Goal: Information Seeking & Learning: Check status

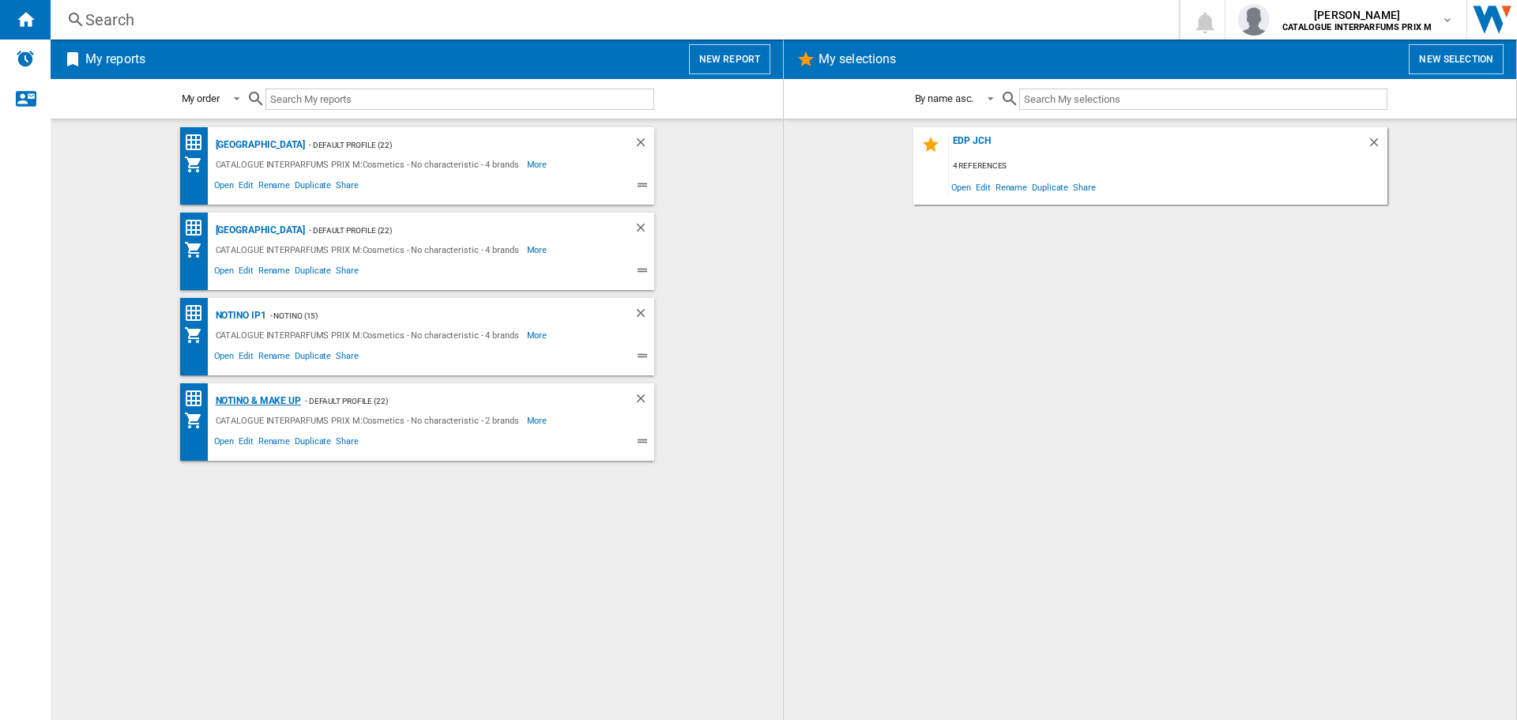
click at [277, 399] on div "Notino & Make up" at bounding box center [256, 401] width 89 height 20
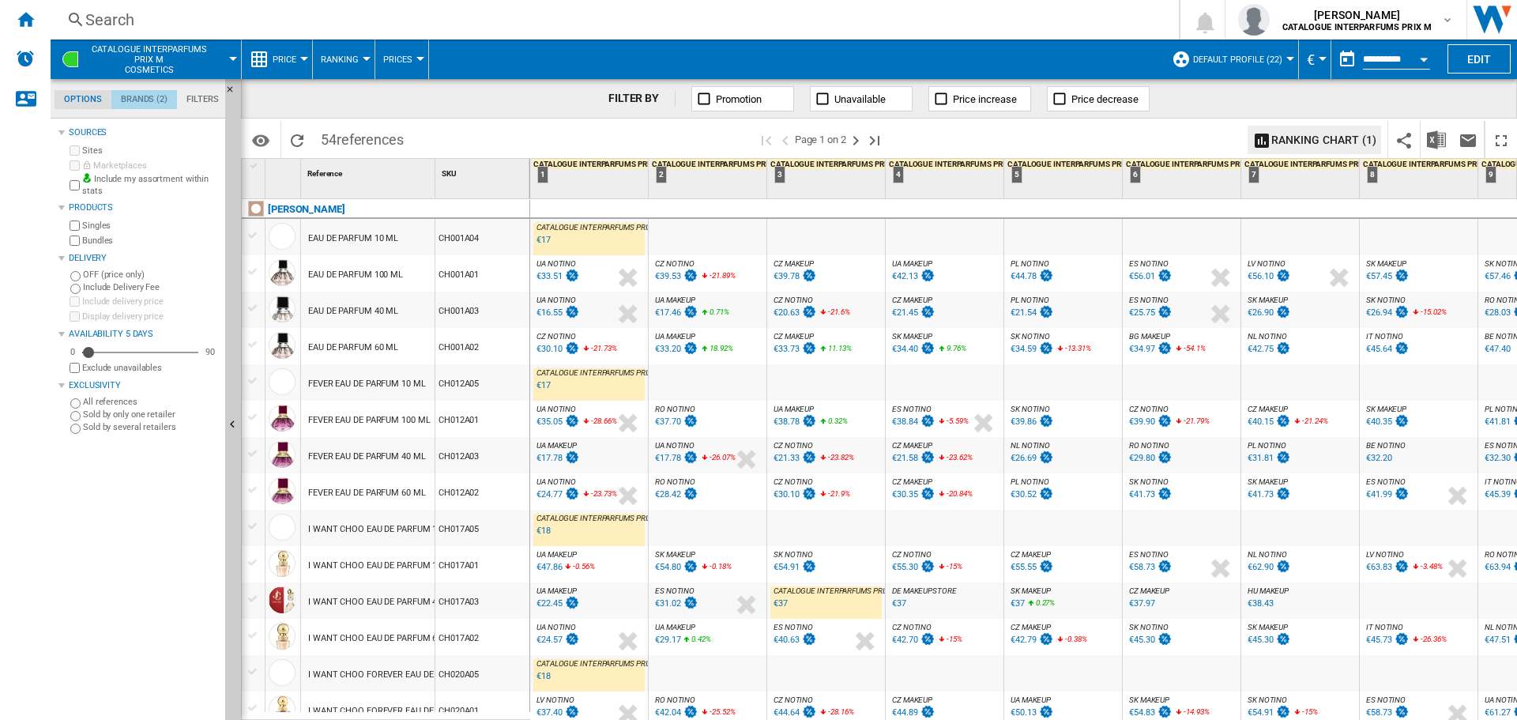
click at [152, 100] on md-tab-item "Brands (2)" at bounding box center [144, 99] width 66 height 19
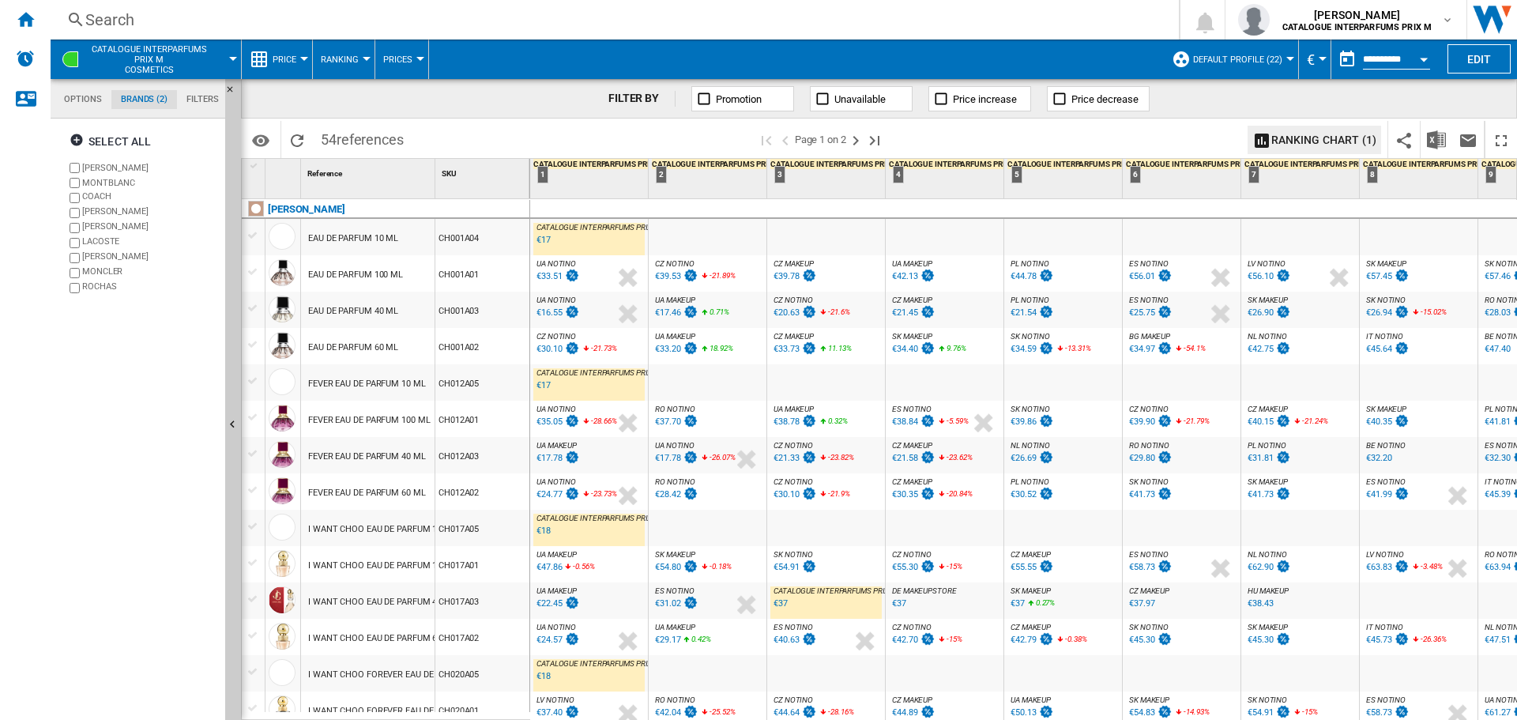
scroll to position [61, 0]
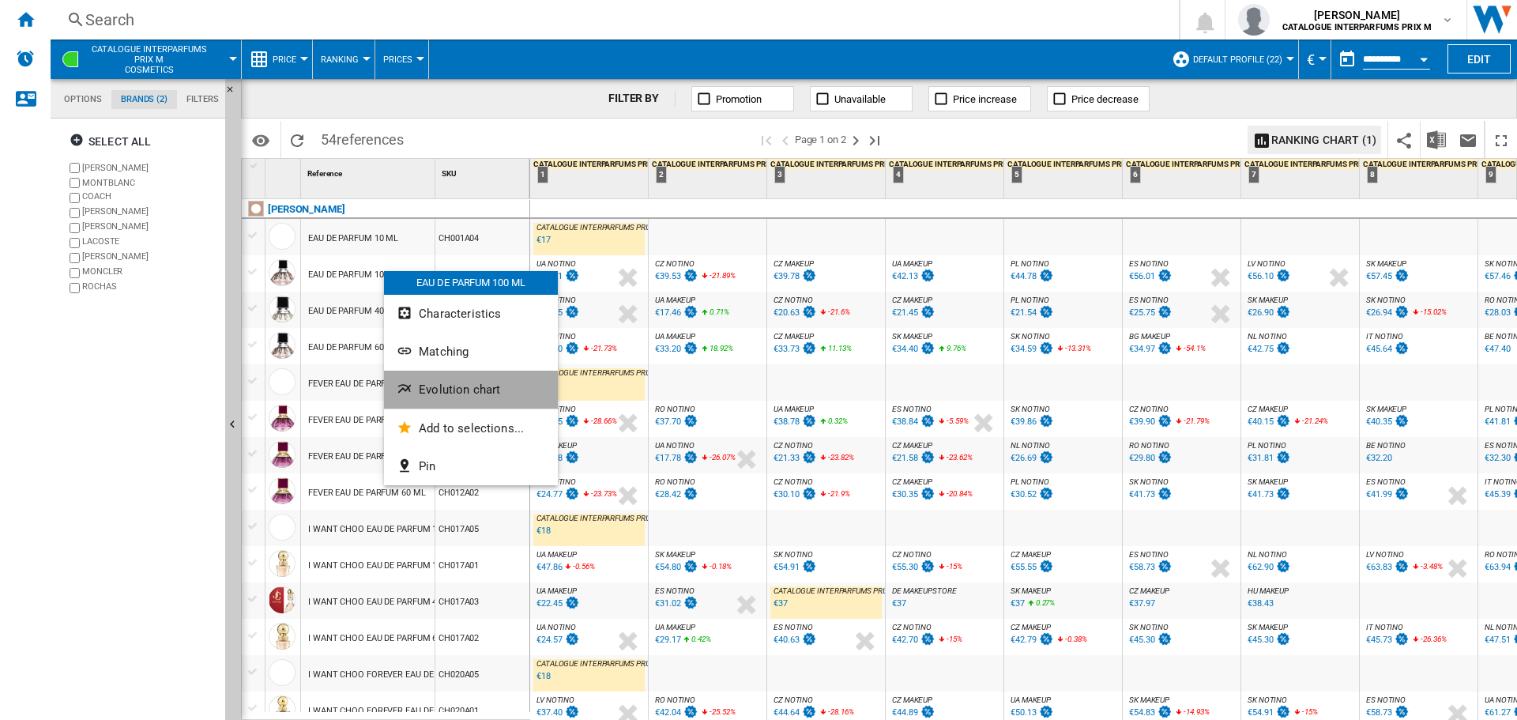
click at [461, 391] on span "Evolution chart" at bounding box center [459, 389] width 81 height 14
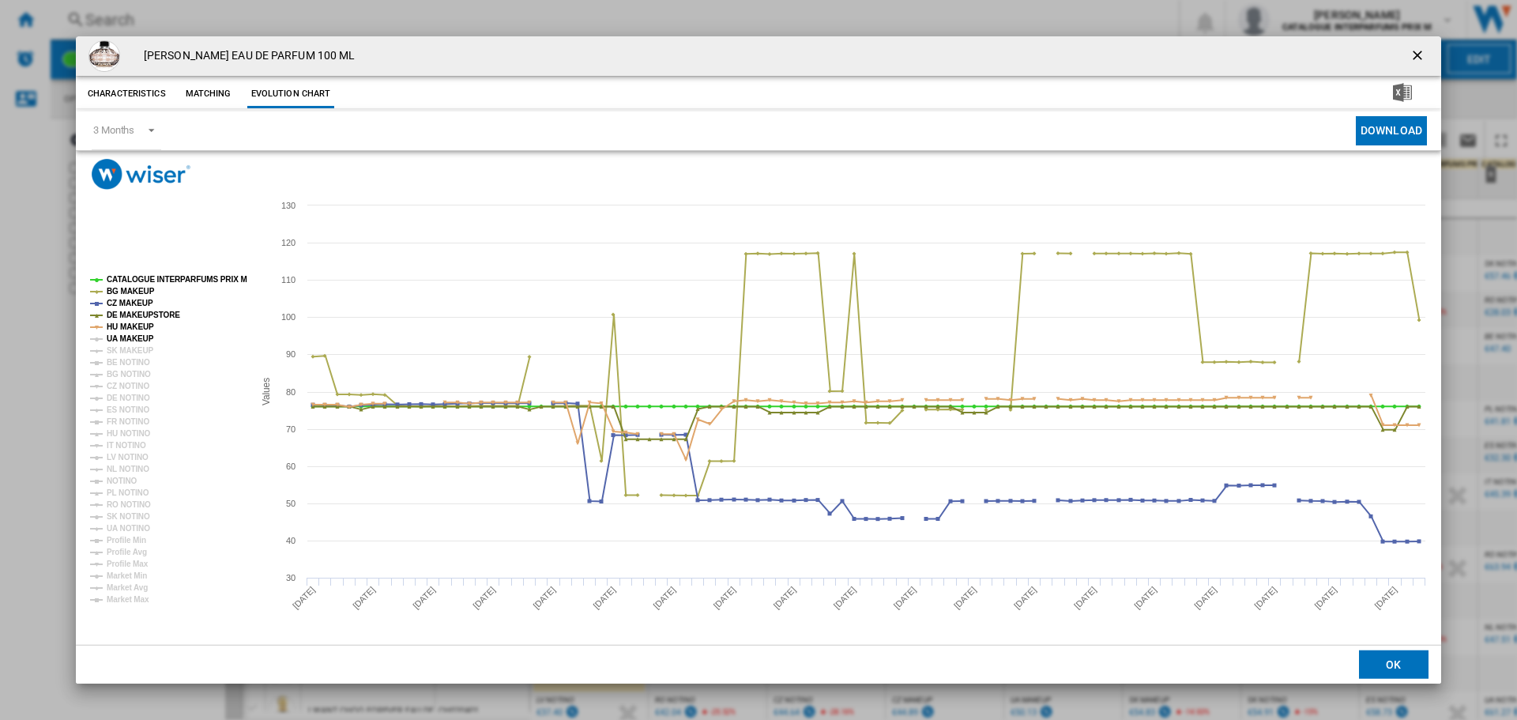
click at [118, 340] on tspan "UA MAKEUP" at bounding box center [130, 338] width 47 height 9
click at [122, 346] on tspan "SK MAKEUP" at bounding box center [130, 350] width 47 height 9
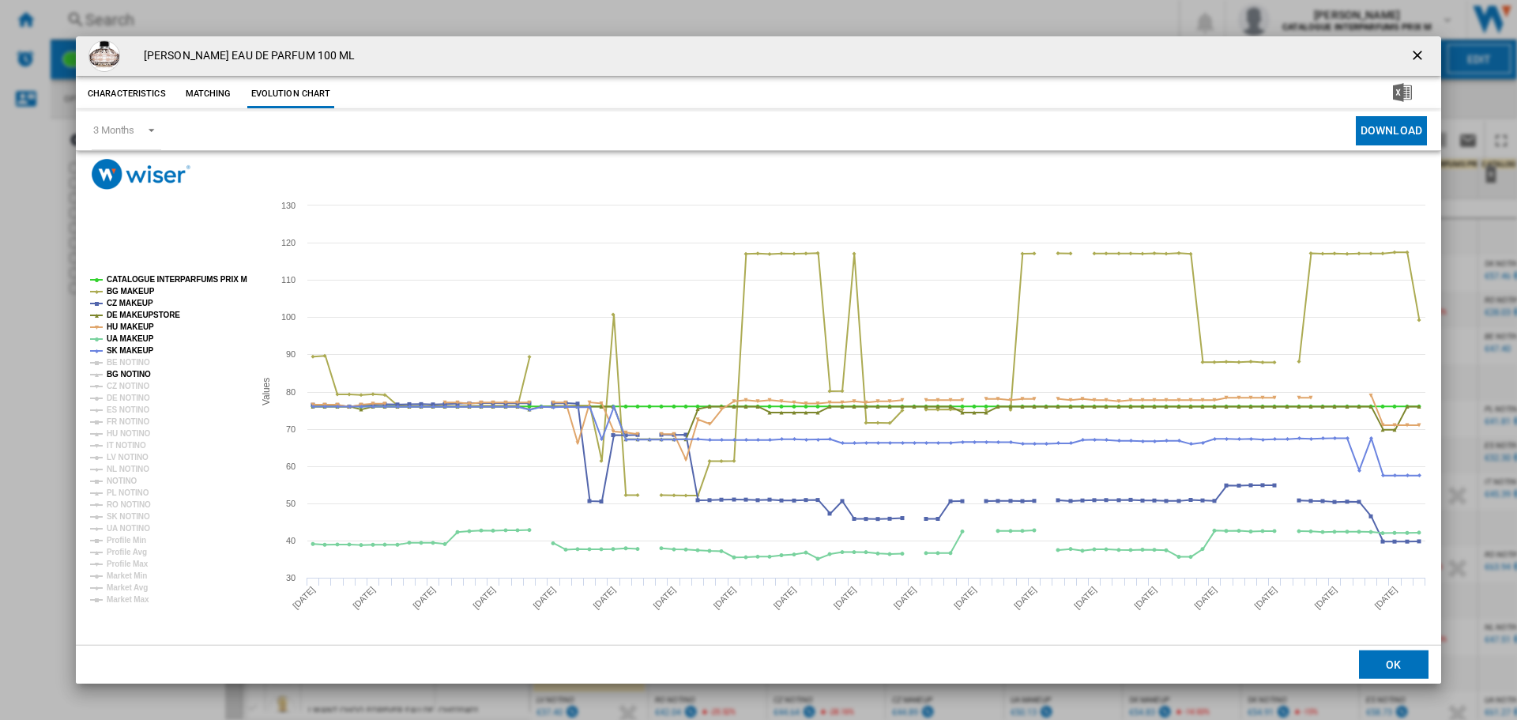
click at [124, 374] on tspan "BG NOTINO" at bounding box center [129, 374] width 44 height 9
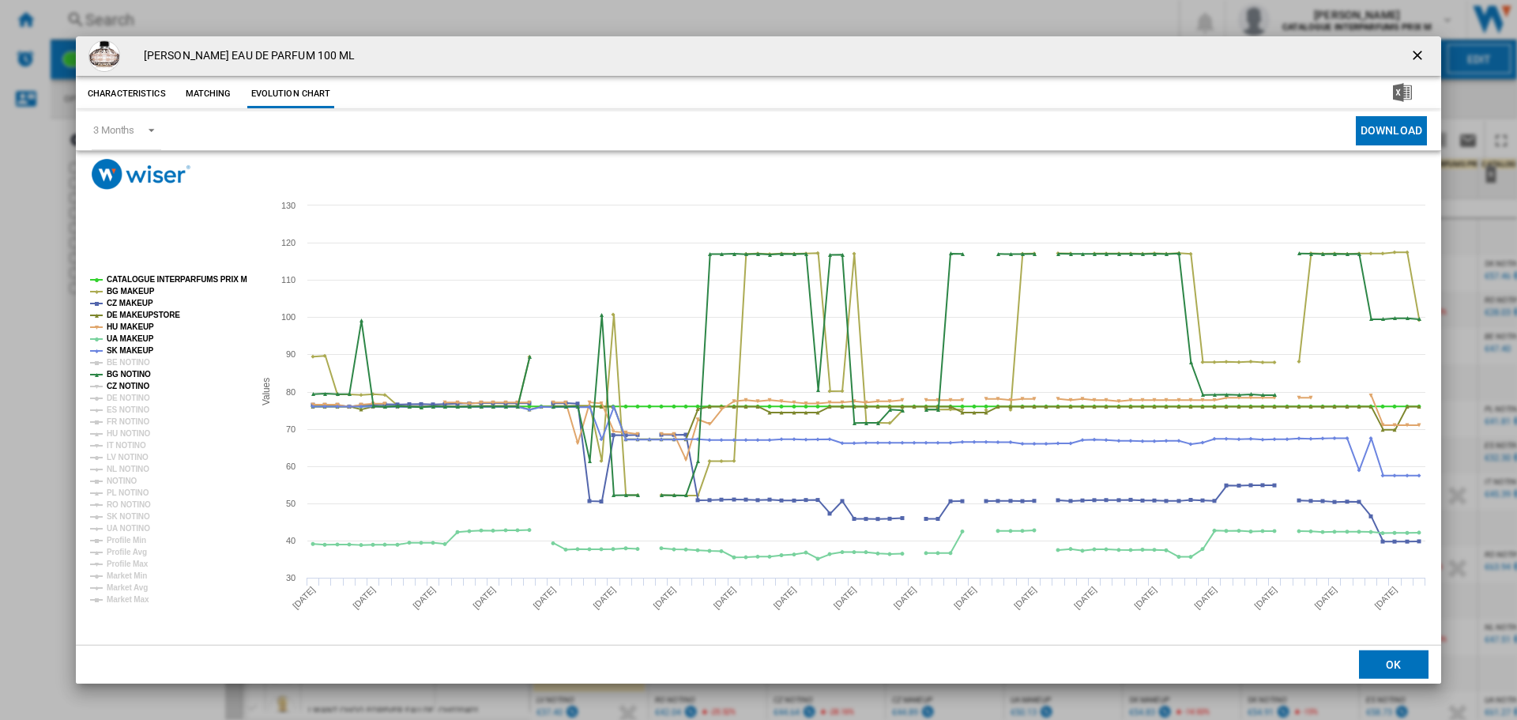
click at [127, 382] on tspan "CZ NOTINO" at bounding box center [128, 386] width 43 height 9
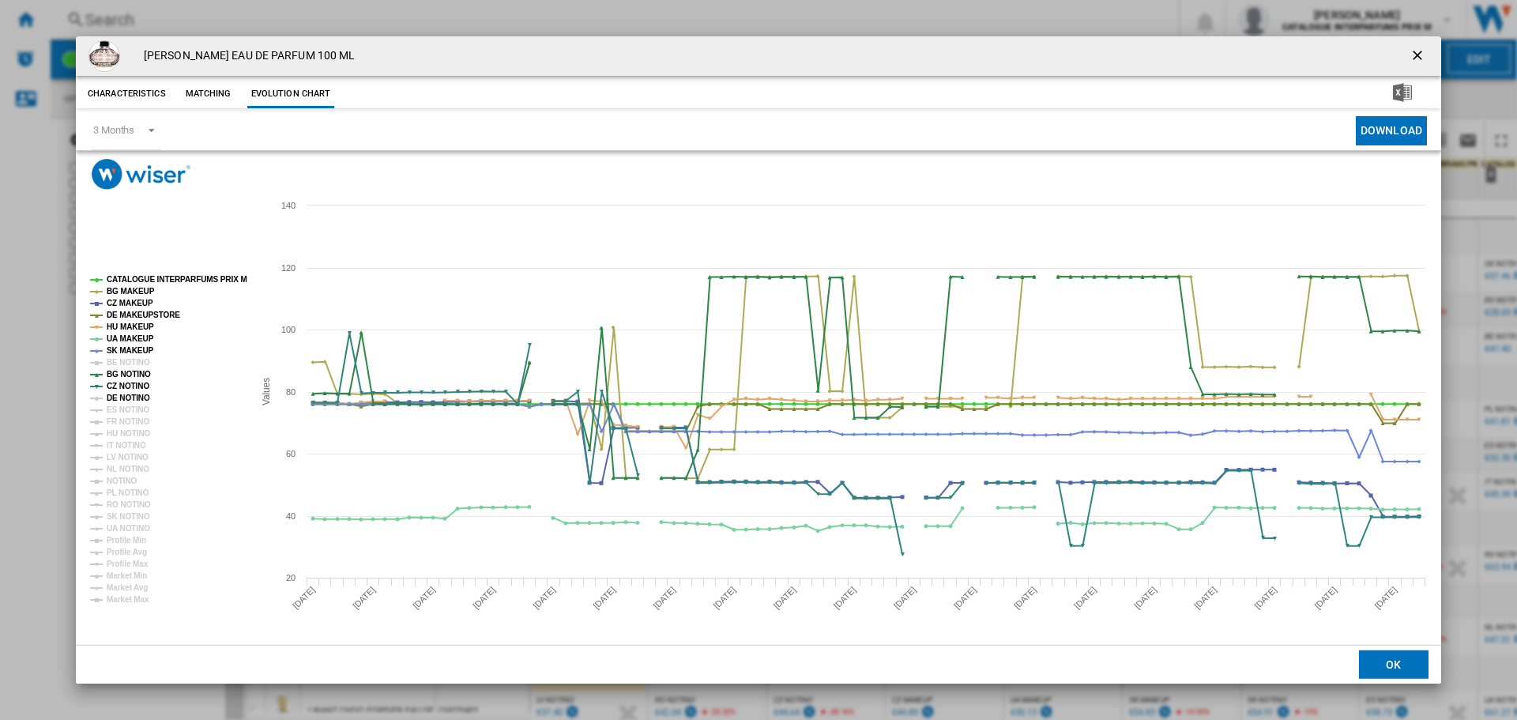
click at [126, 399] on tspan "DE NOTINO" at bounding box center [128, 397] width 43 height 9
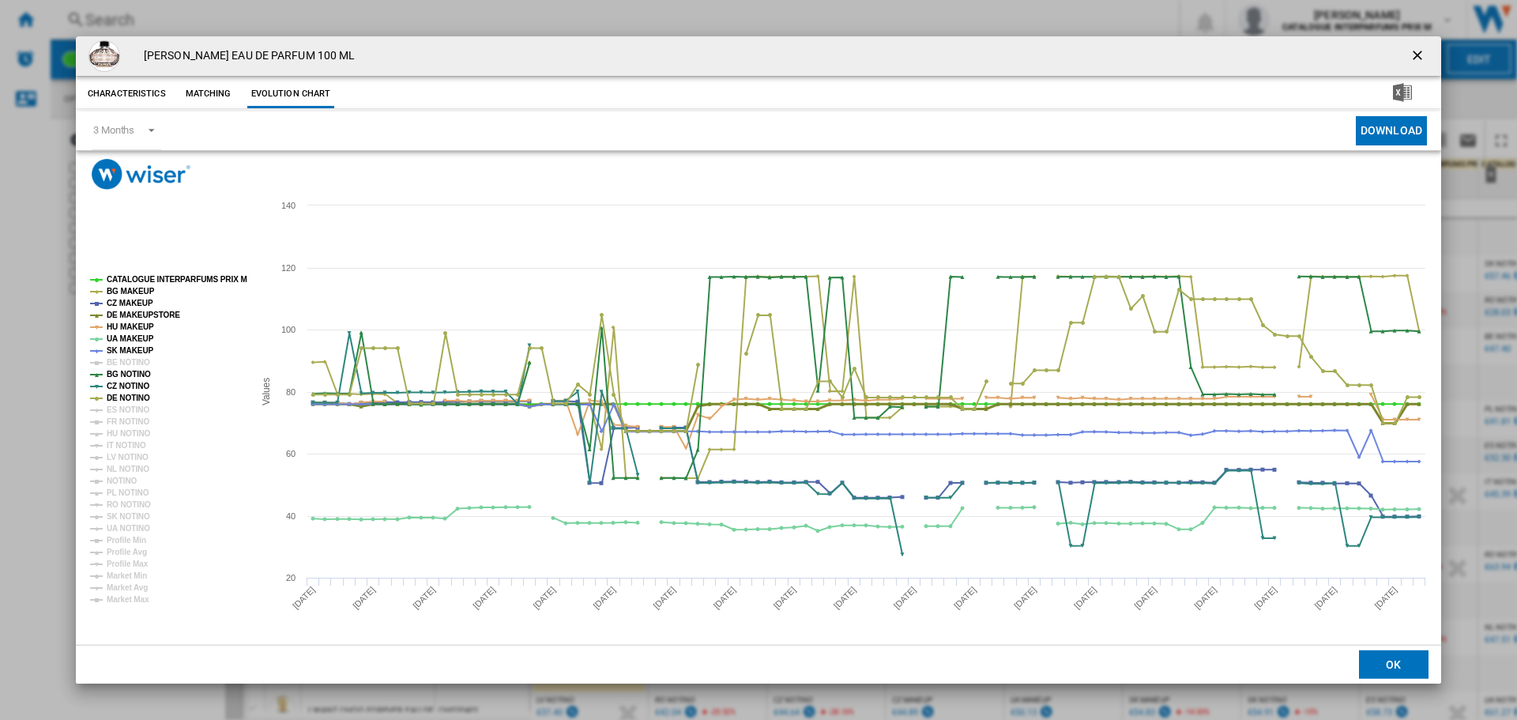
click at [152, 310] on tspan "DE MAKEUPSTORE" at bounding box center [143, 314] width 73 height 9
click at [121, 370] on tspan "BG NOTINO" at bounding box center [129, 374] width 44 height 9
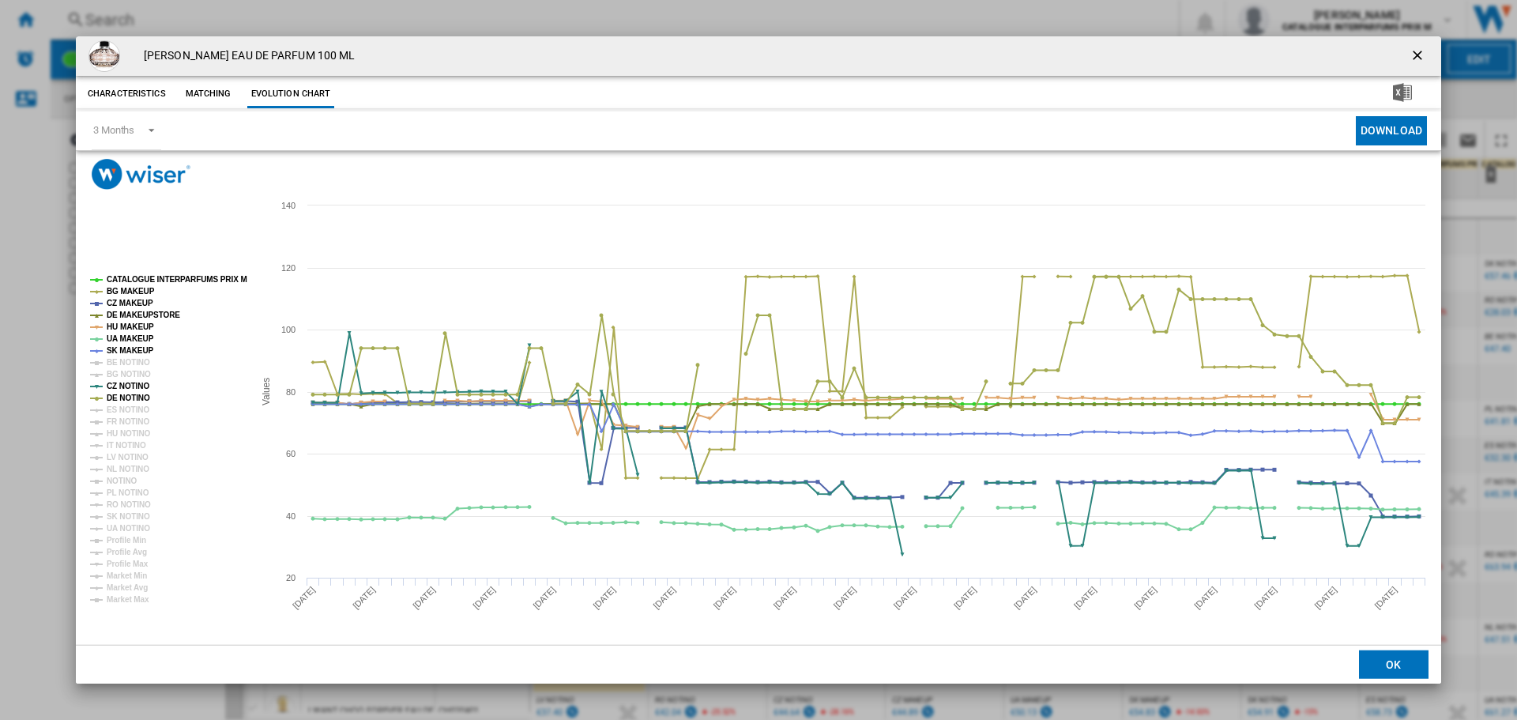
click at [121, 370] on tspan "BG NOTINO" at bounding box center [129, 374] width 44 height 9
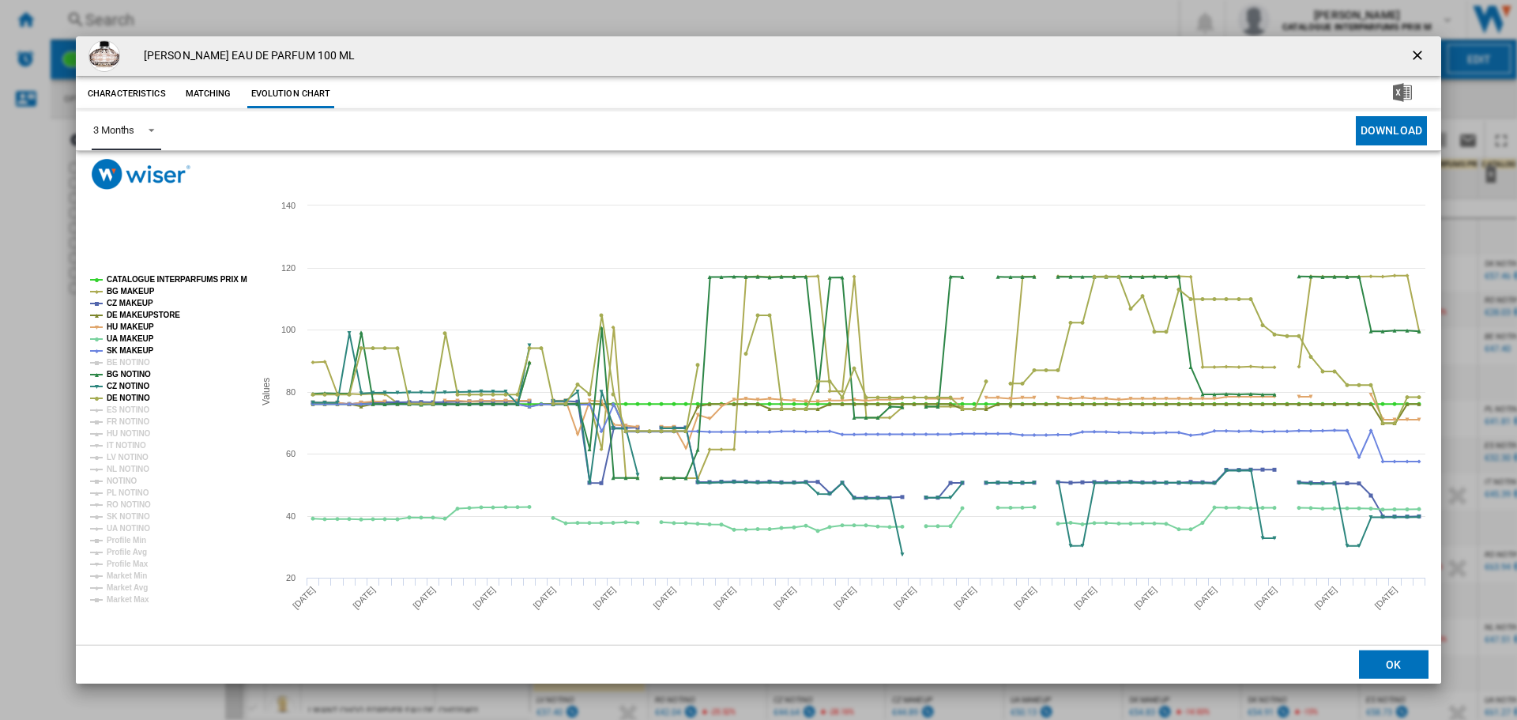
click at [132, 128] on div "3 Months" at bounding box center [113, 130] width 41 height 12
click at [115, 167] on div "6 Months" at bounding box center [113, 169] width 41 height 14
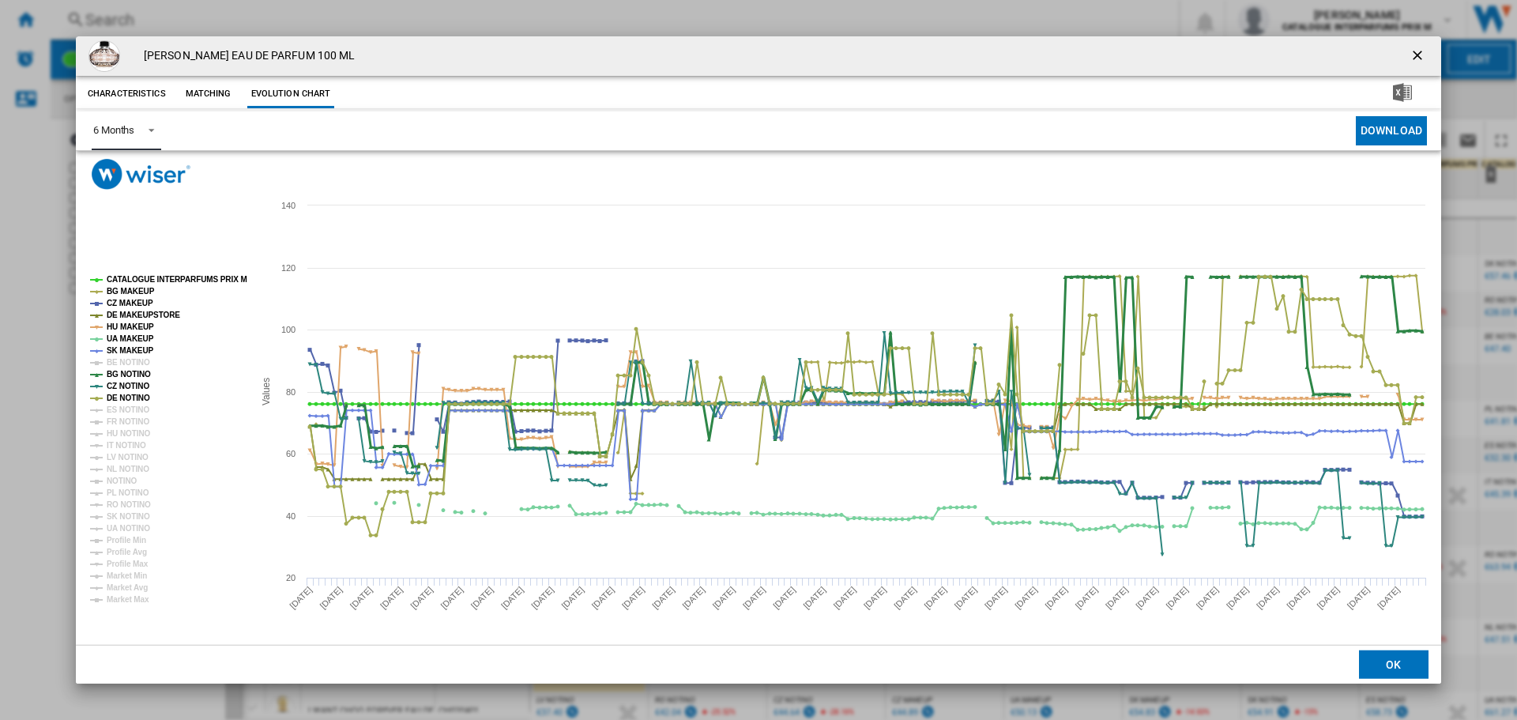
click at [97, 374] on icon "Product popup" at bounding box center [97, 375] width 4 height 4
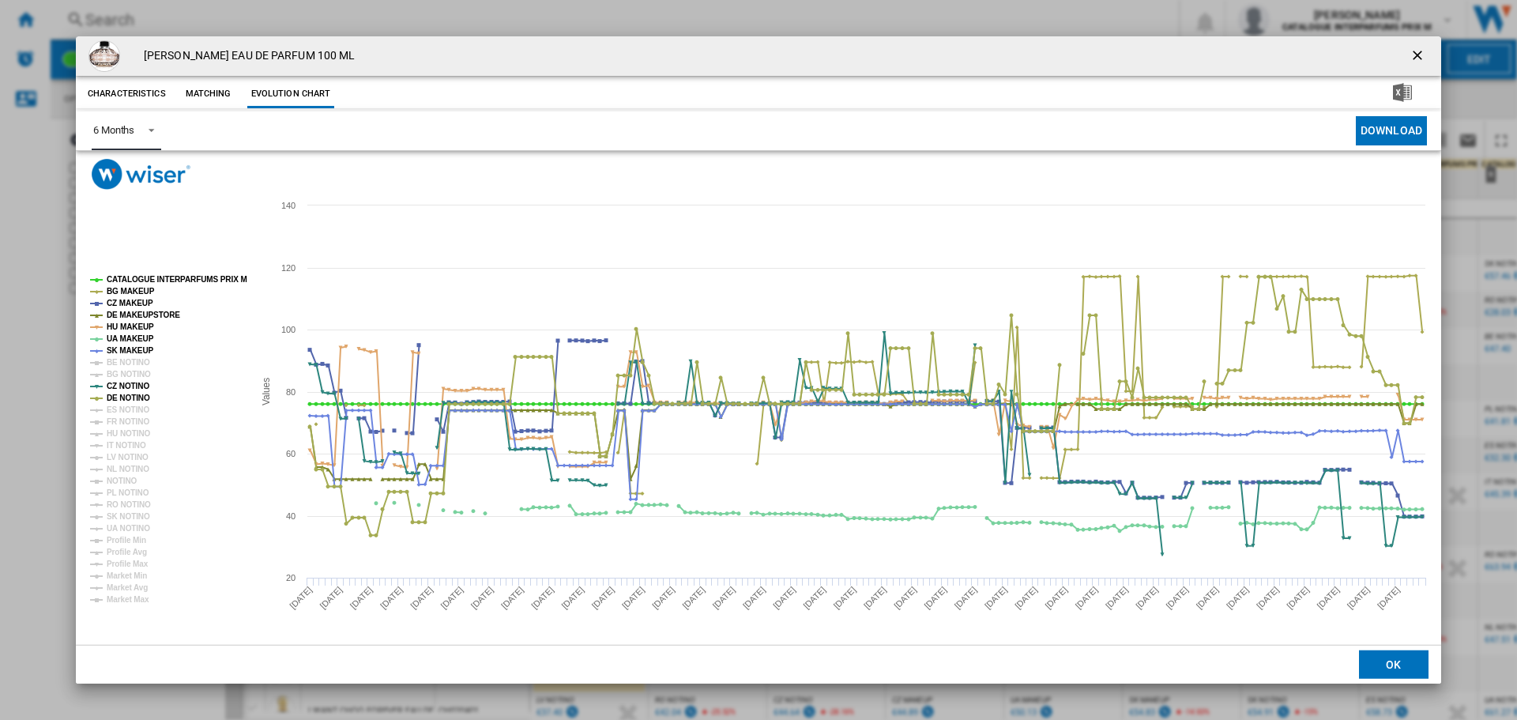
click at [97, 384] on rect "Product popup" at bounding box center [166, 439] width 164 height 340
click at [98, 386] on icon "Product popup" at bounding box center [96, 386] width 13 height 0
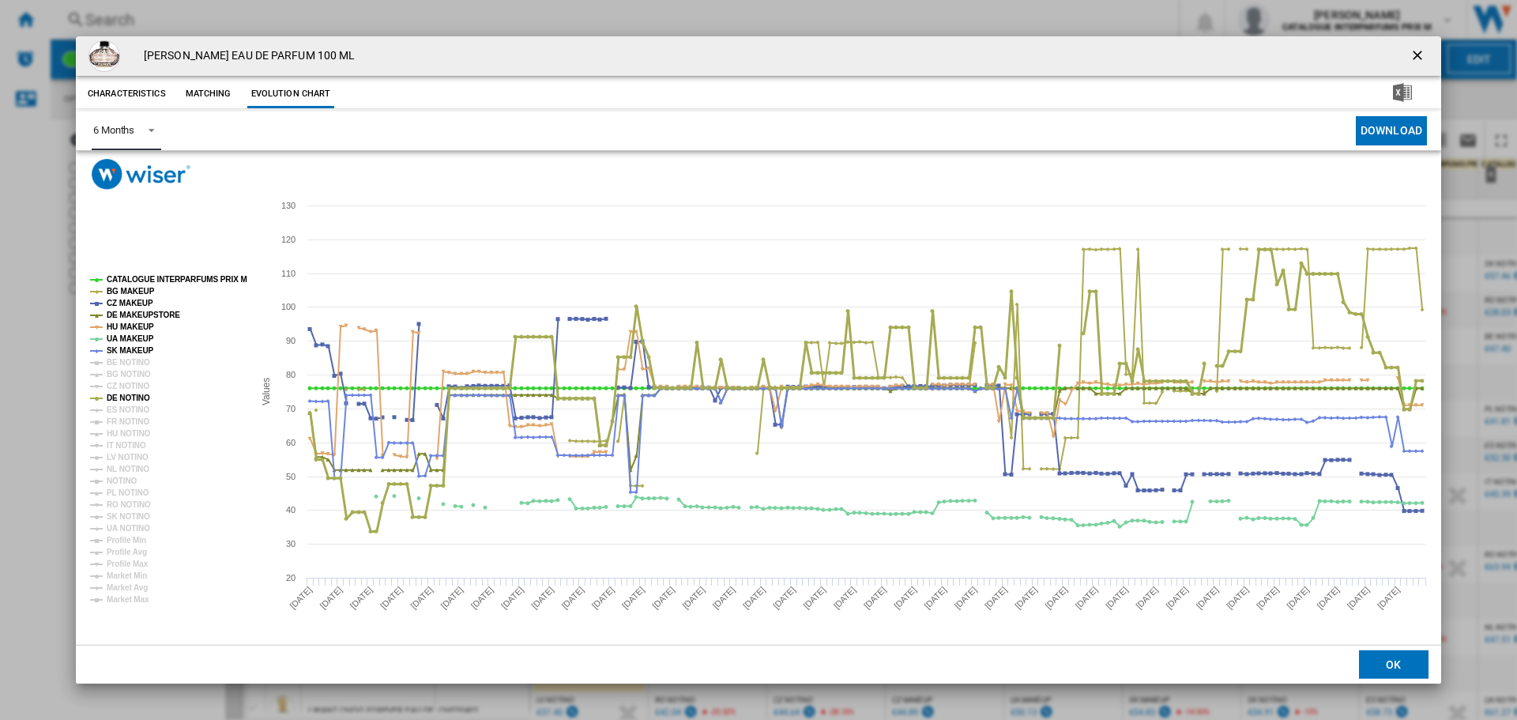
click at [97, 398] on icon "Product popup" at bounding box center [97, 399] width 4 height 4
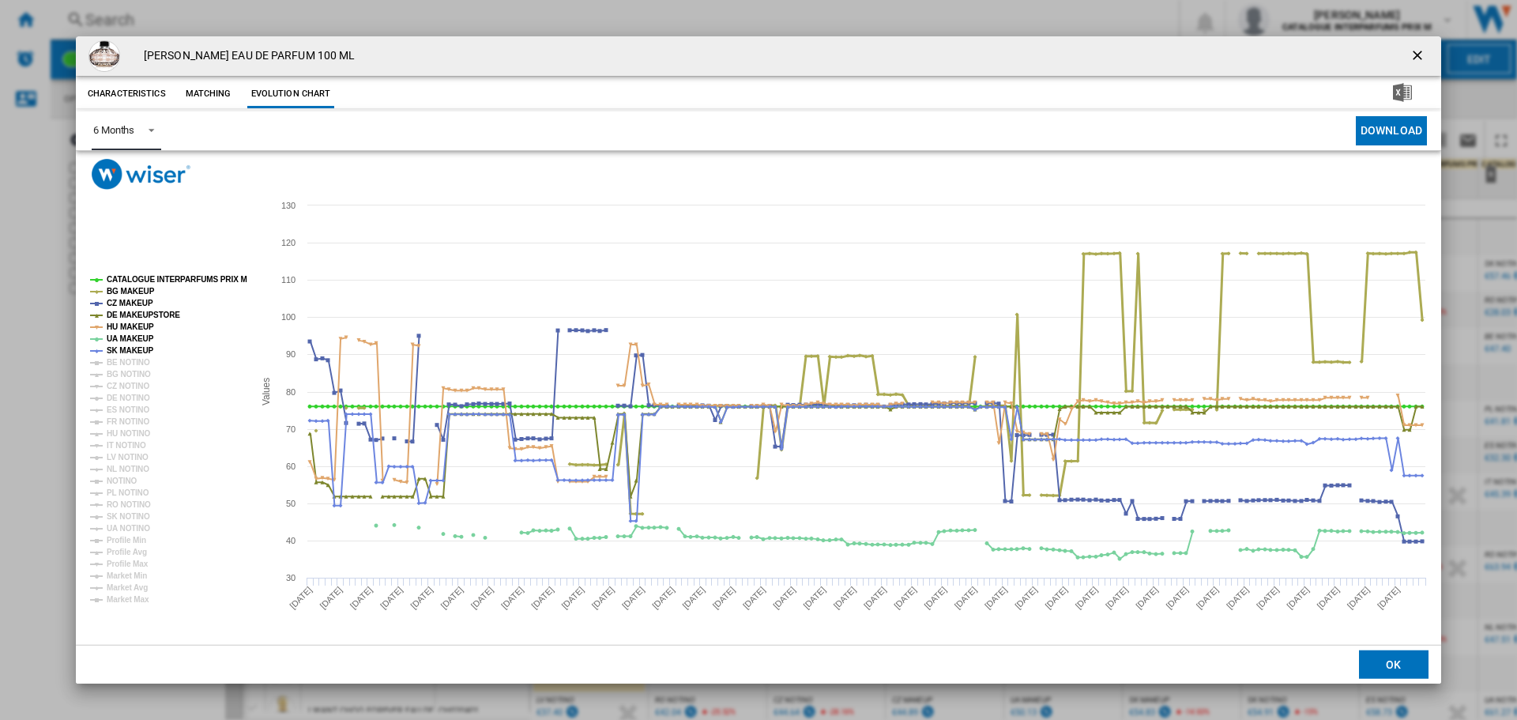
click at [92, 291] on icon "Product popup" at bounding box center [96, 291] width 13 height 0
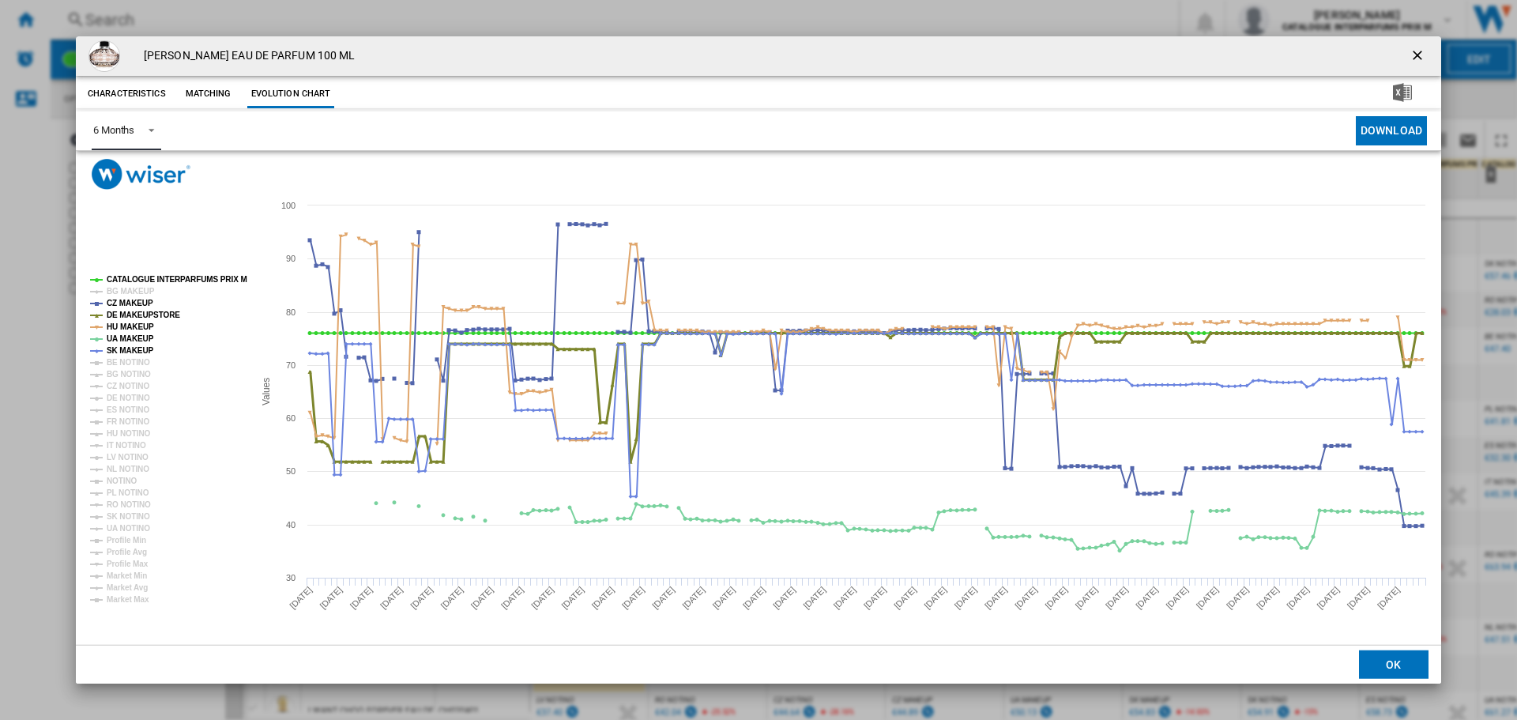
click at [93, 315] on icon "Product popup" at bounding box center [96, 315] width 13 height 0
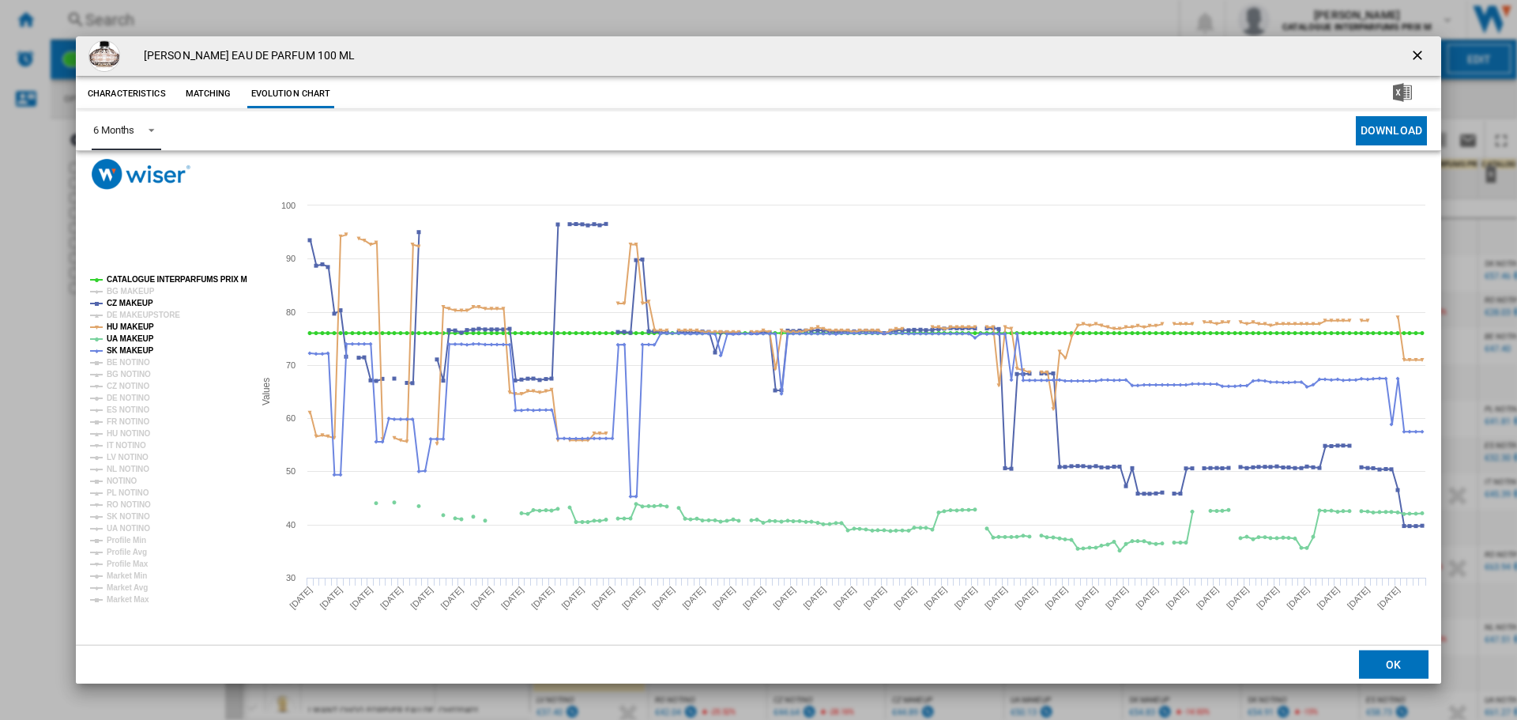
click at [94, 328] on rect "Product popup" at bounding box center [166, 439] width 164 height 340
click at [98, 340] on icon "Product popup" at bounding box center [97, 339] width 4 height 4
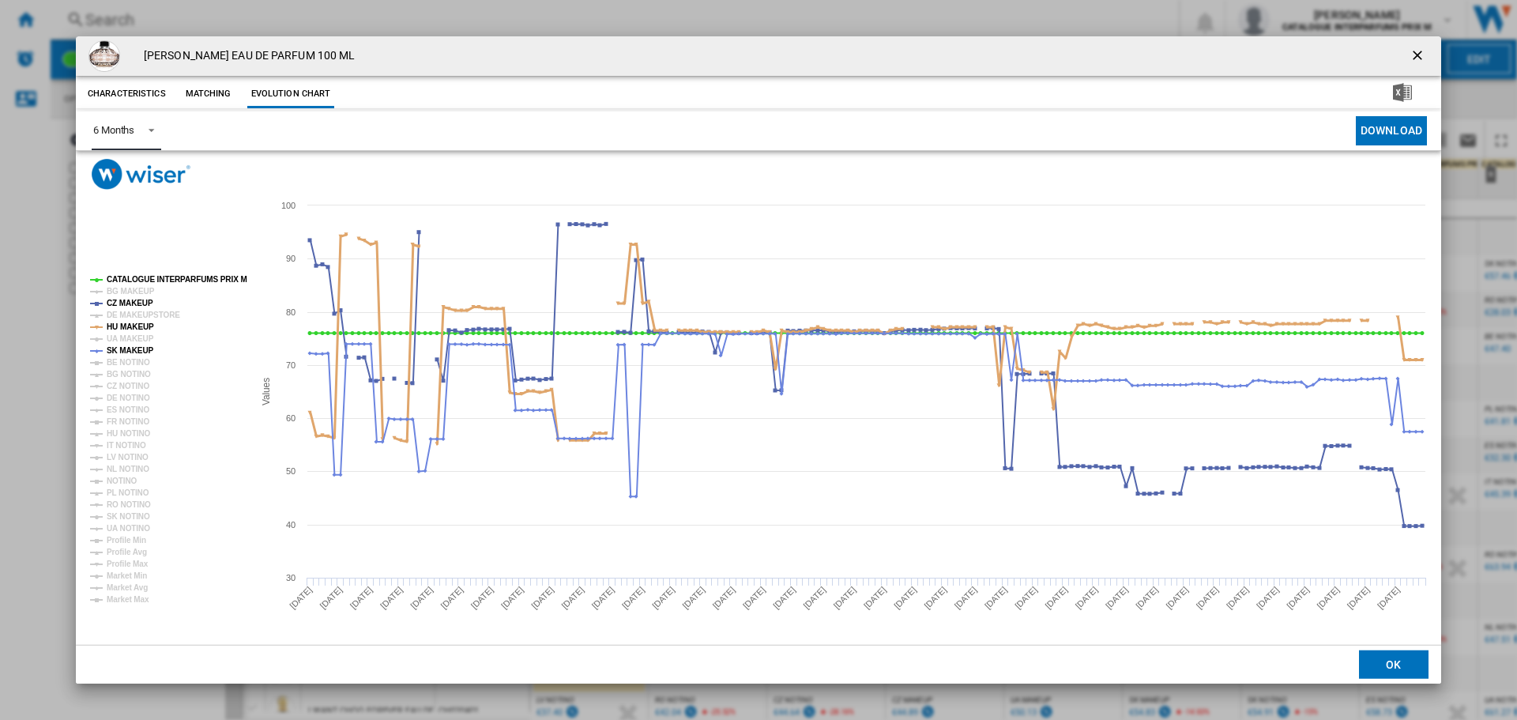
click at [98, 327] on icon "Product popup" at bounding box center [96, 327] width 13 height 0
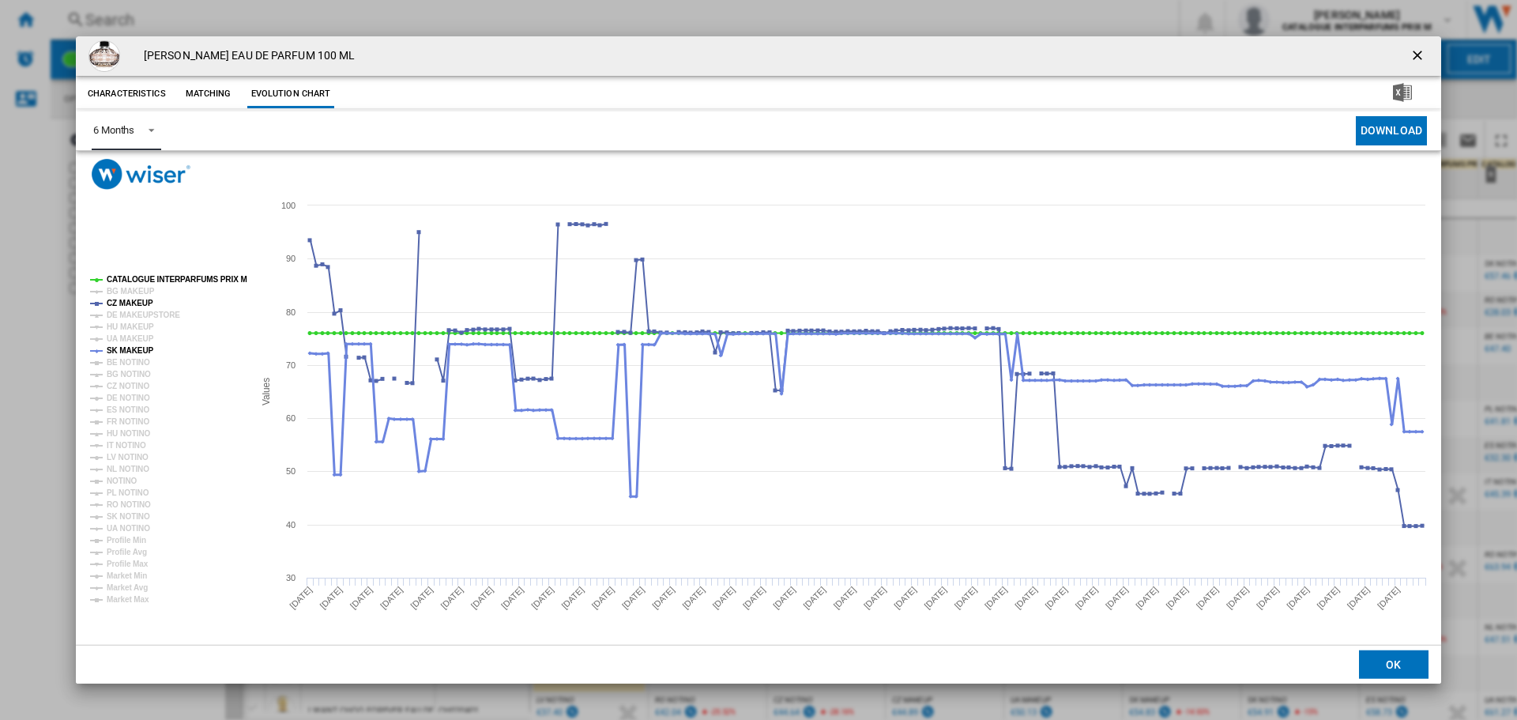
click at [97, 350] on icon "Product popup" at bounding box center [97, 351] width 4 height 4
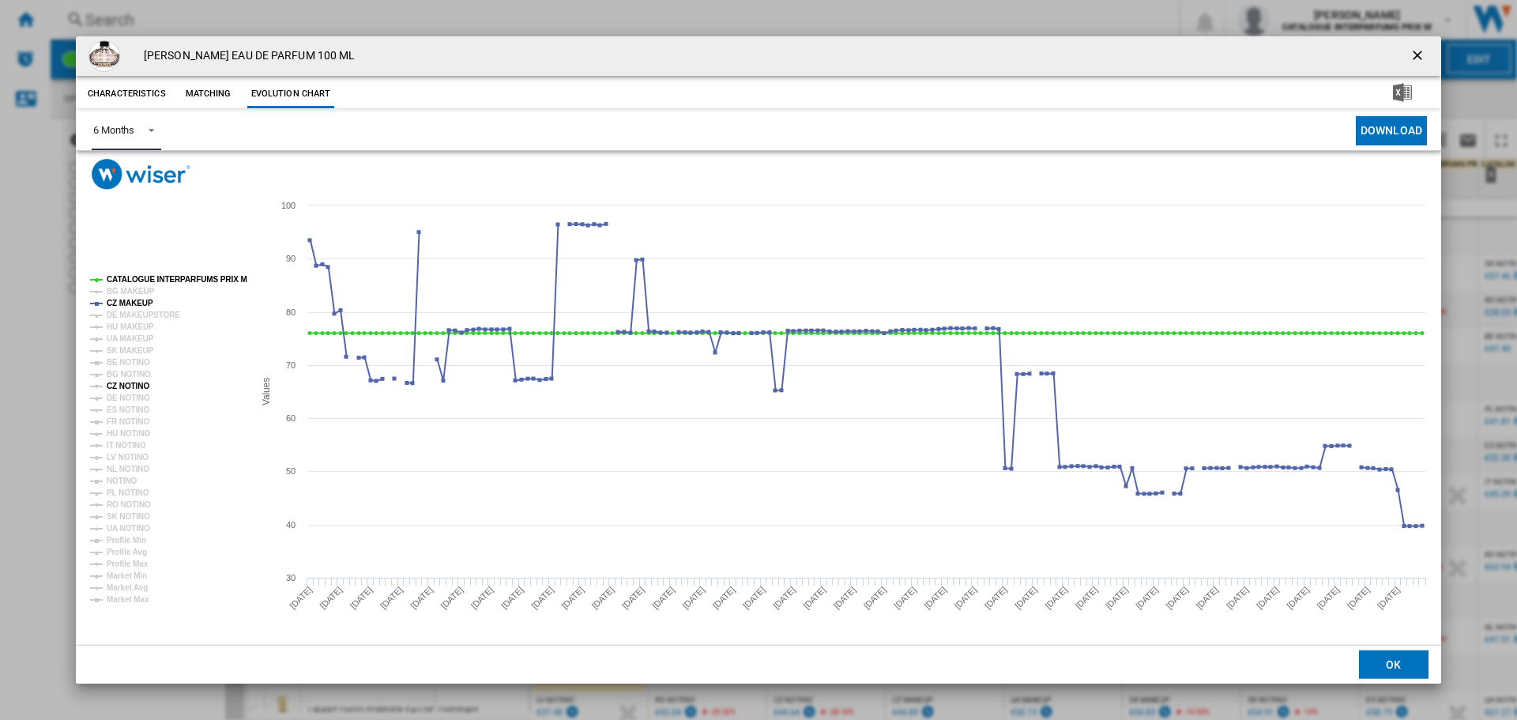
click at [96, 386] on icon "Product popup" at bounding box center [97, 387] width 4 height 4
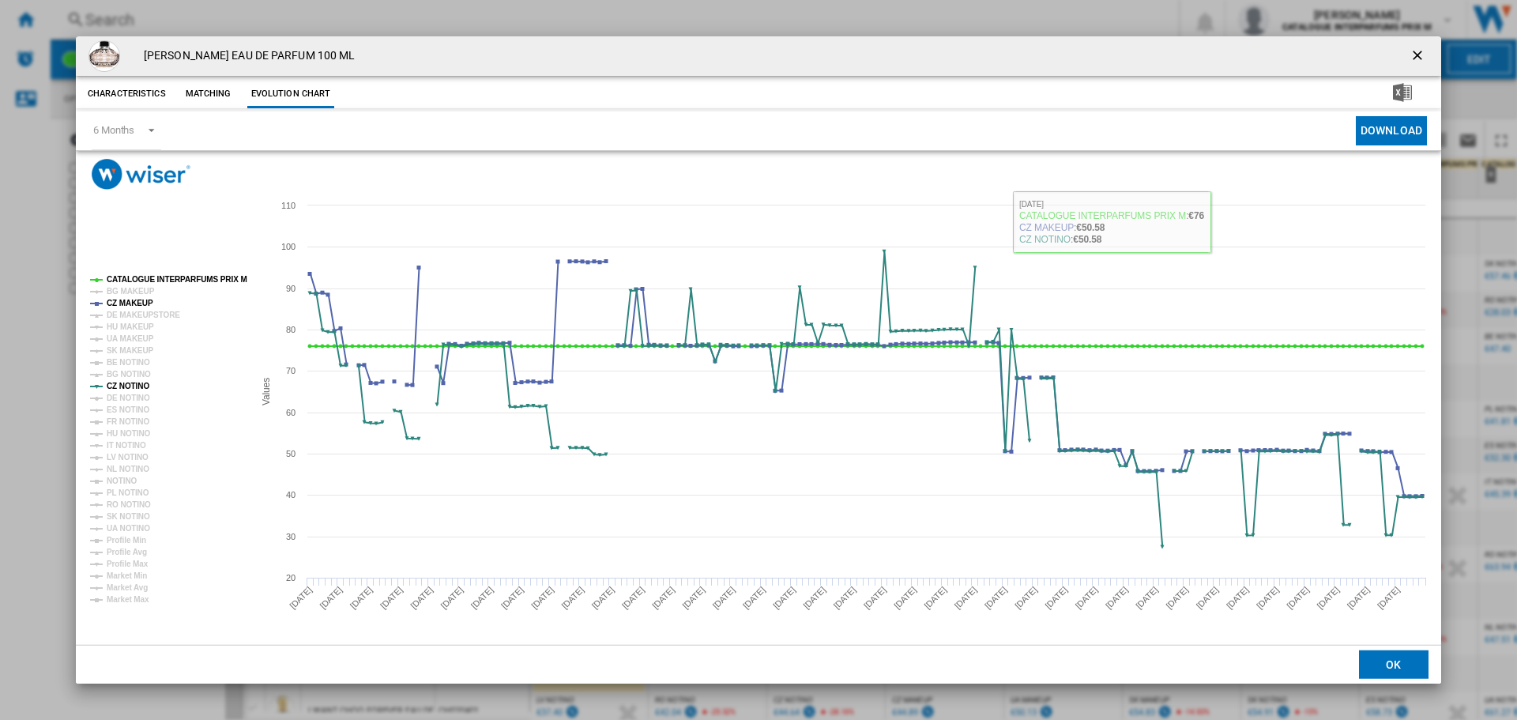
click at [1413, 48] on ng-md-icon "getI18NText('BUTTONS.CLOSE_DIALOG')" at bounding box center [1418, 56] width 19 height 19
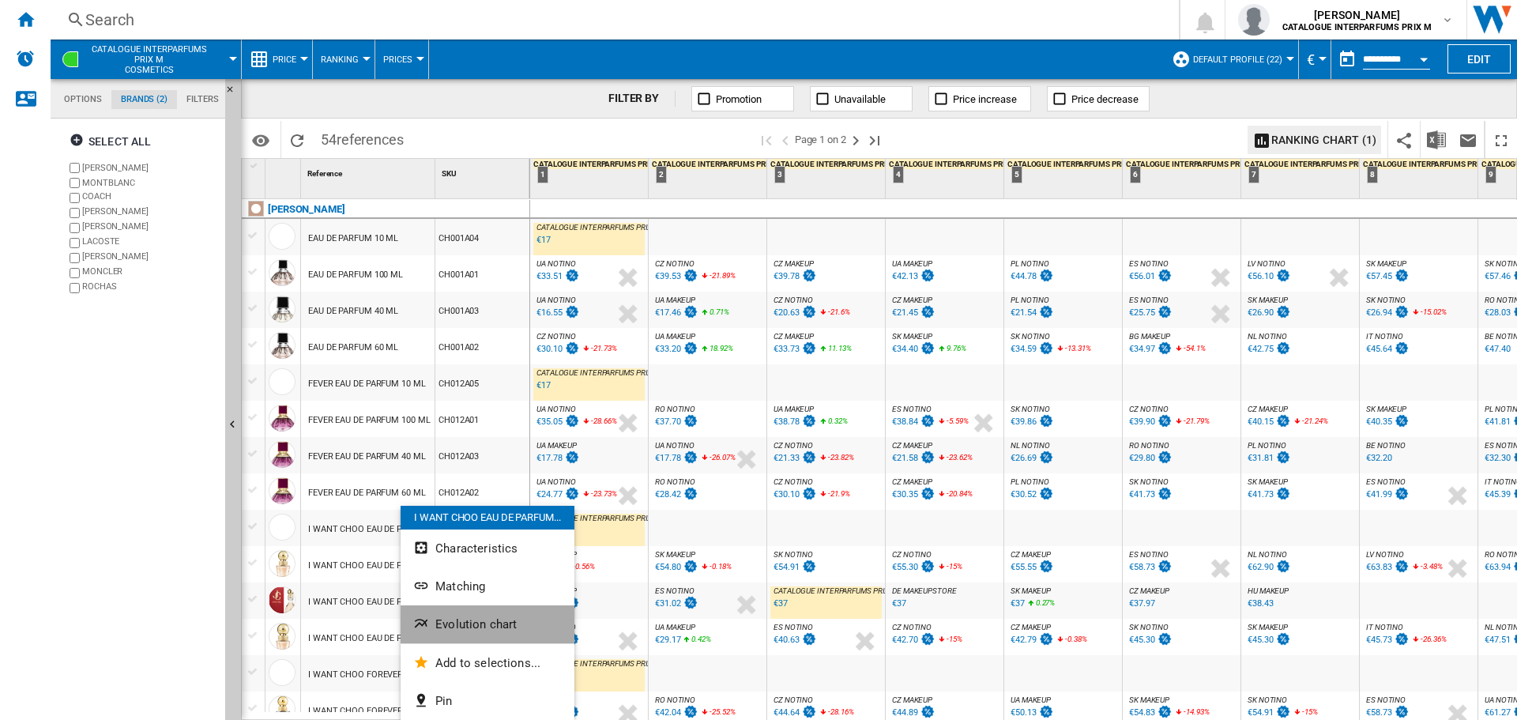
click at [446, 626] on span "Evolution chart" at bounding box center [475, 624] width 81 height 14
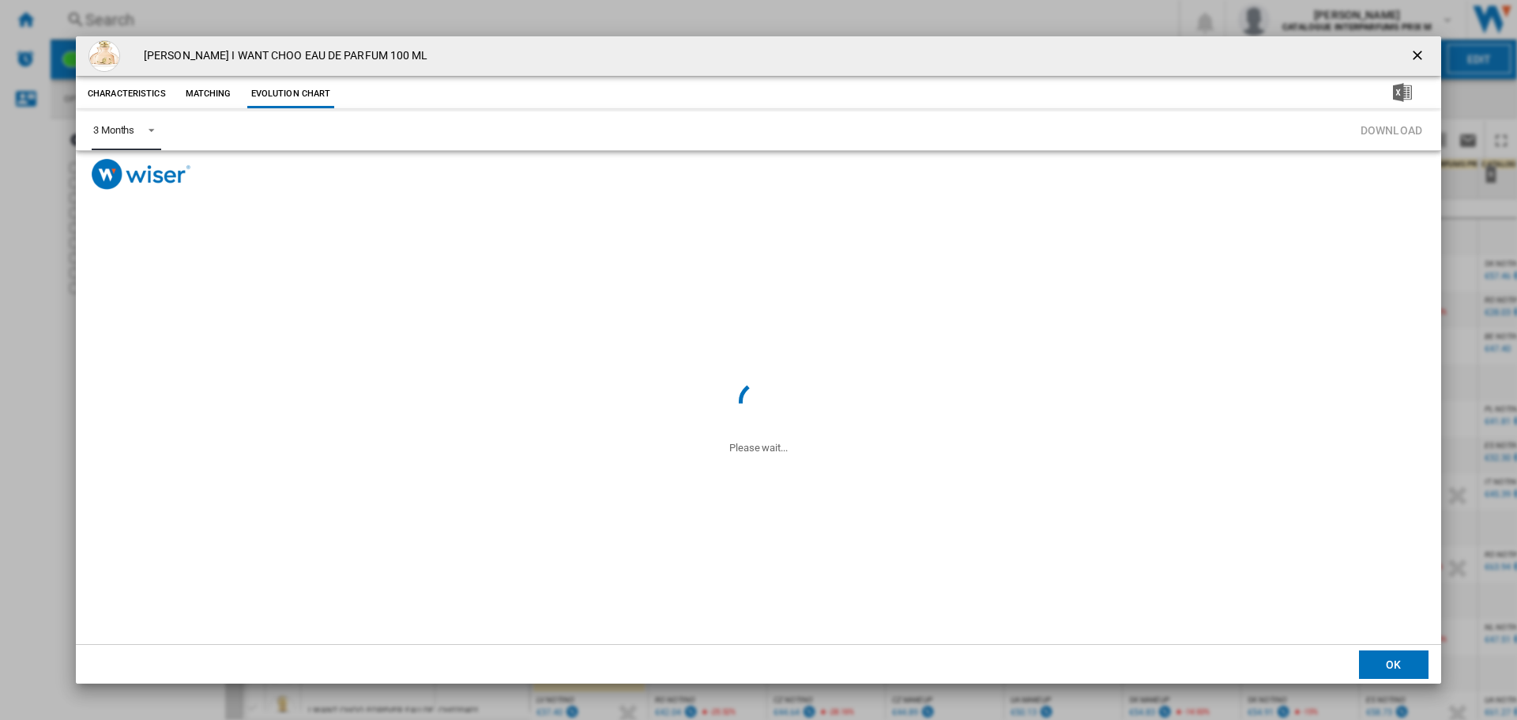
click at [149, 129] on span "Product popup" at bounding box center [146, 129] width 19 height 14
click at [119, 178] on md-option "6 Months" at bounding box center [134, 169] width 107 height 38
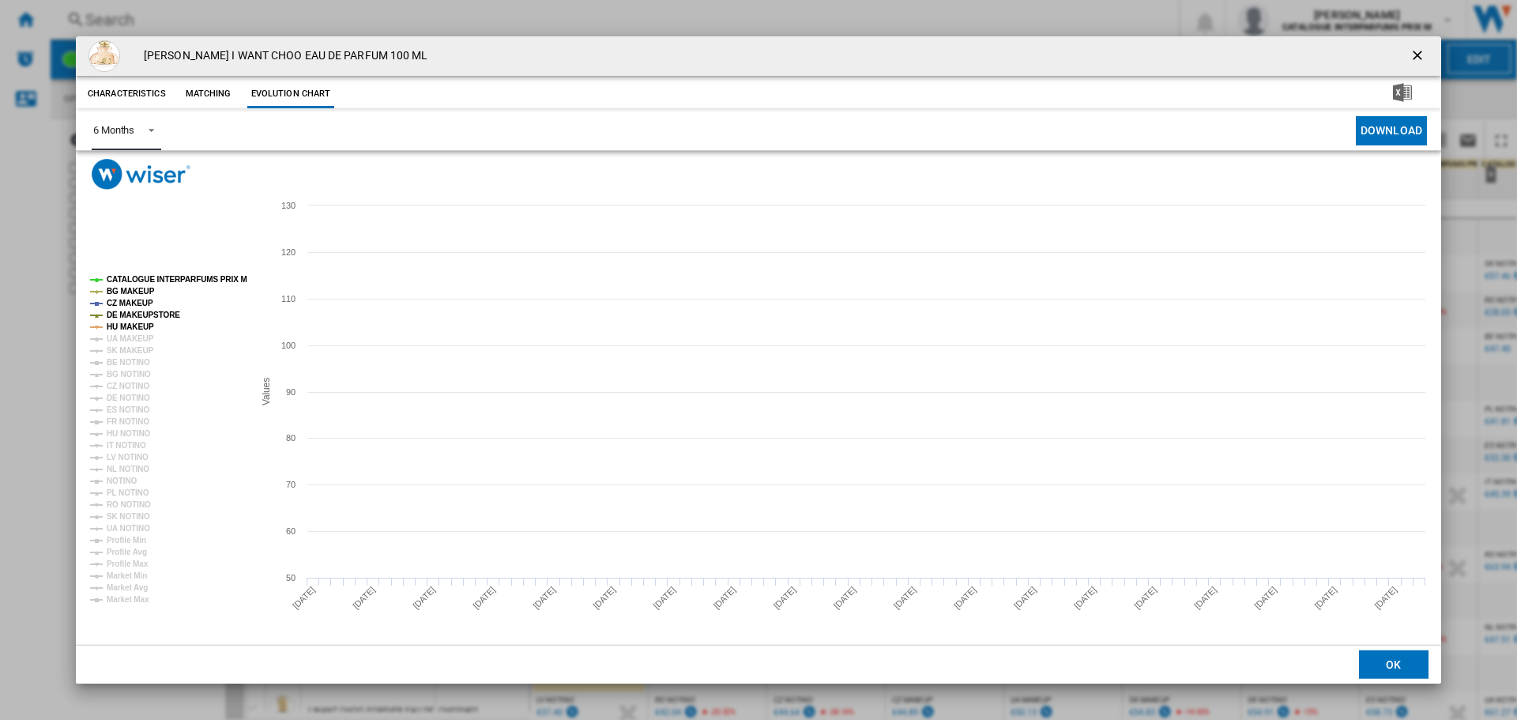
click at [97, 291] on icon "Product popup" at bounding box center [97, 292] width 4 height 4
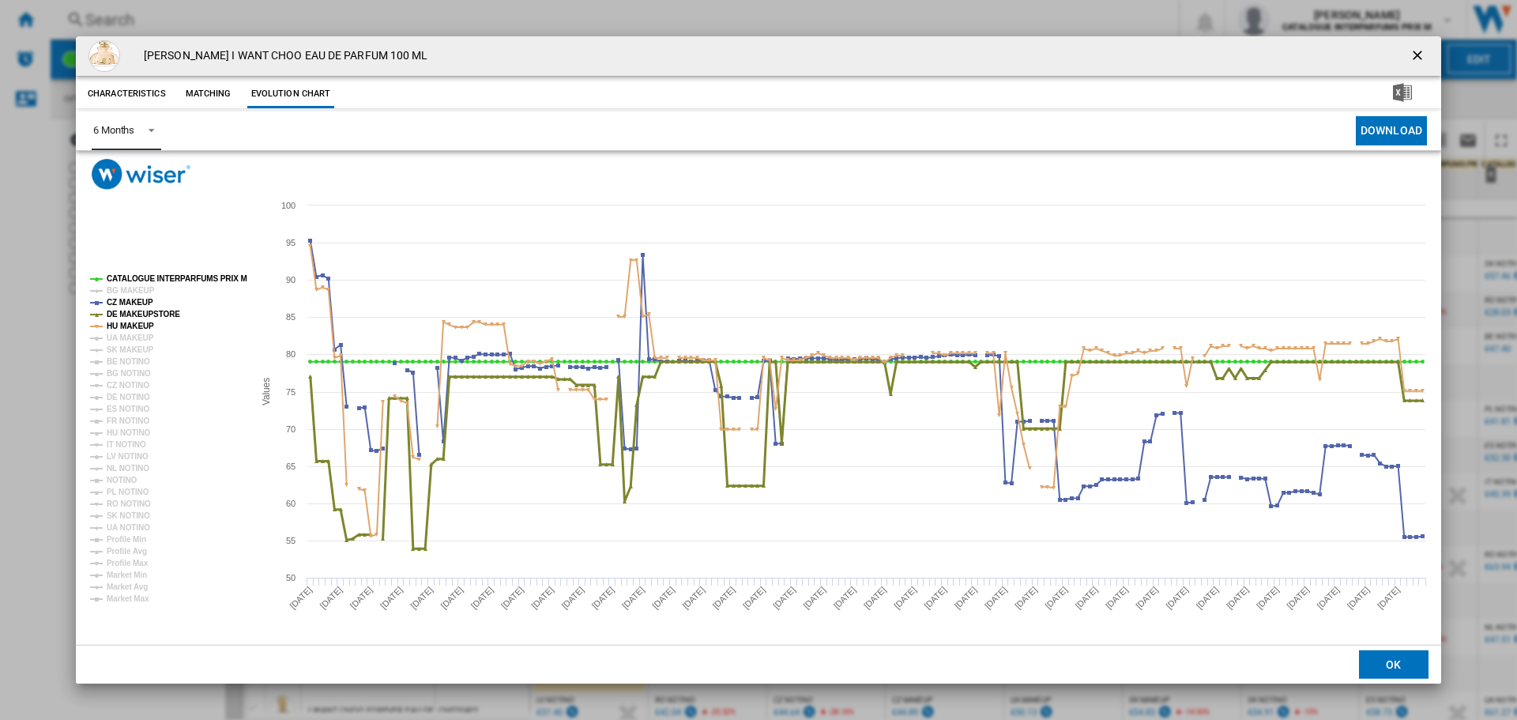
click at [99, 314] on icon "Product popup" at bounding box center [96, 314] width 13 height 0
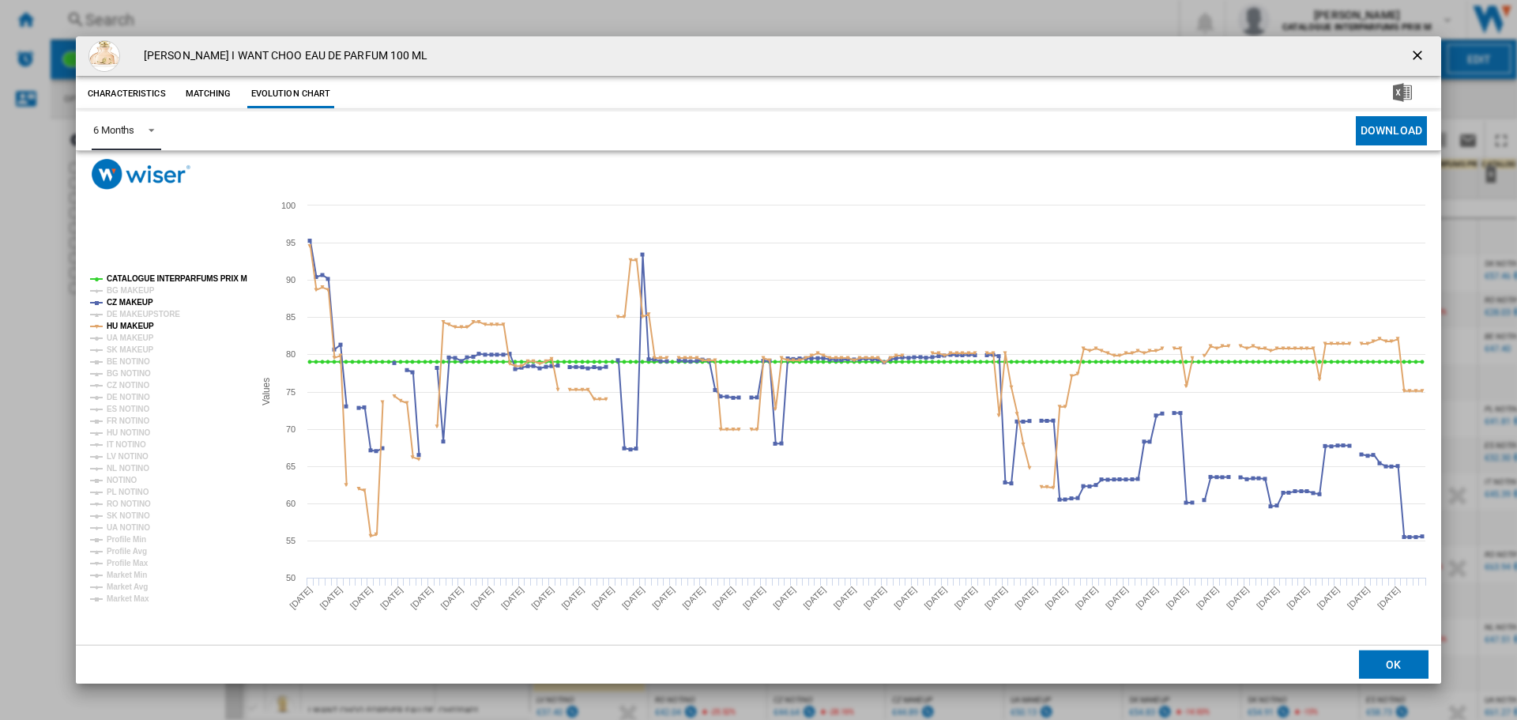
click at [100, 327] on rect "Product popup" at bounding box center [166, 439] width 164 height 340
click at [96, 385] on icon "Product popup" at bounding box center [97, 386] width 4 height 4
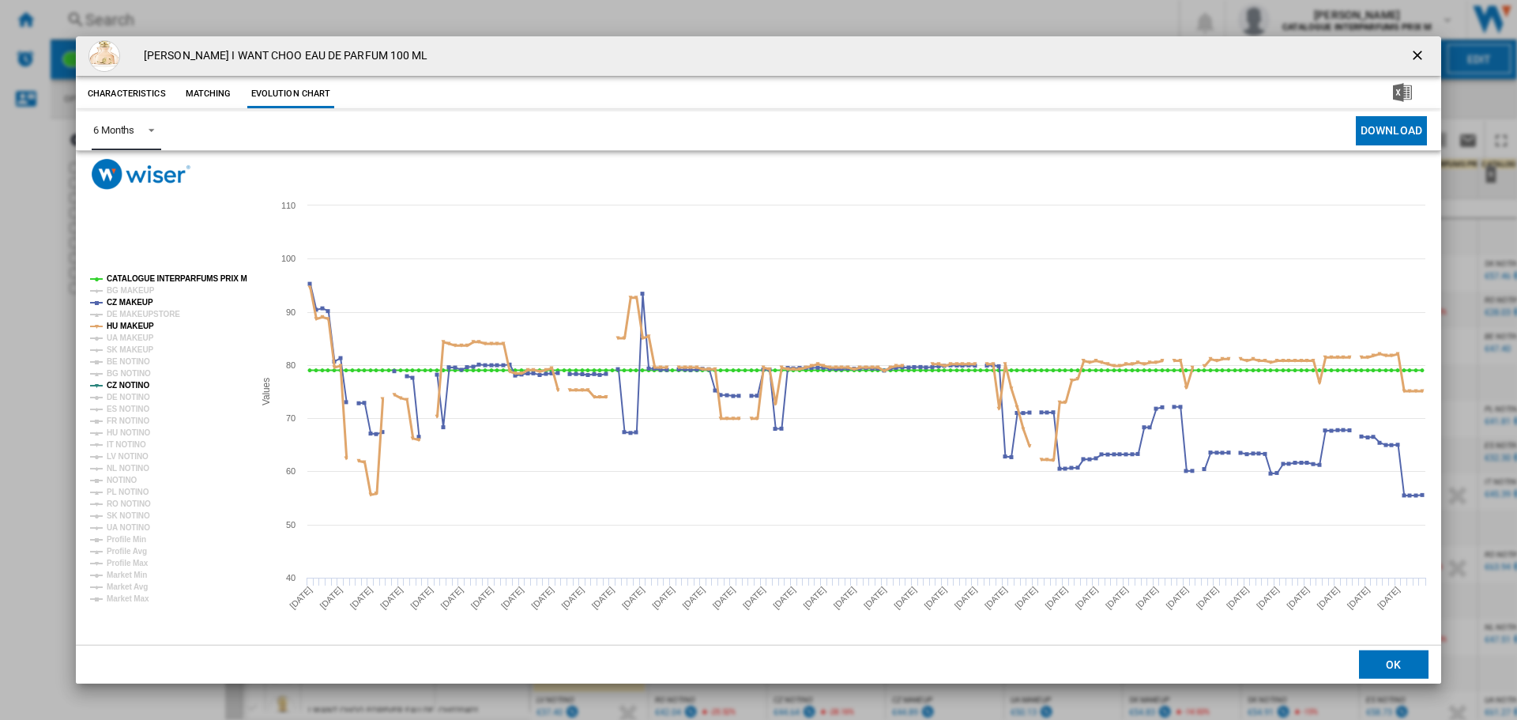
click at [99, 326] on icon "Product popup" at bounding box center [96, 326] width 13 height 0
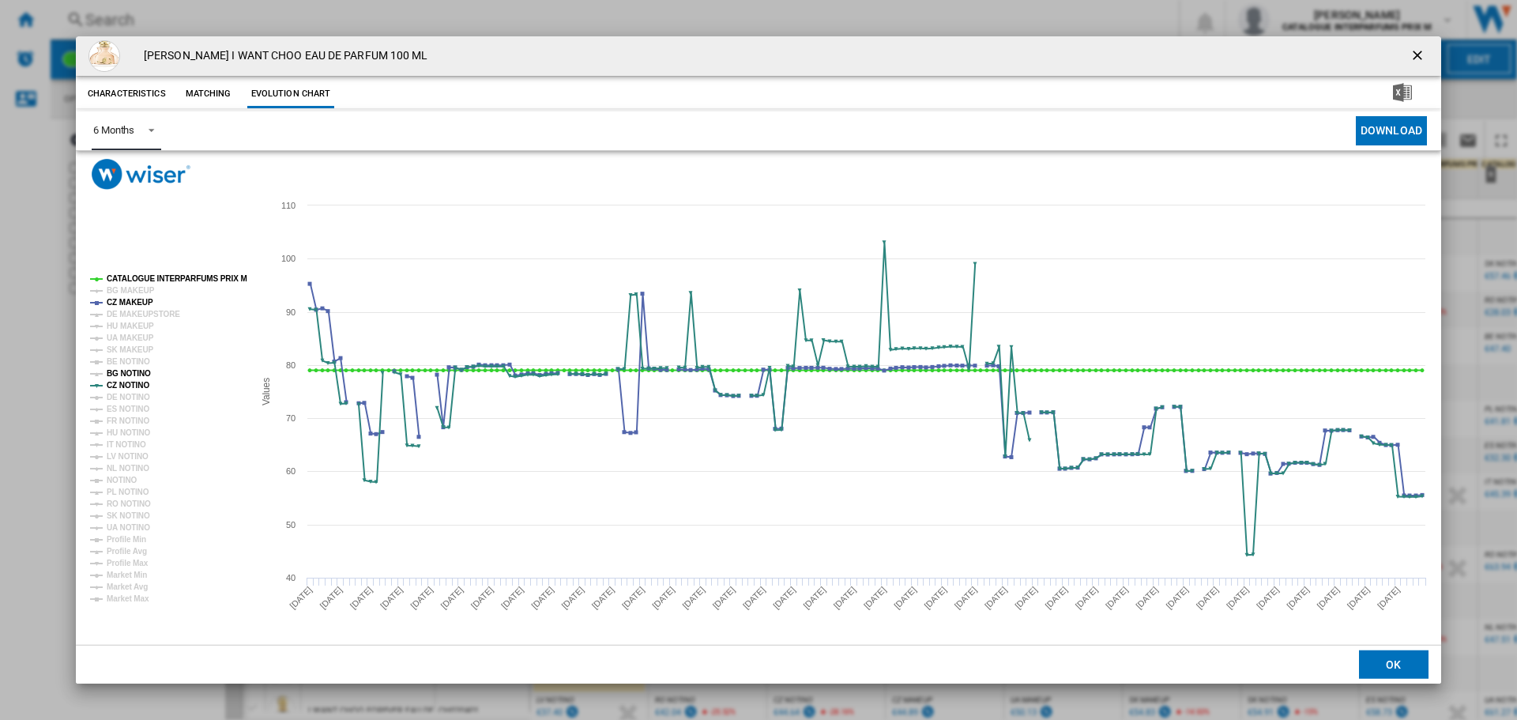
click at [115, 378] on tspan "BG NOTINO" at bounding box center [129, 373] width 44 height 9
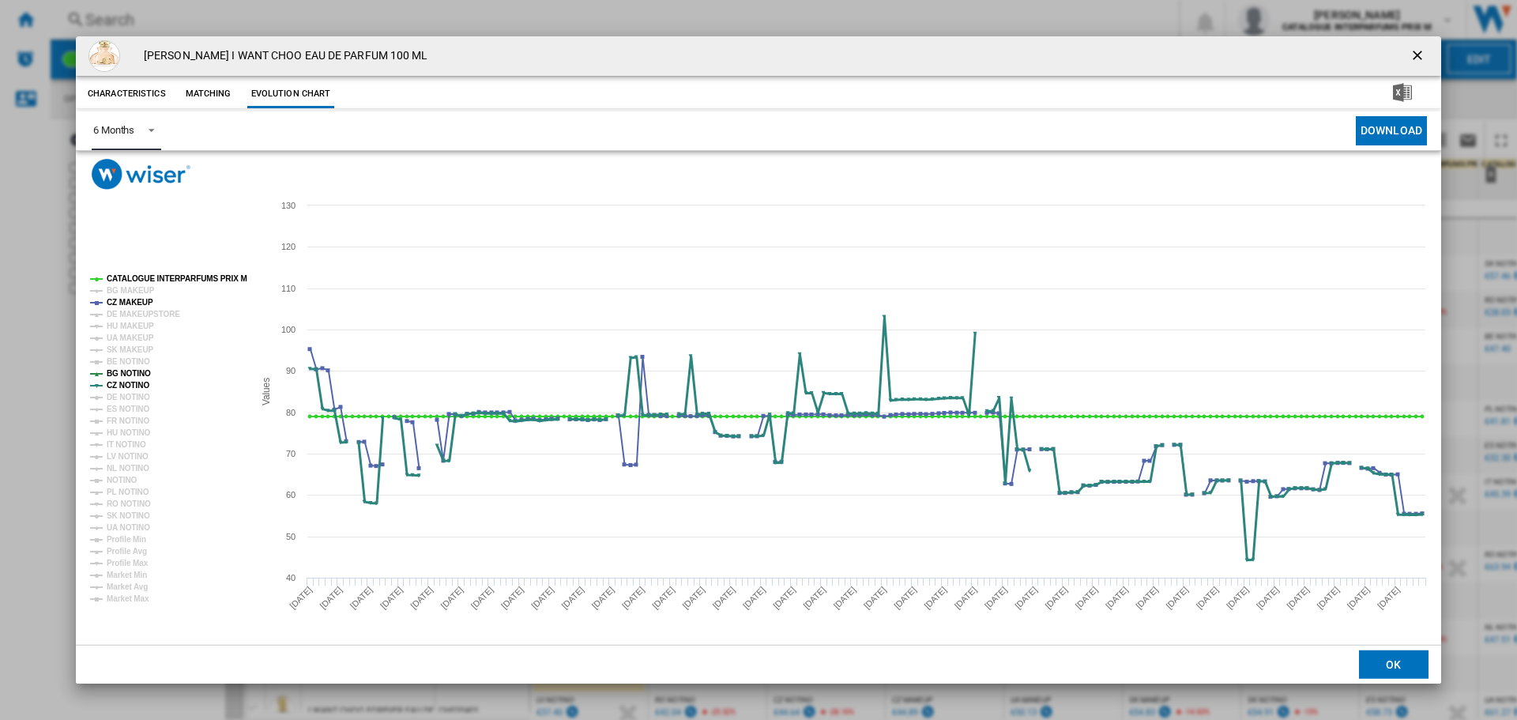
click at [115, 385] on tspan "CZ NOTINO" at bounding box center [128, 385] width 43 height 9
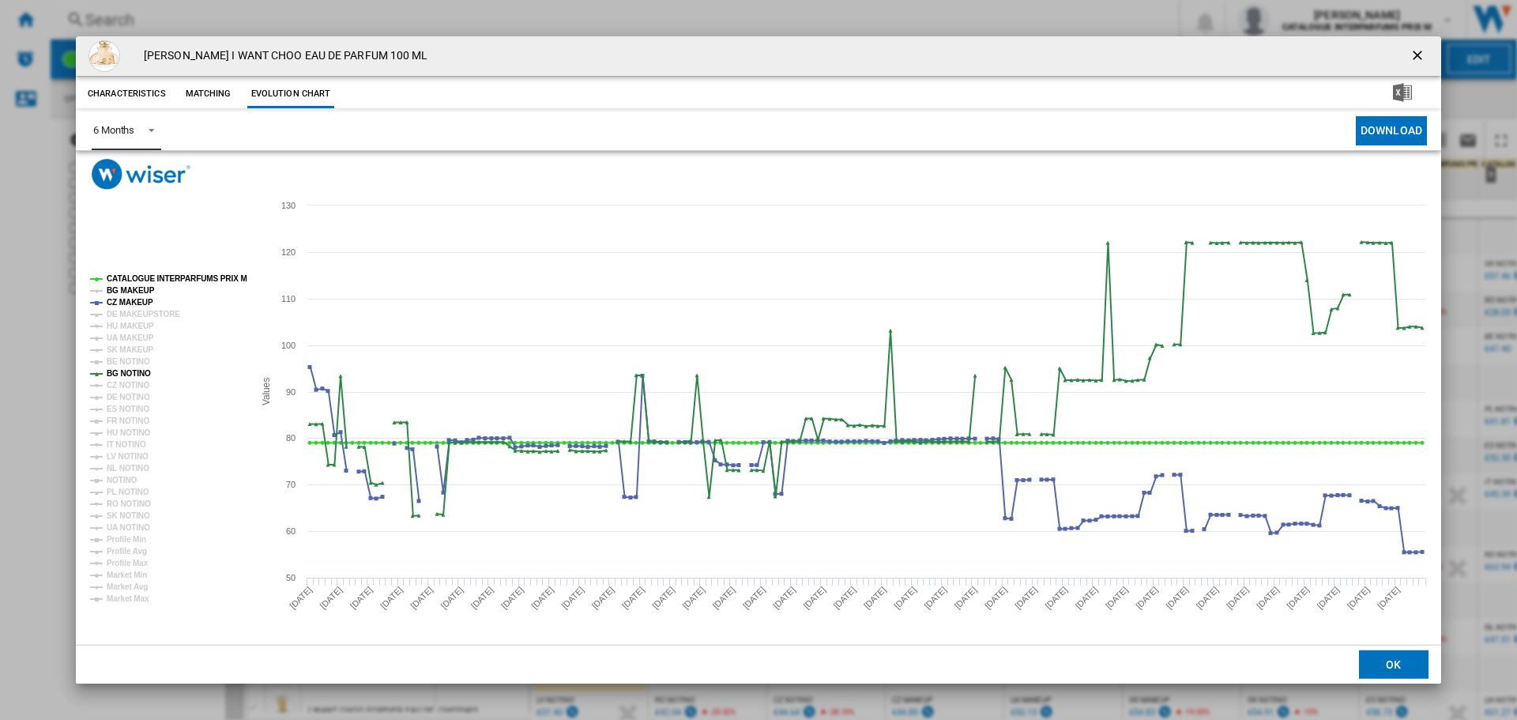
click at [110, 286] on tspan "BG MAKEUP" at bounding box center [131, 290] width 48 height 9
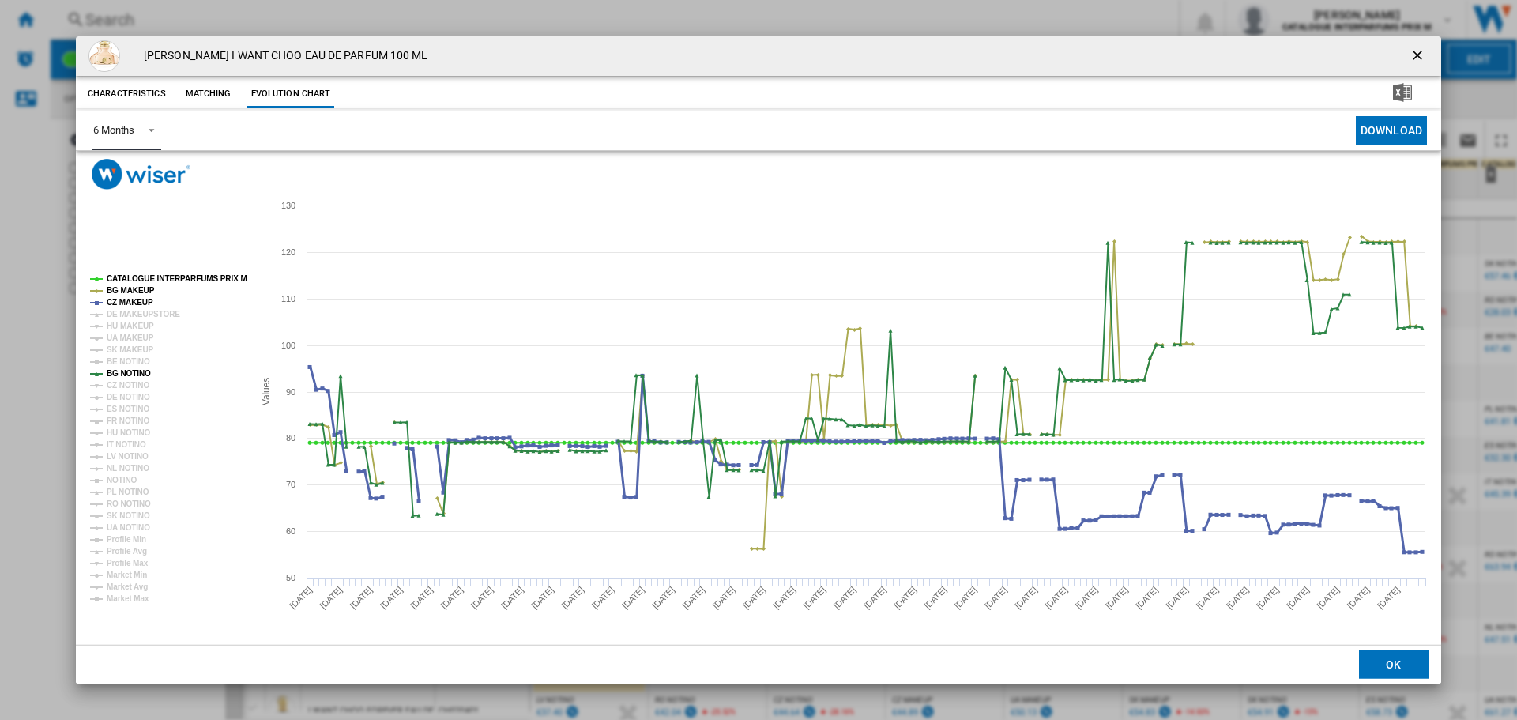
click at [120, 303] on tspan "CZ MAKEUP" at bounding box center [130, 302] width 47 height 9
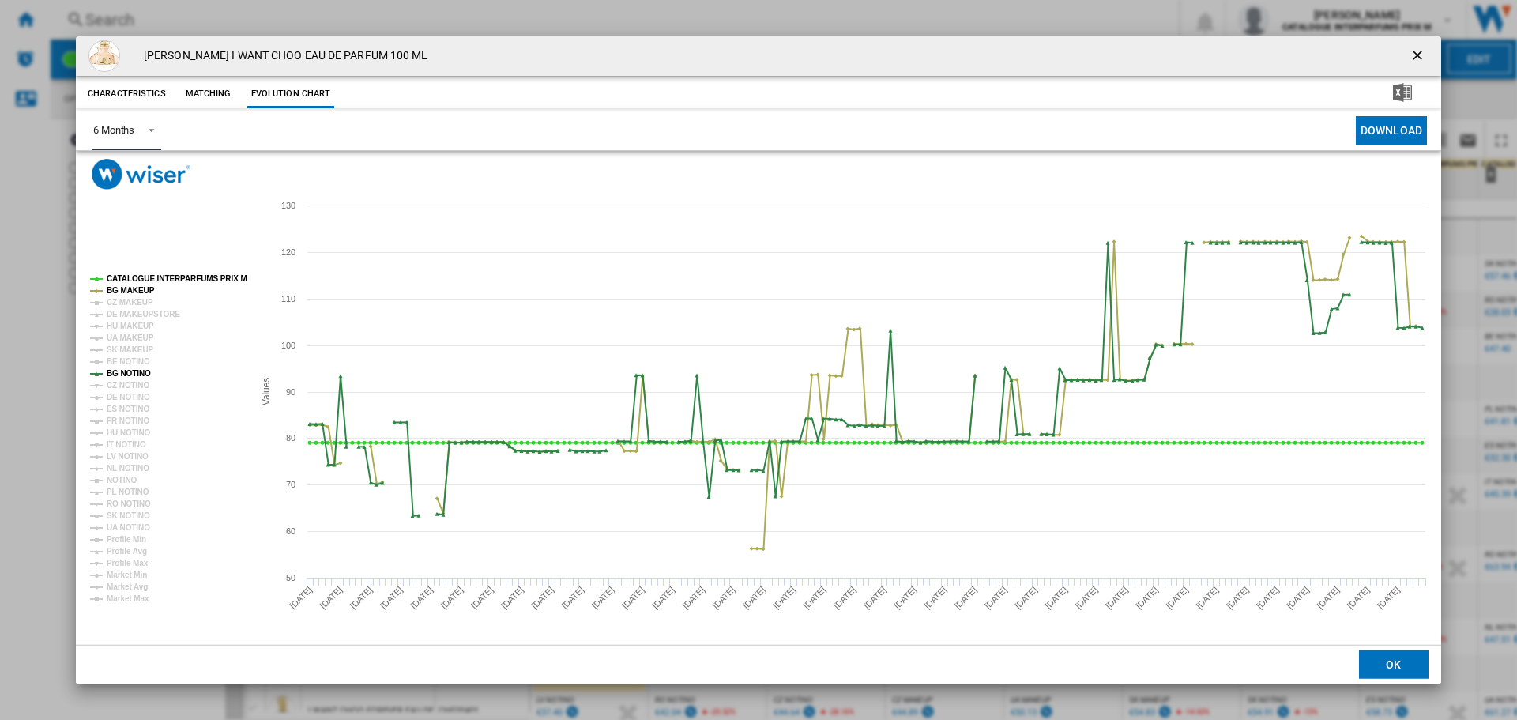
click at [120, 303] on tspan "CZ MAKEUP" at bounding box center [130, 302] width 47 height 9
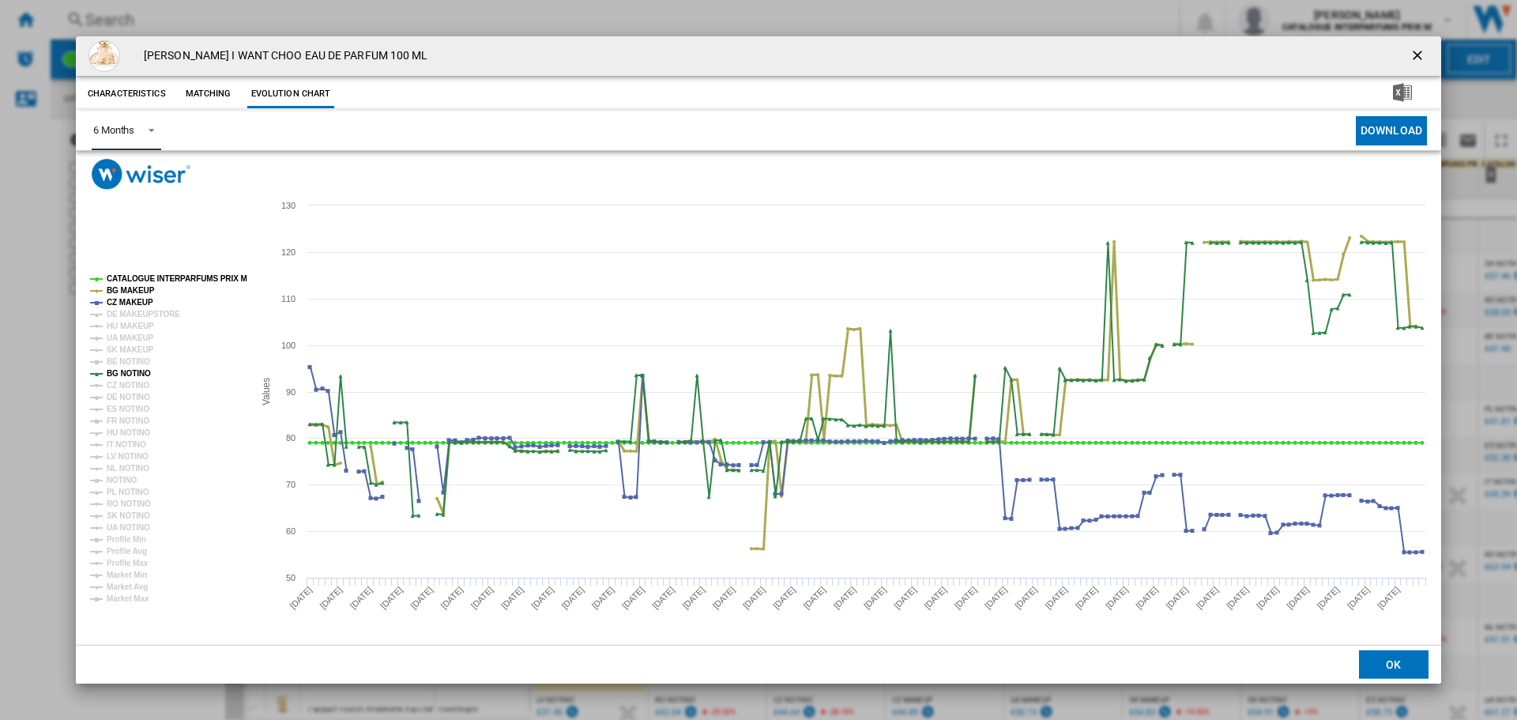
click at [122, 286] on tspan "BG MAKEUP" at bounding box center [131, 290] width 48 height 9
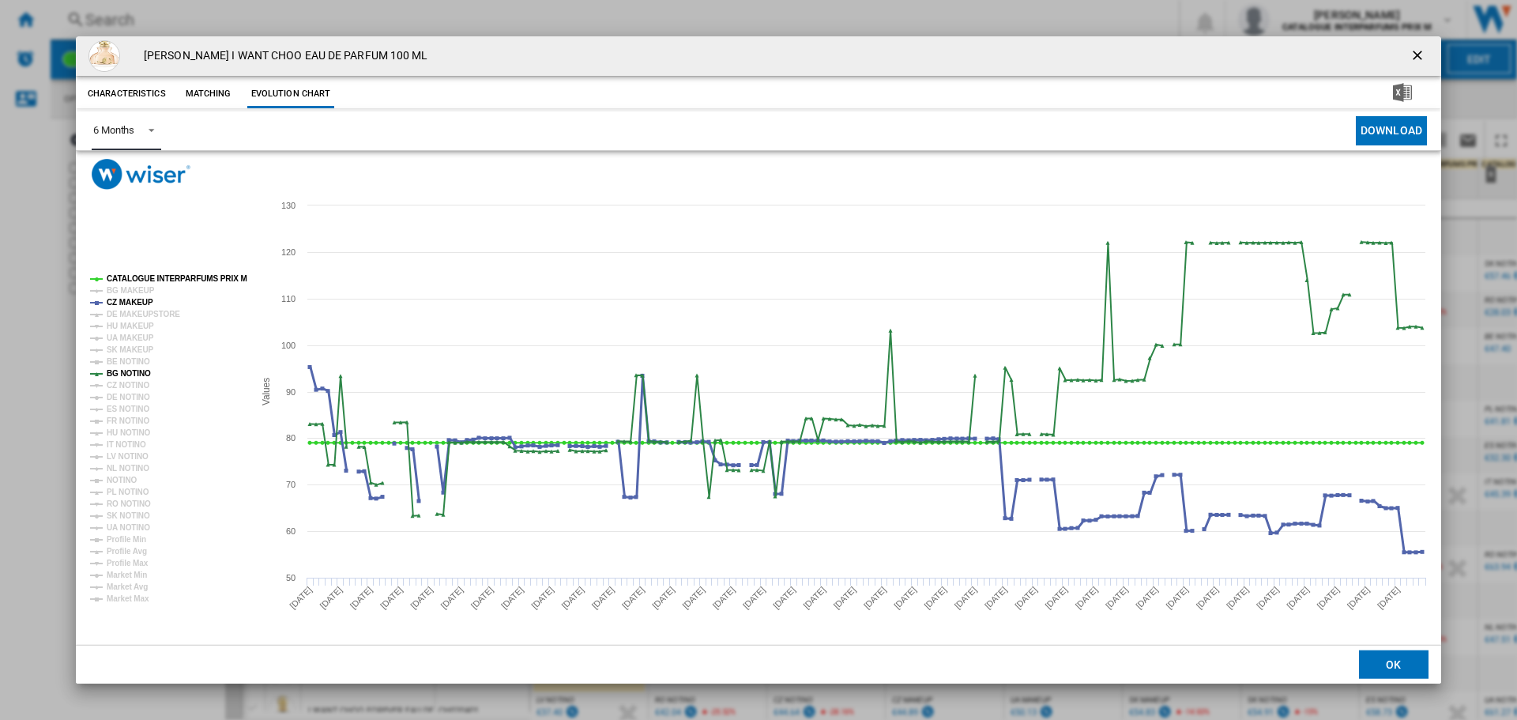
click at [121, 299] on tspan "CZ MAKEUP" at bounding box center [130, 302] width 47 height 9
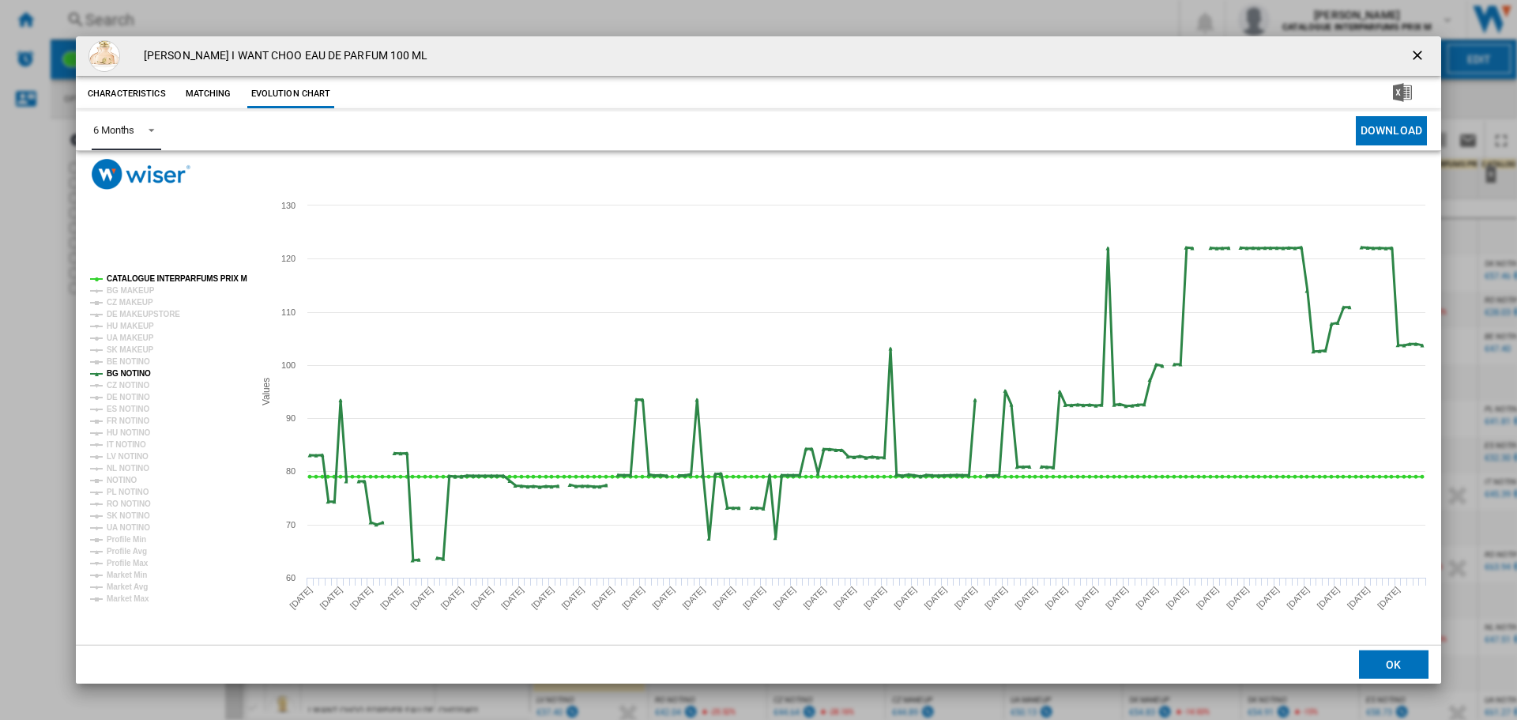
click at [125, 370] on tspan "BG NOTINO" at bounding box center [129, 373] width 44 height 9
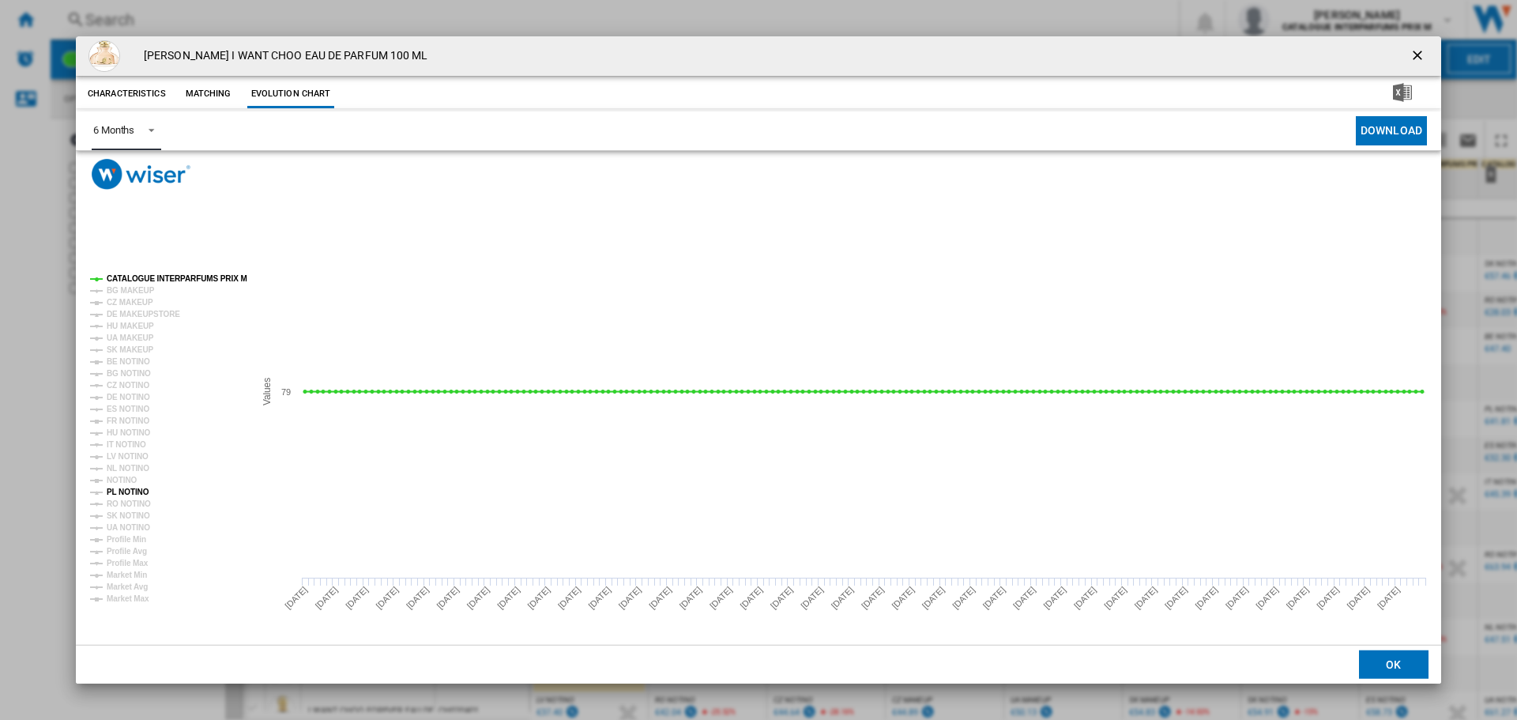
click at [126, 492] on tspan "PL NOTINO" at bounding box center [128, 491] width 43 height 9
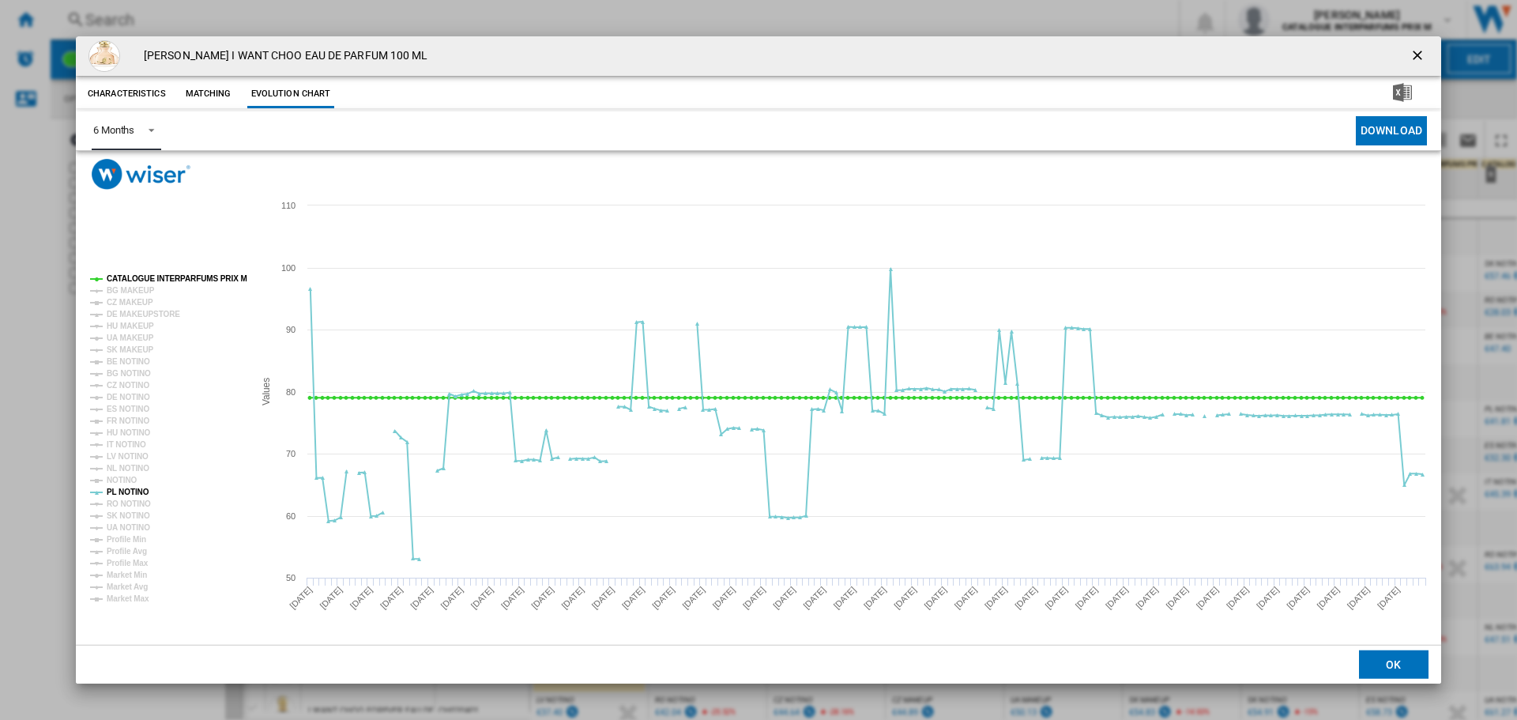
click at [126, 492] on tspan "PL NOTINO" at bounding box center [128, 491] width 43 height 9
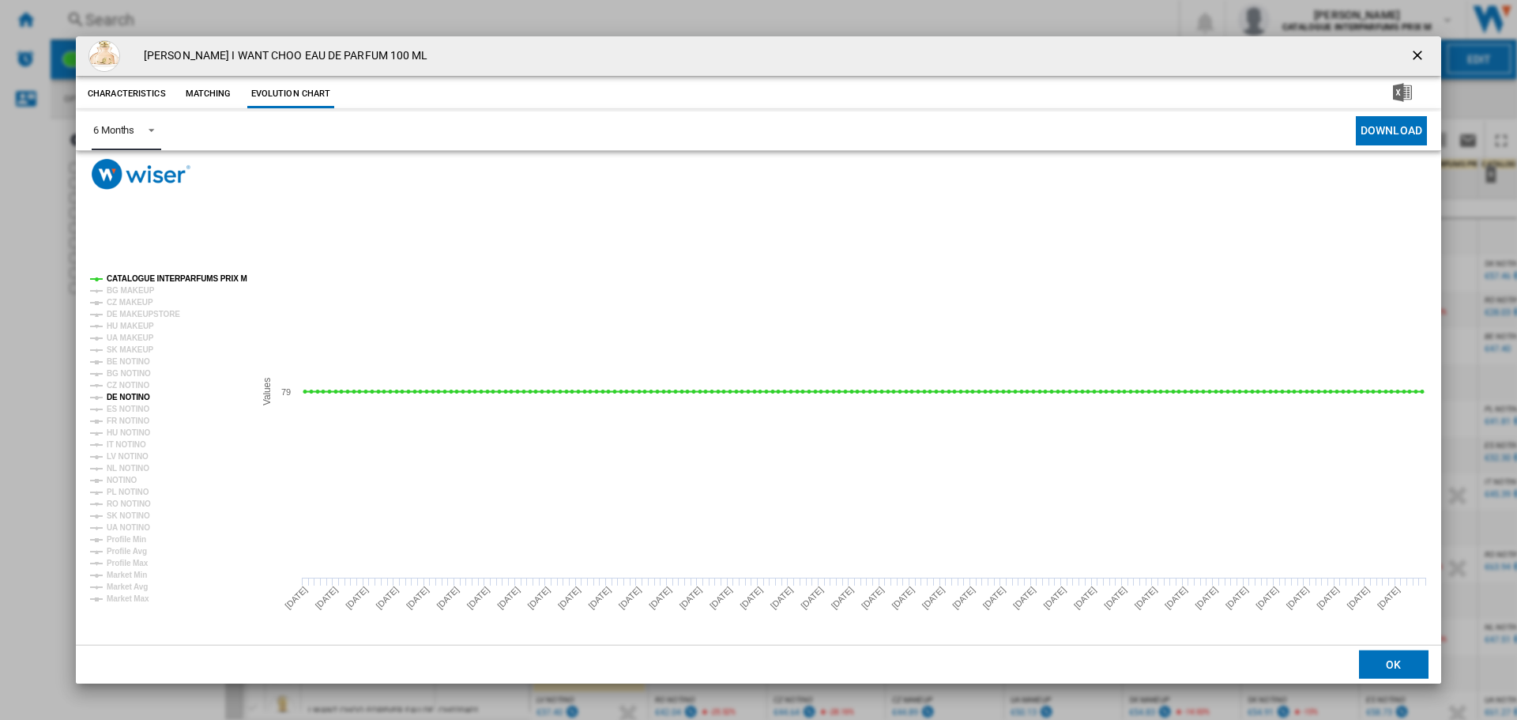
click at [134, 393] on tspan "DE NOTINO" at bounding box center [128, 397] width 43 height 9
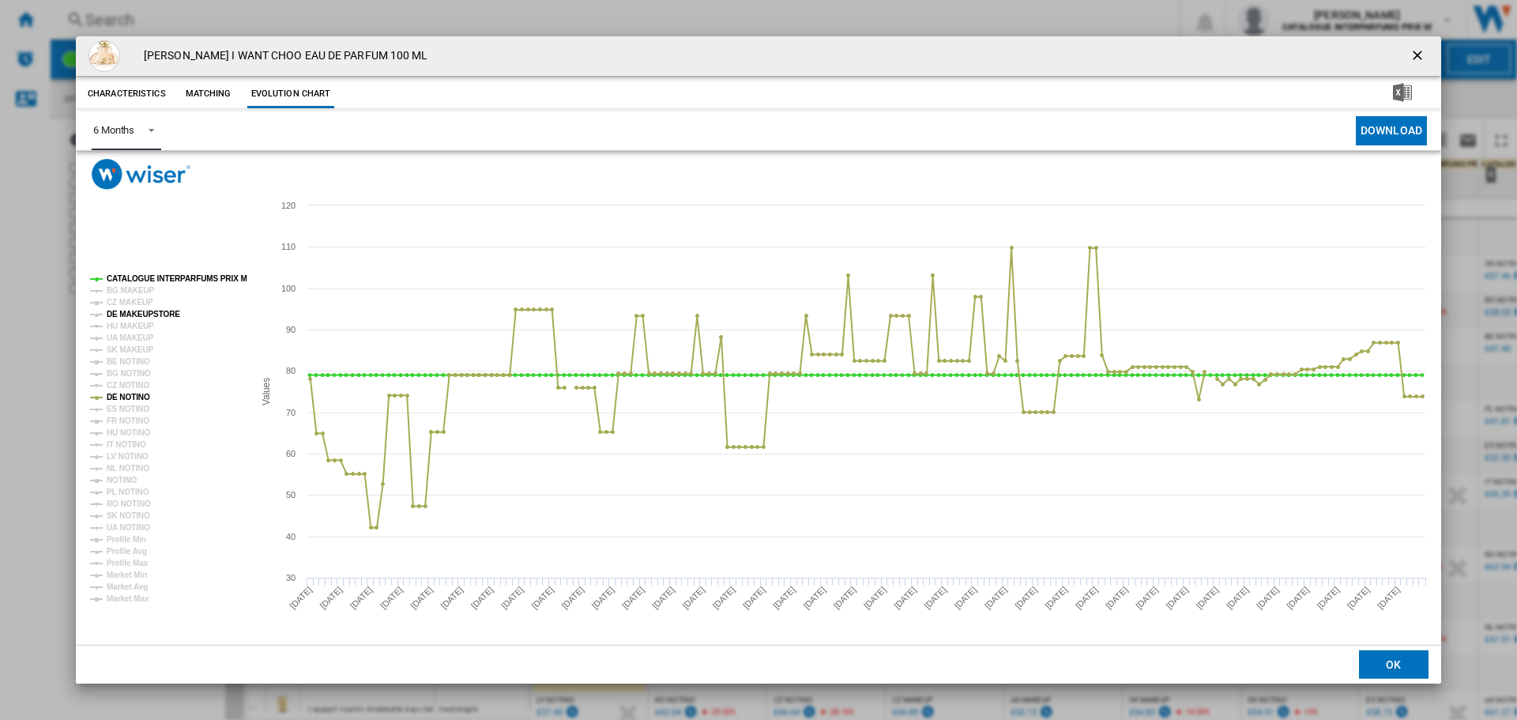
click at [139, 313] on tspan "DE MAKEUPSTORE" at bounding box center [143, 314] width 73 height 9
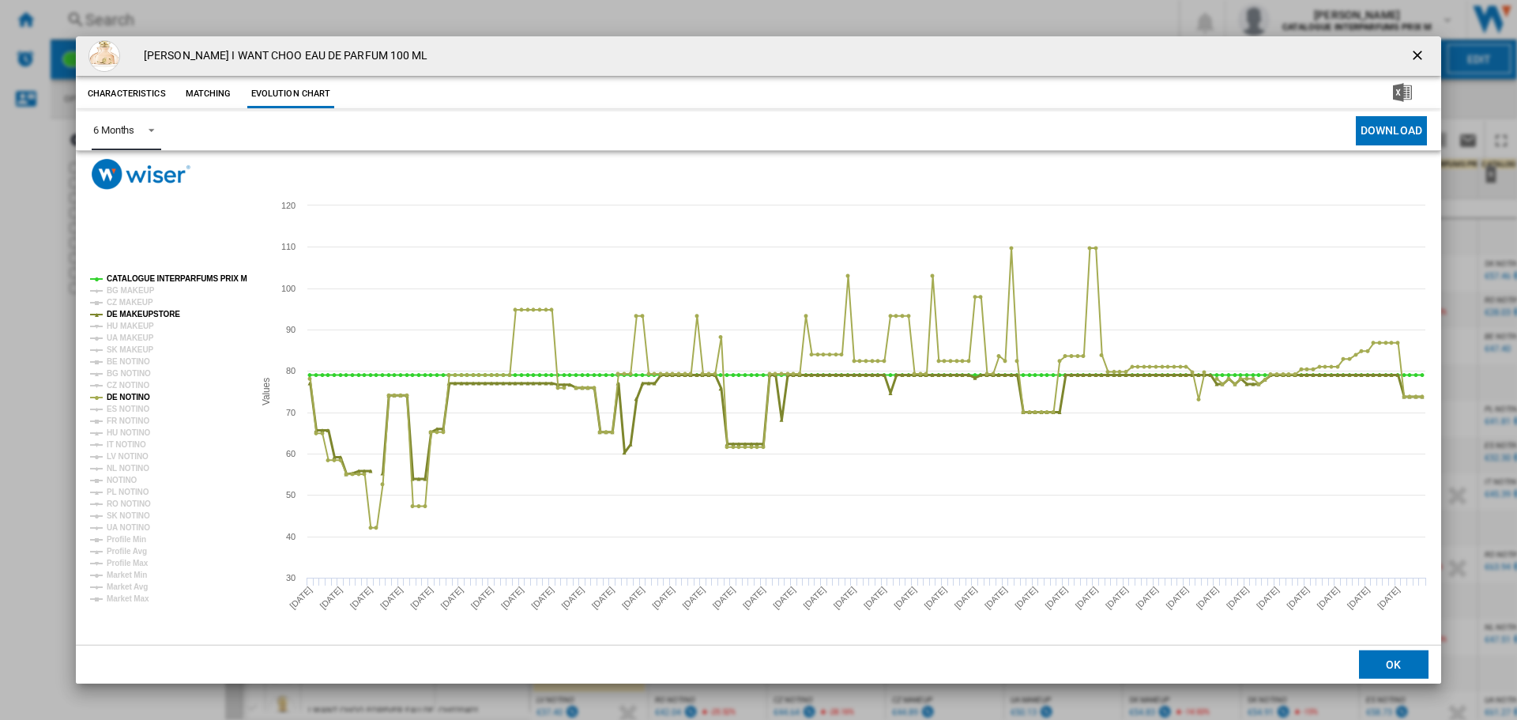
click at [113, 314] on tspan "DE MAKEUPSTORE" at bounding box center [143, 314] width 73 height 9
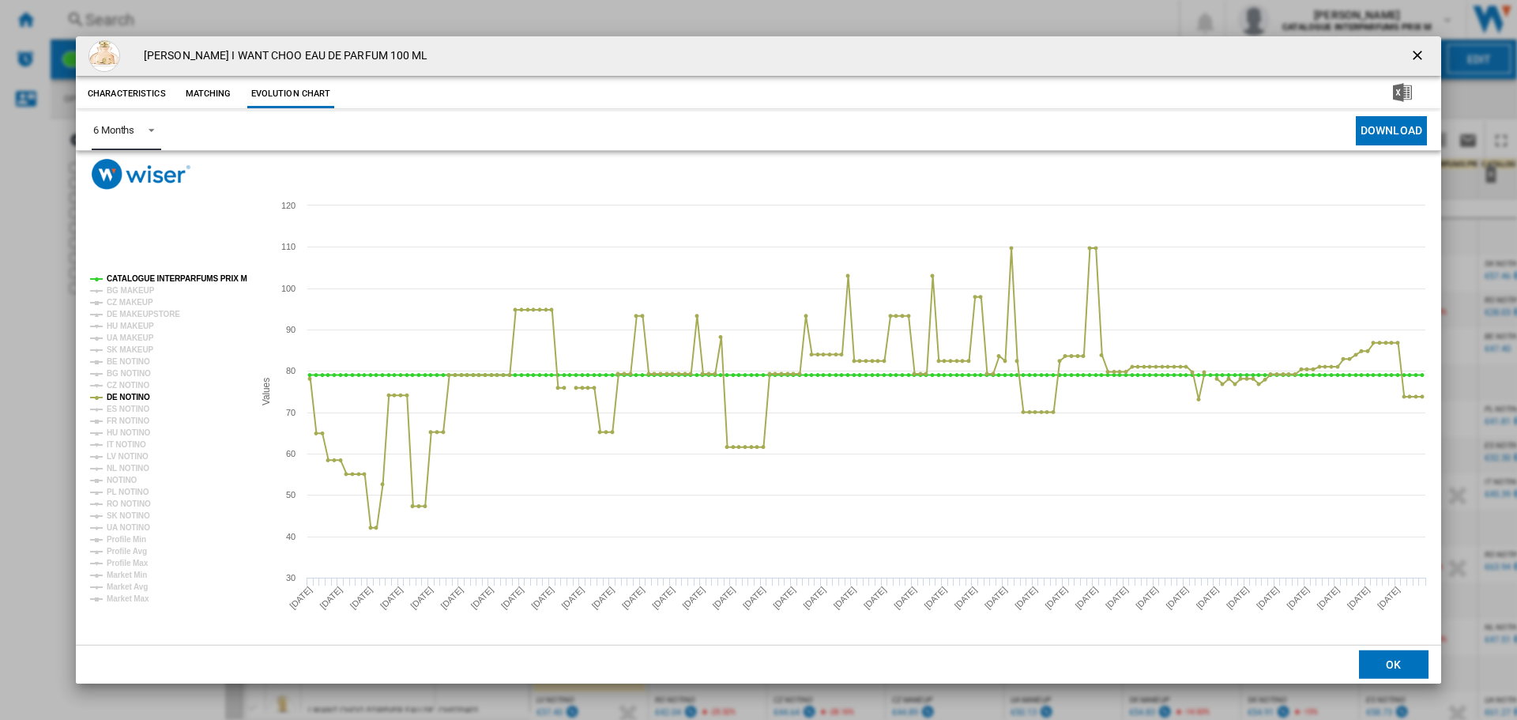
click at [113, 314] on tspan "DE MAKEUPSTORE" at bounding box center [143, 314] width 73 height 9
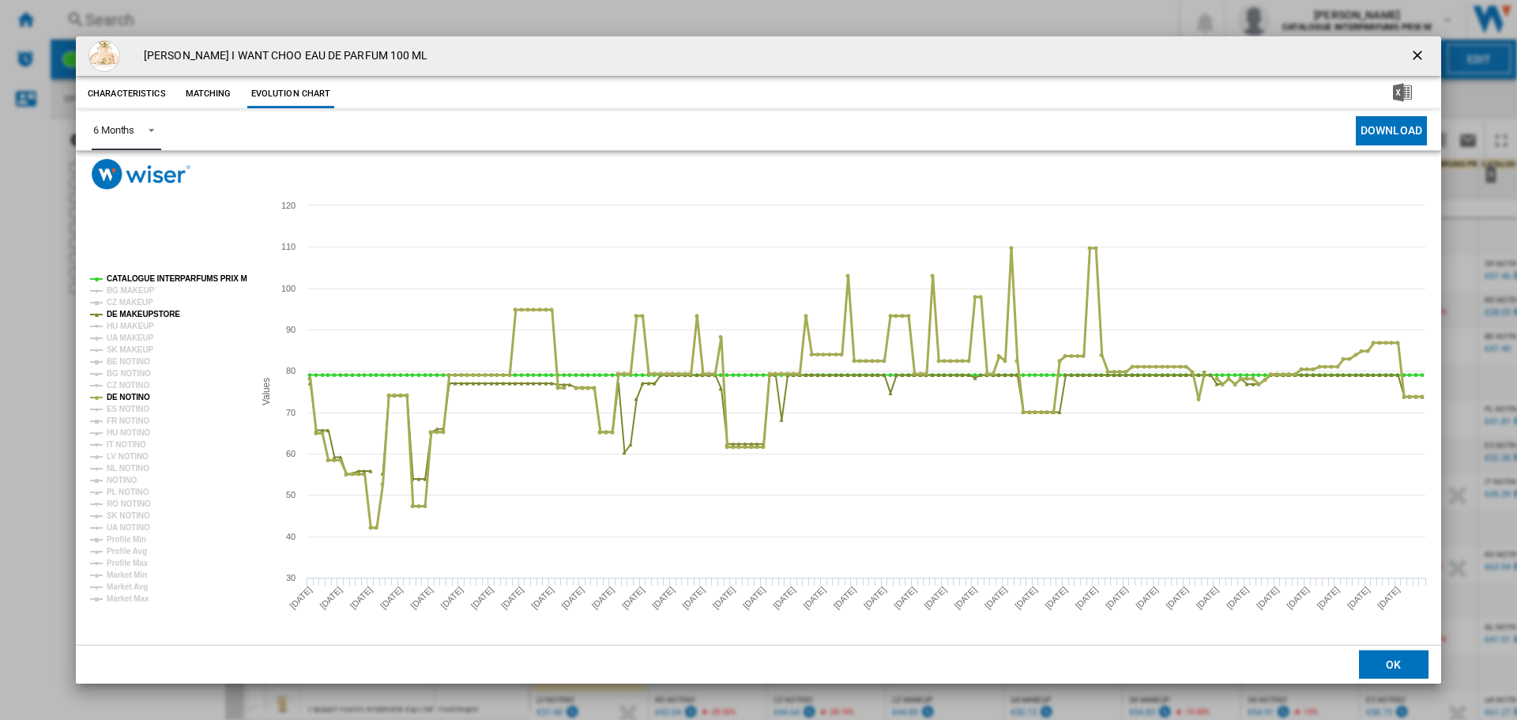
click at [117, 399] on tspan "DE NOTINO" at bounding box center [128, 397] width 43 height 9
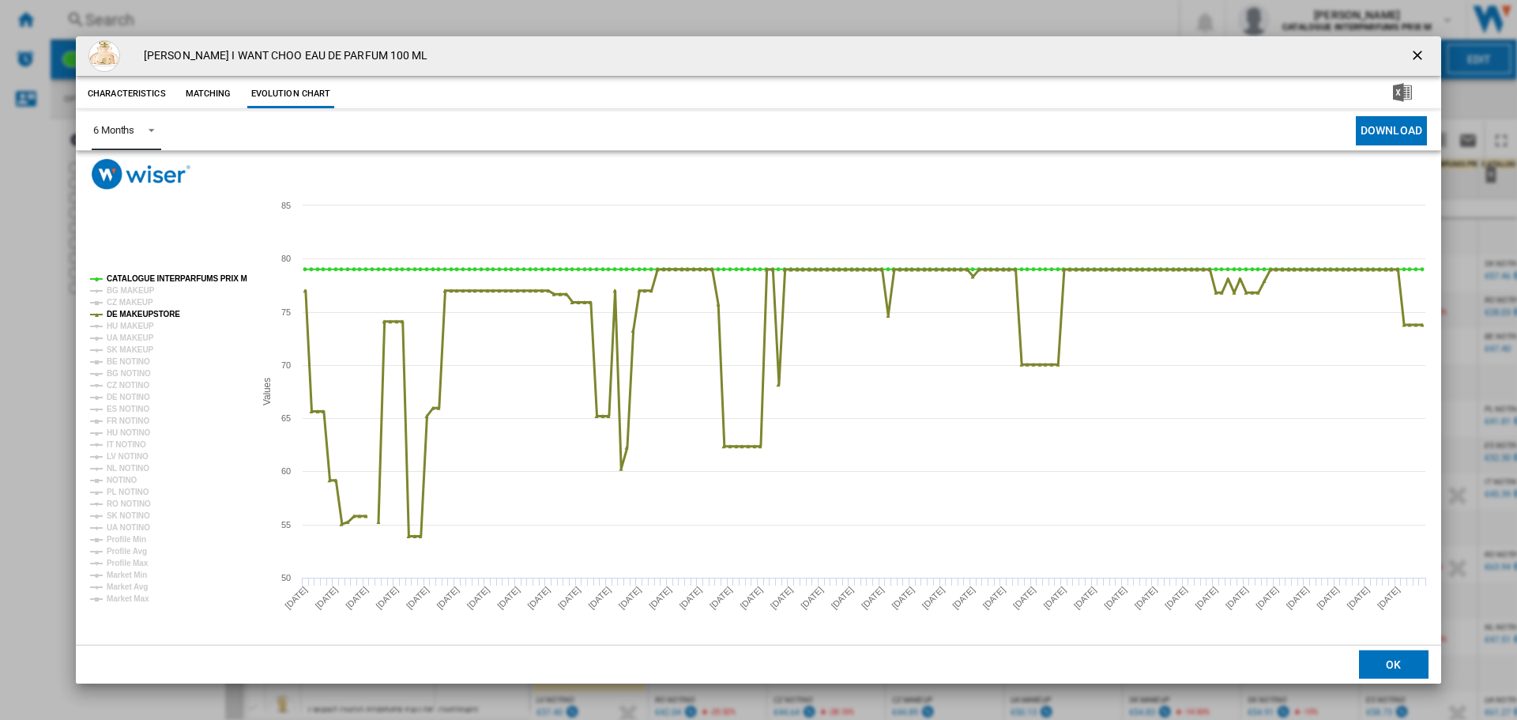
click at [133, 315] on tspan "DE MAKEUPSTORE" at bounding box center [143, 314] width 73 height 9
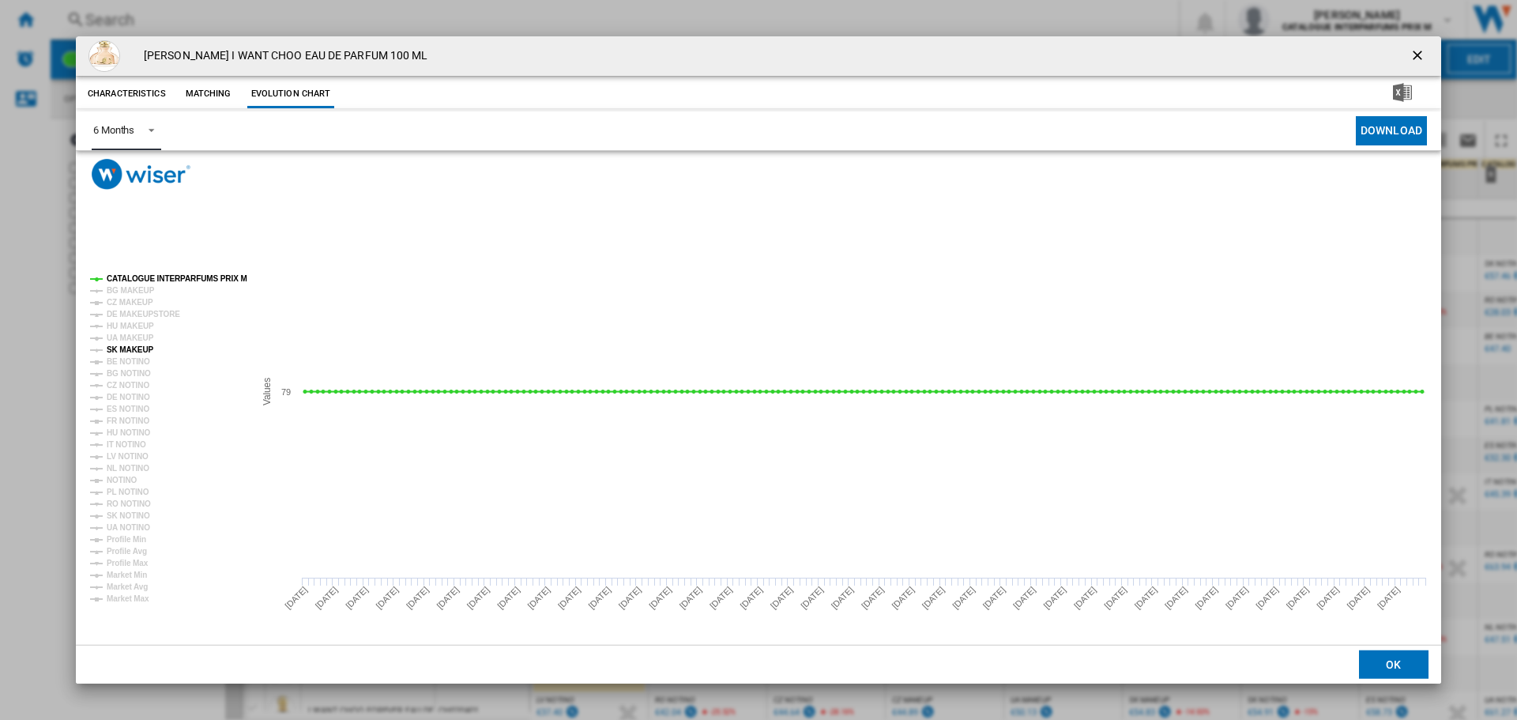
click at [135, 345] on tspan "SK MAKEUP" at bounding box center [130, 349] width 47 height 9
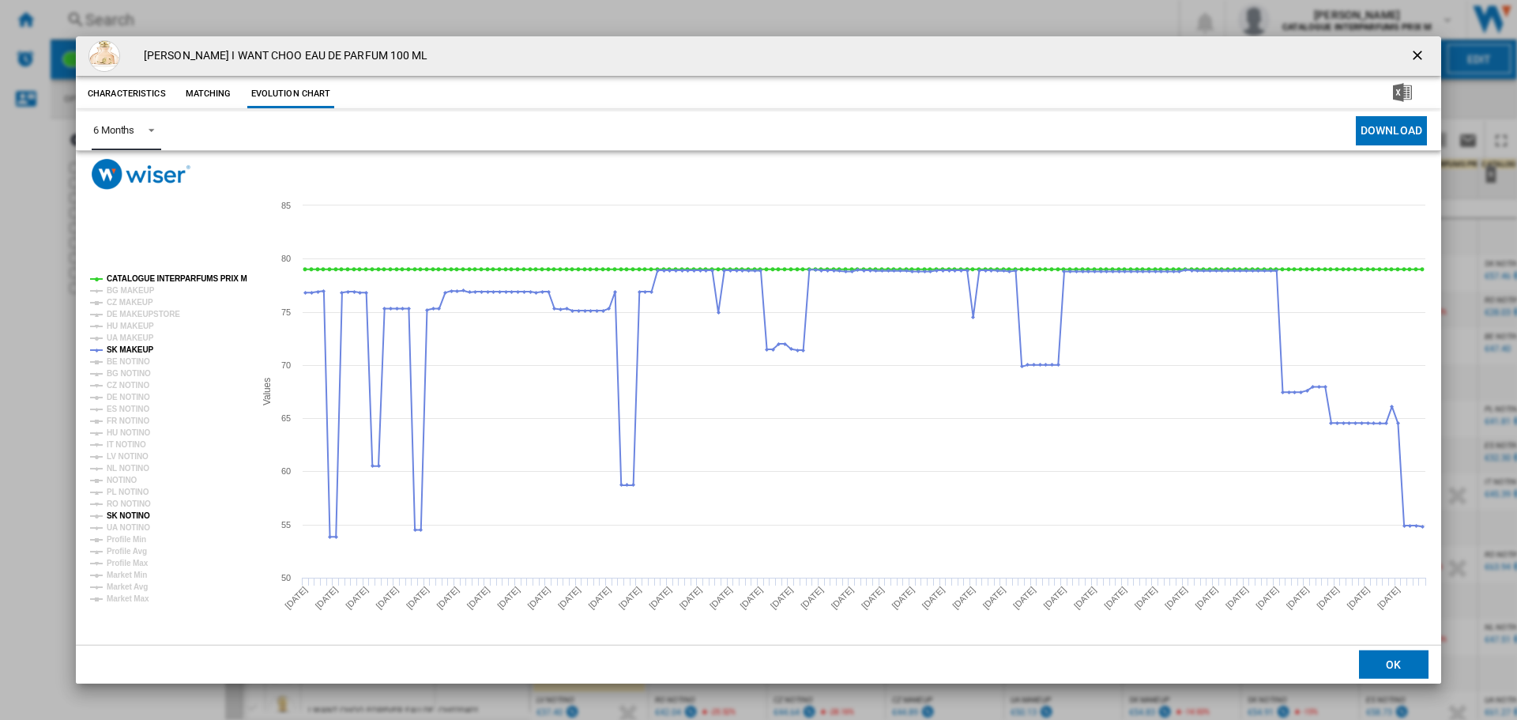
click at [126, 512] on tspan "SK NOTINO" at bounding box center [128, 515] width 43 height 9
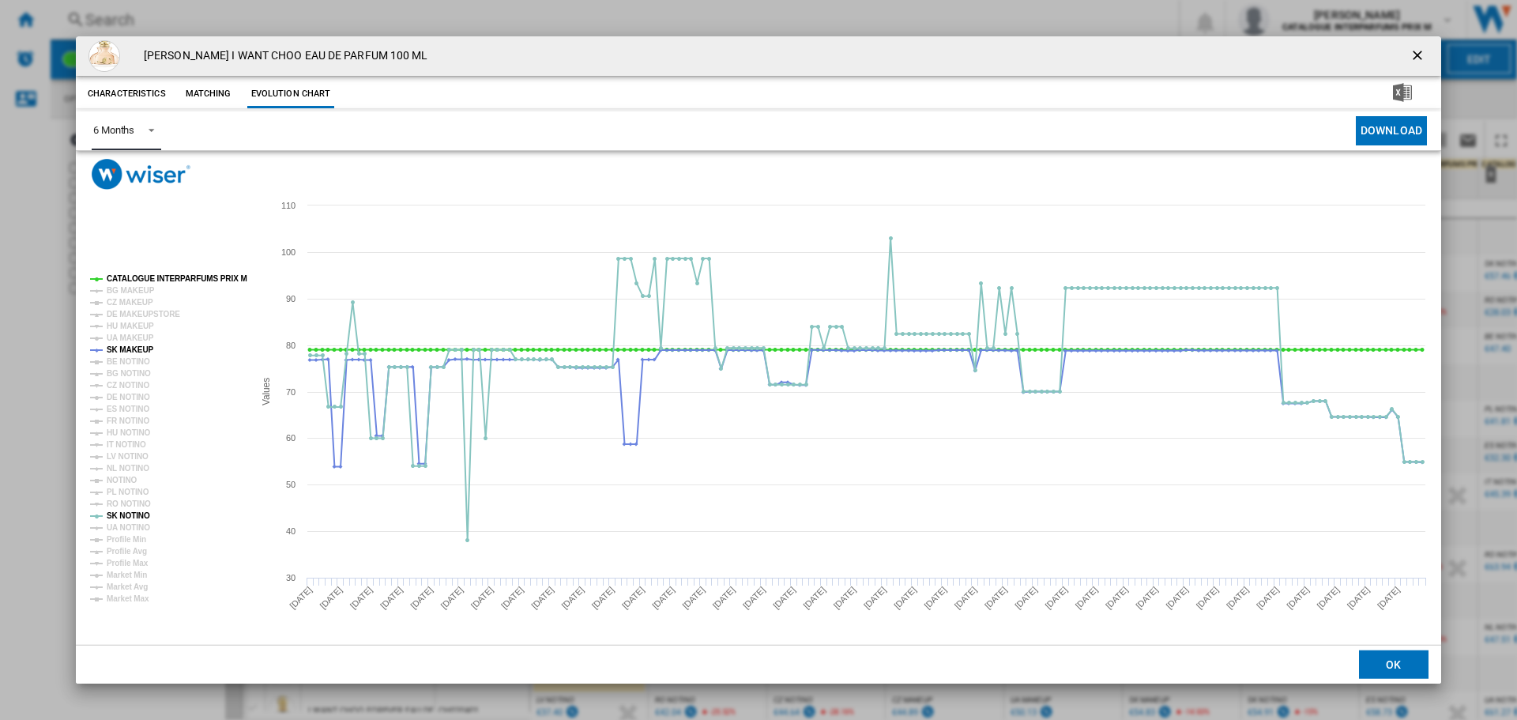
click at [126, 512] on tspan "SK NOTINO" at bounding box center [128, 515] width 43 height 9
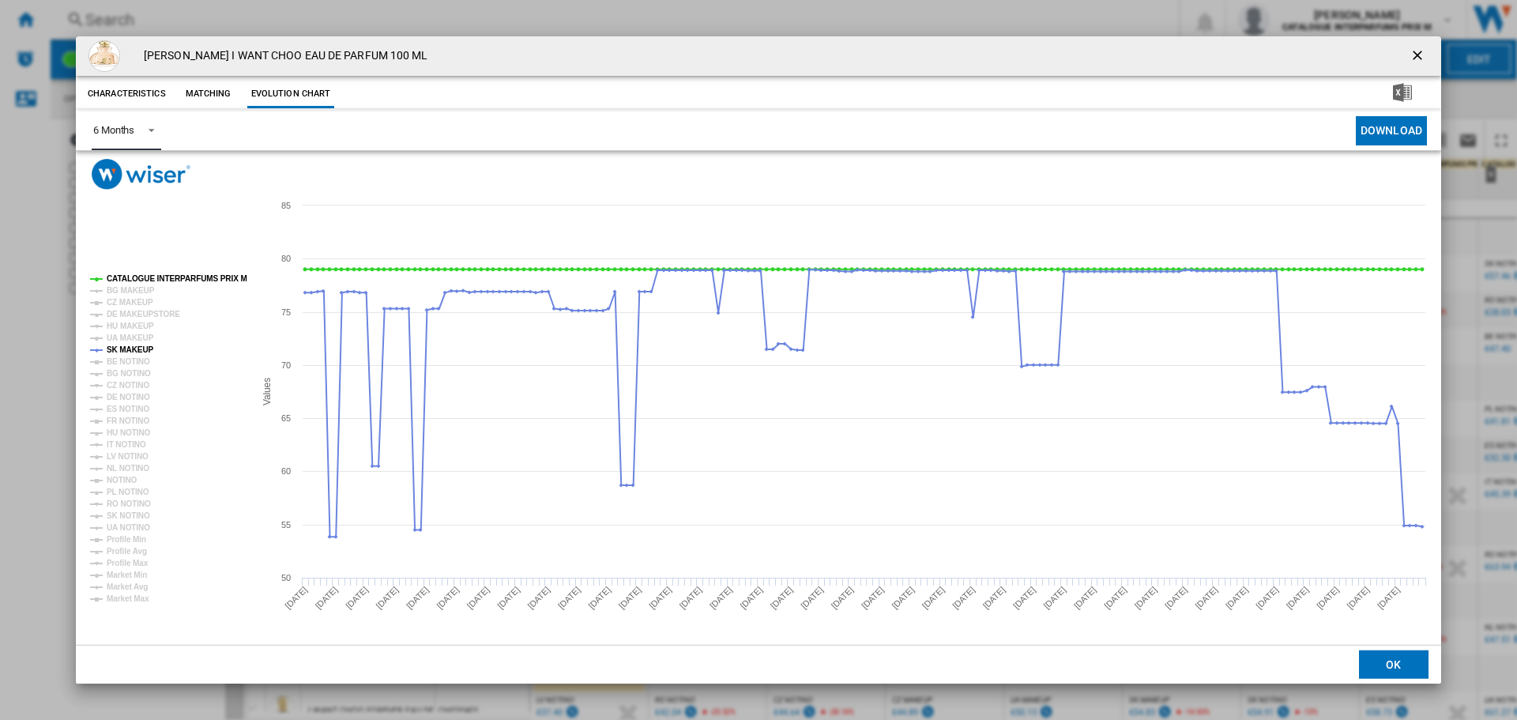
click at [126, 512] on tspan "SK NOTINO" at bounding box center [128, 515] width 43 height 9
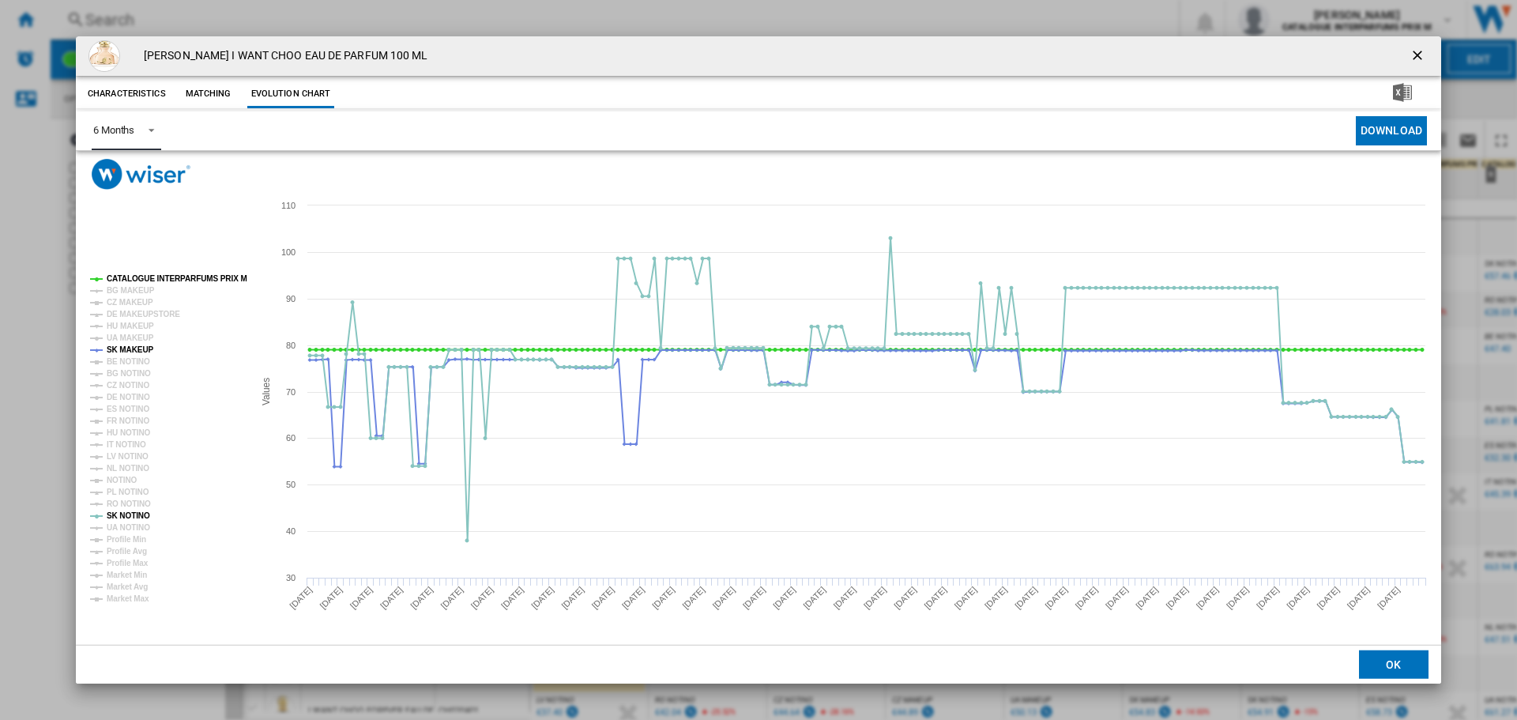
click at [126, 512] on tspan "SK NOTINO" at bounding box center [128, 515] width 43 height 9
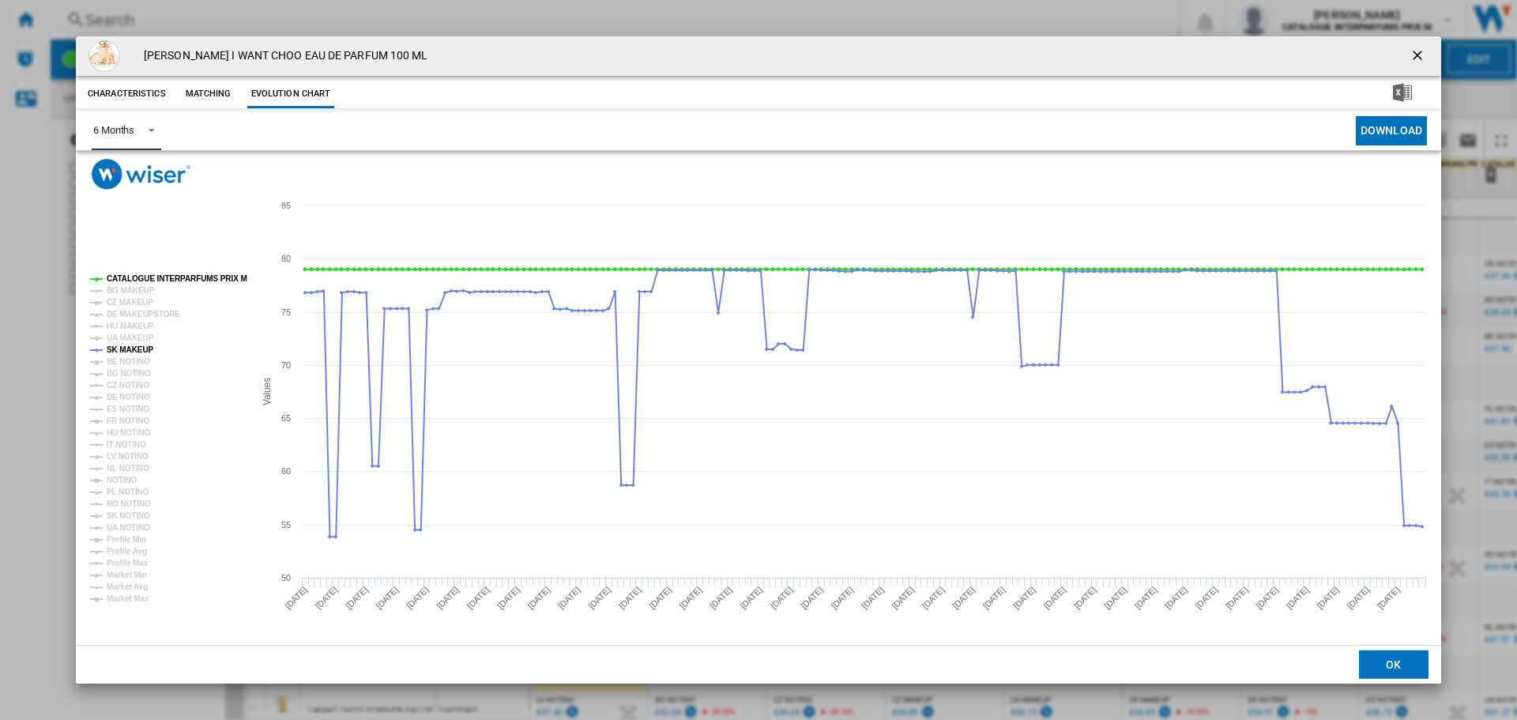
click at [126, 512] on tspan "SK NOTINO" at bounding box center [128, 515] width 43 height 9
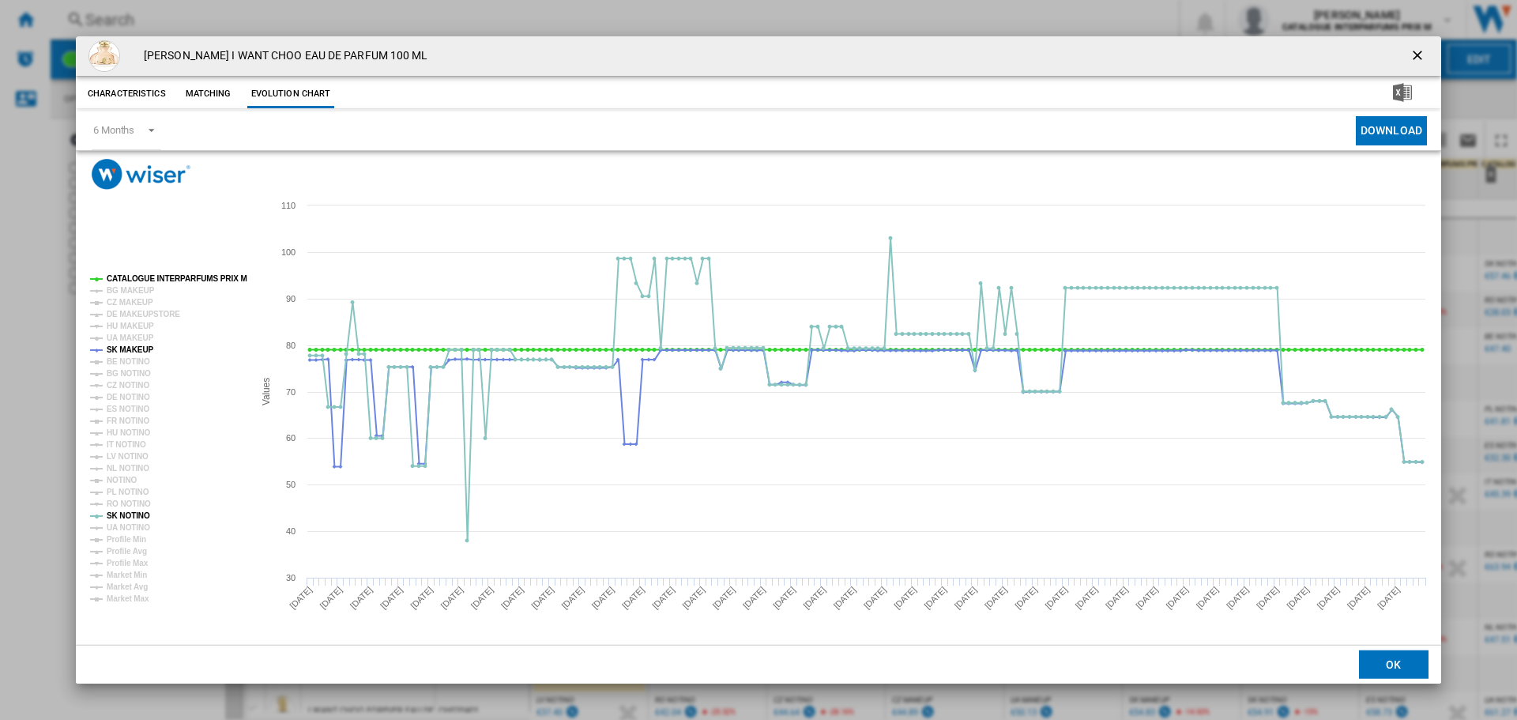
click at [1419, 63] on ng-md-icon "getI18NText('BUTTONS.CLOSE_DIALOG')" at bounding box center [1418, 56] width 19 height 19
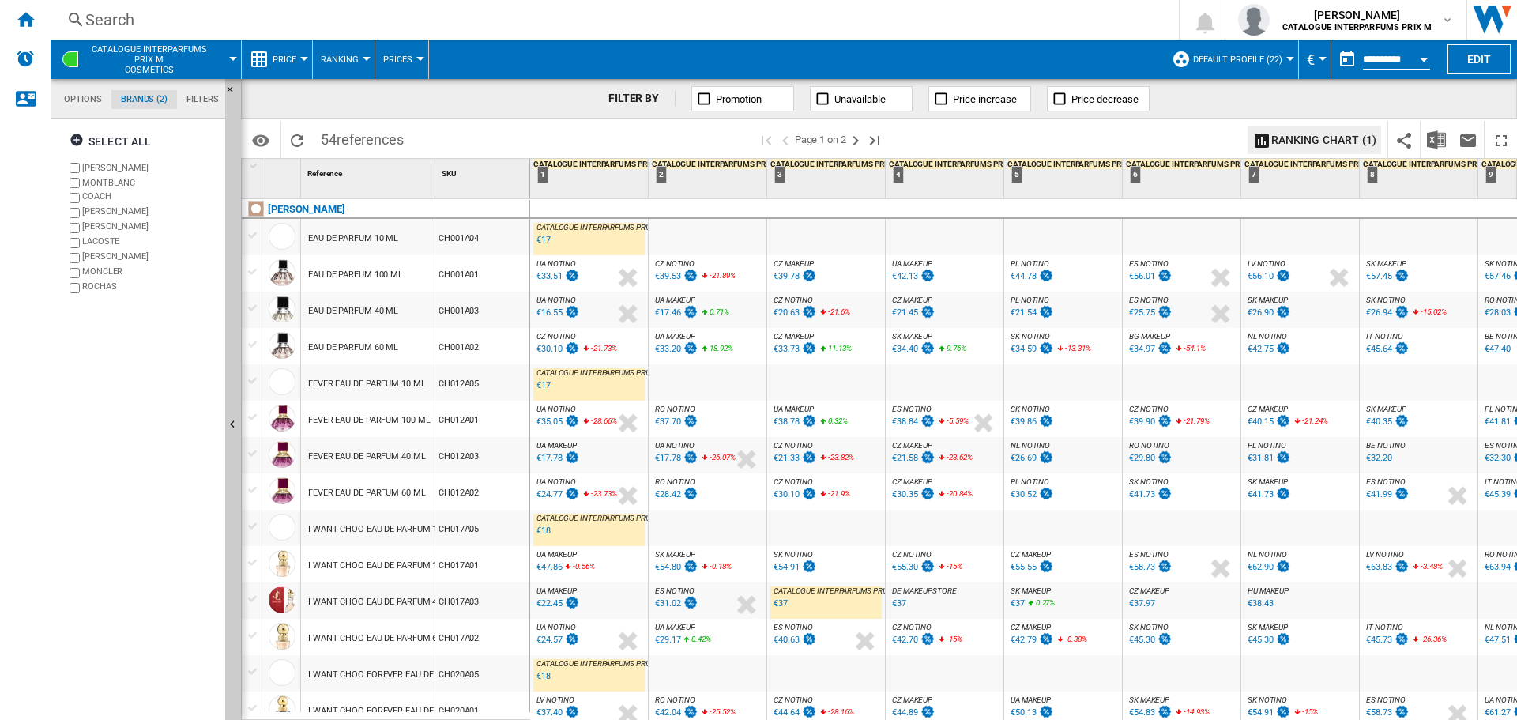
click at [370, 601] on div "I WANT CHOO EAU DE PARFUM 40 ML" at bounding box center [382, 602] width 149 height 36
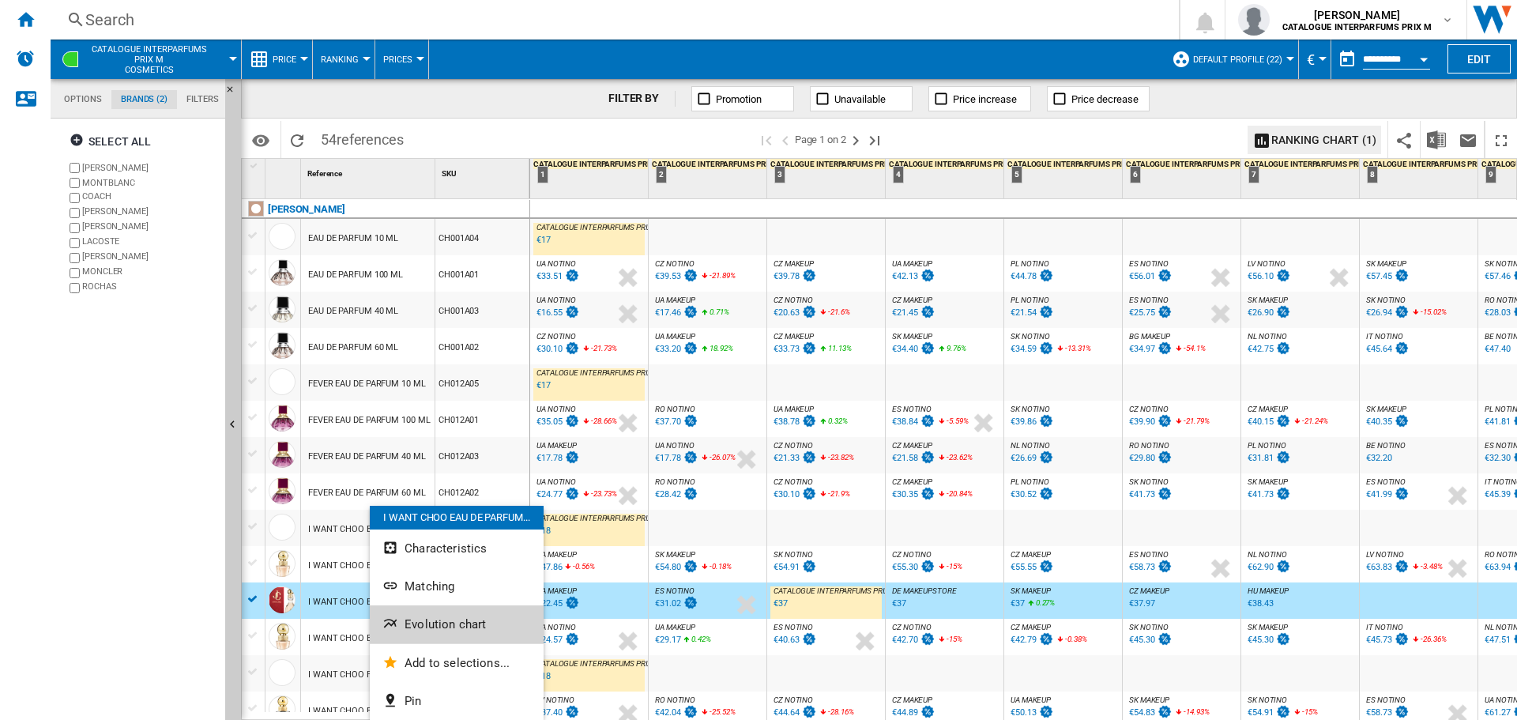
click at [446, 636] on button "Evolution chart" at bounding box center [457, 624] width 174 height 38
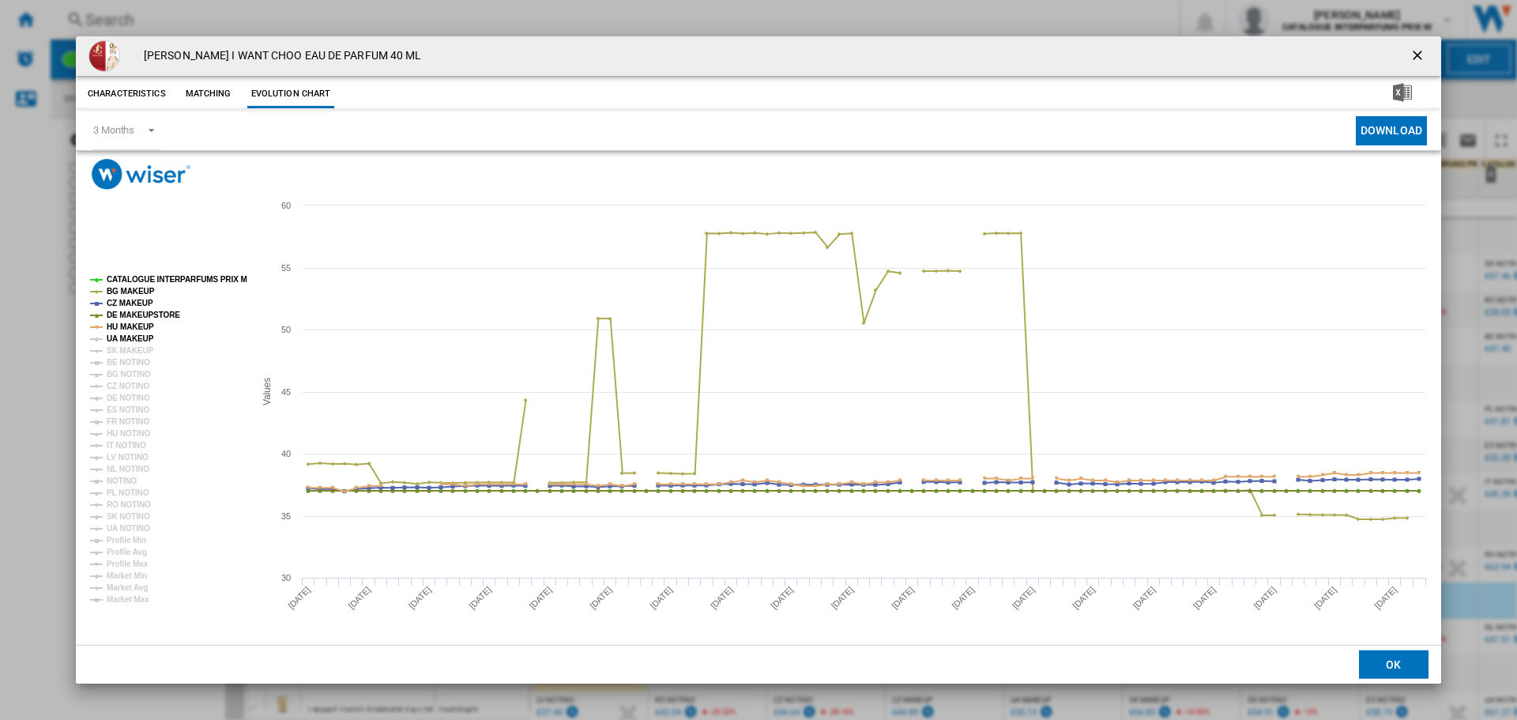
click at [109, 336] on tspan "UA MAKEUP" at bounding box center [130, 338] width 47 height 9
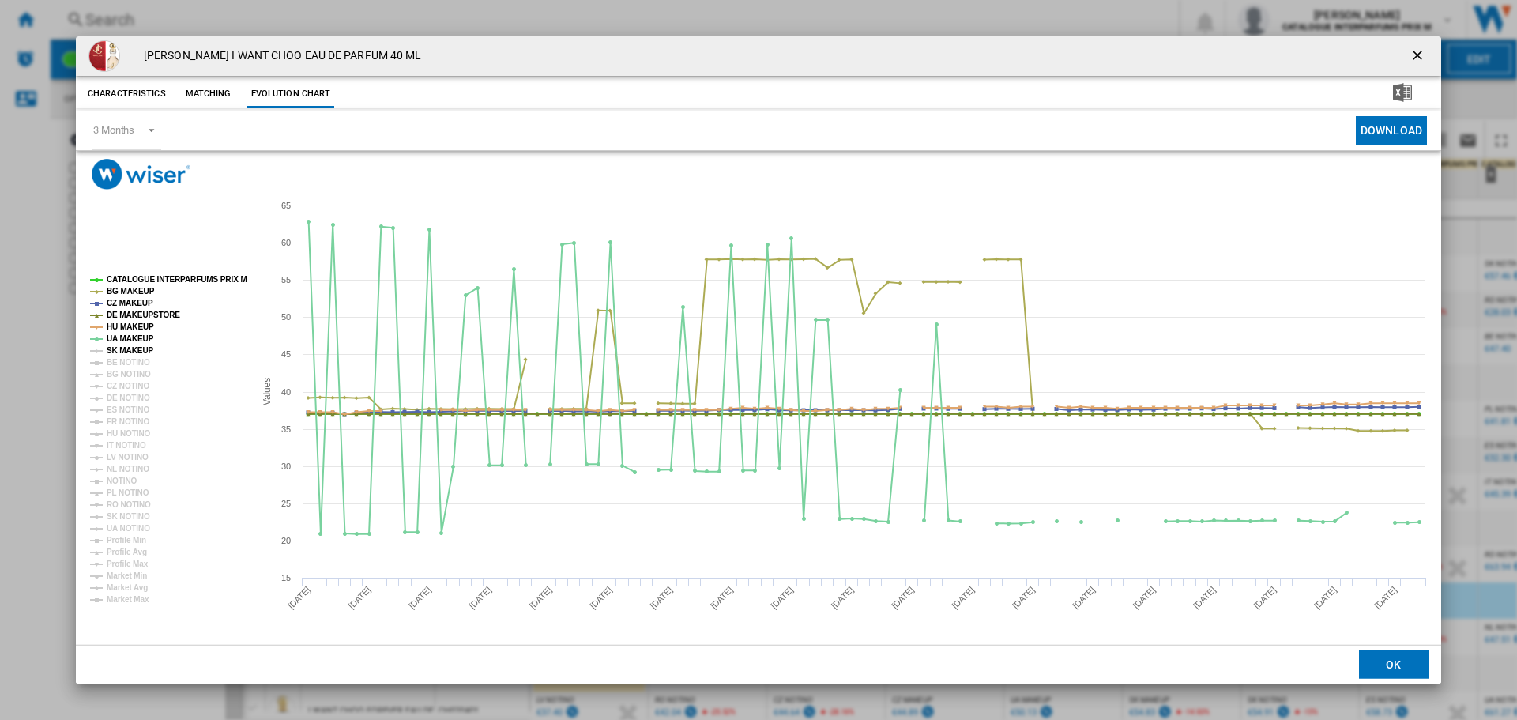
click at [125, 352] on tspan "SK MAKEUP" at bounding box center [130, 350] width 47 height 9
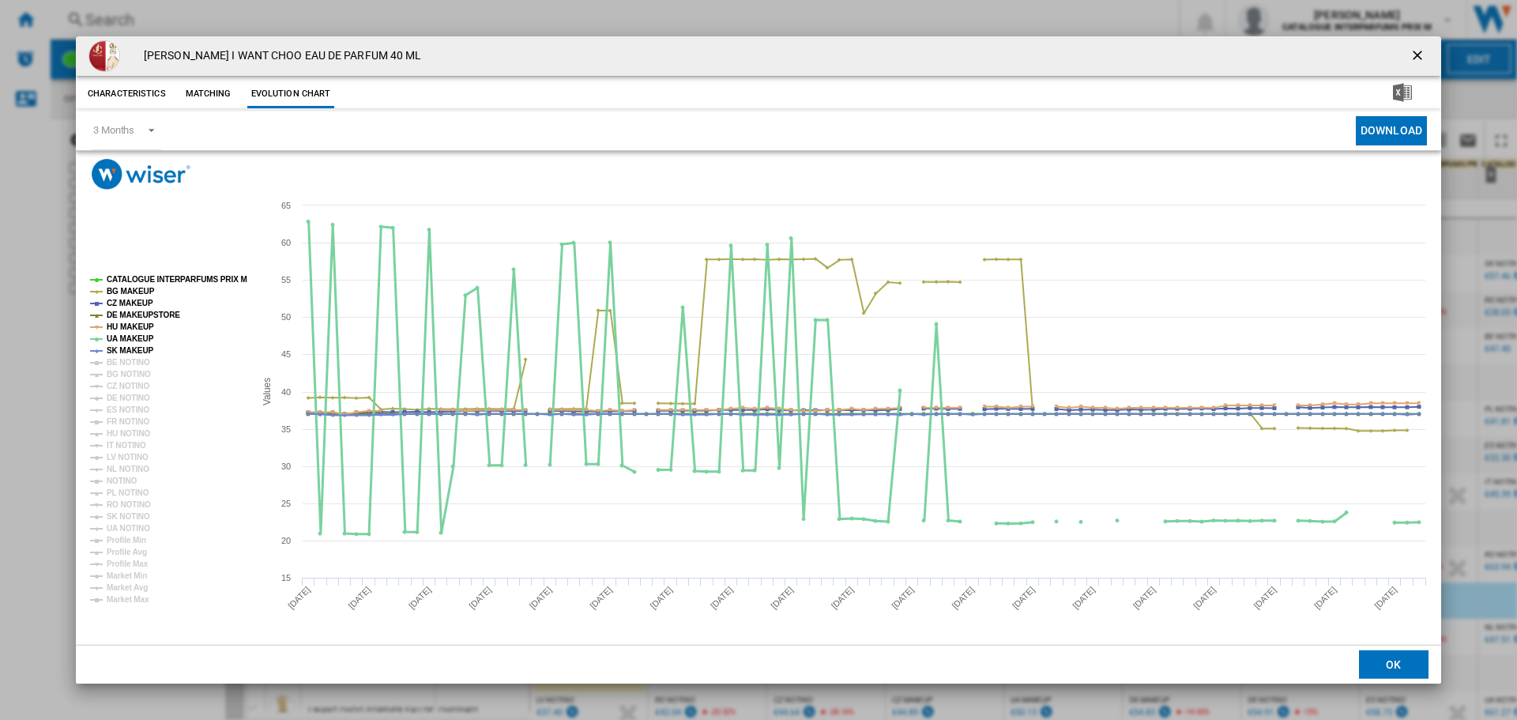
click at [128, 334] on tspan "UA MAKEUP" at bounding box center [130, 338] width 47 height 9
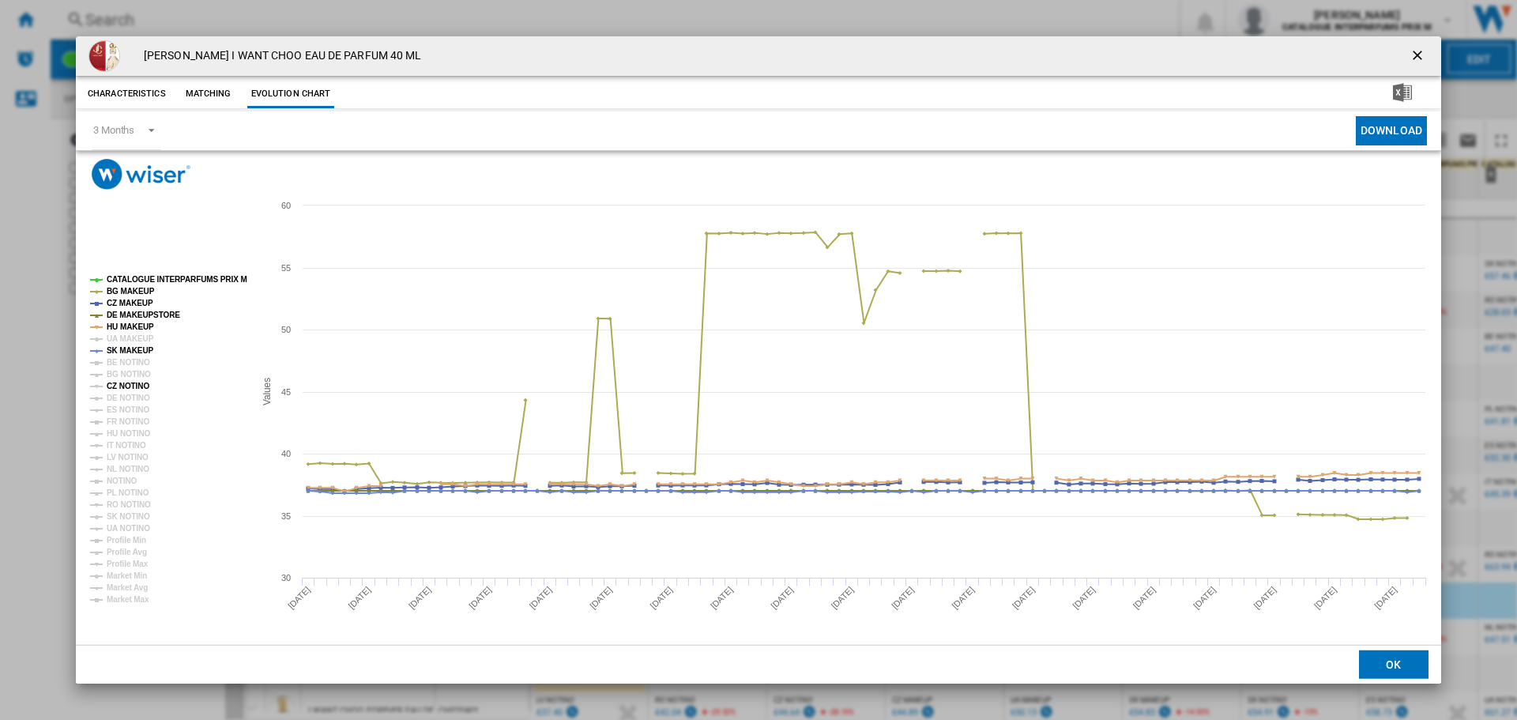
click at [133, 386] on tspan "CZ NOTINO" at bounding box center [128, 386] width 43 height 9
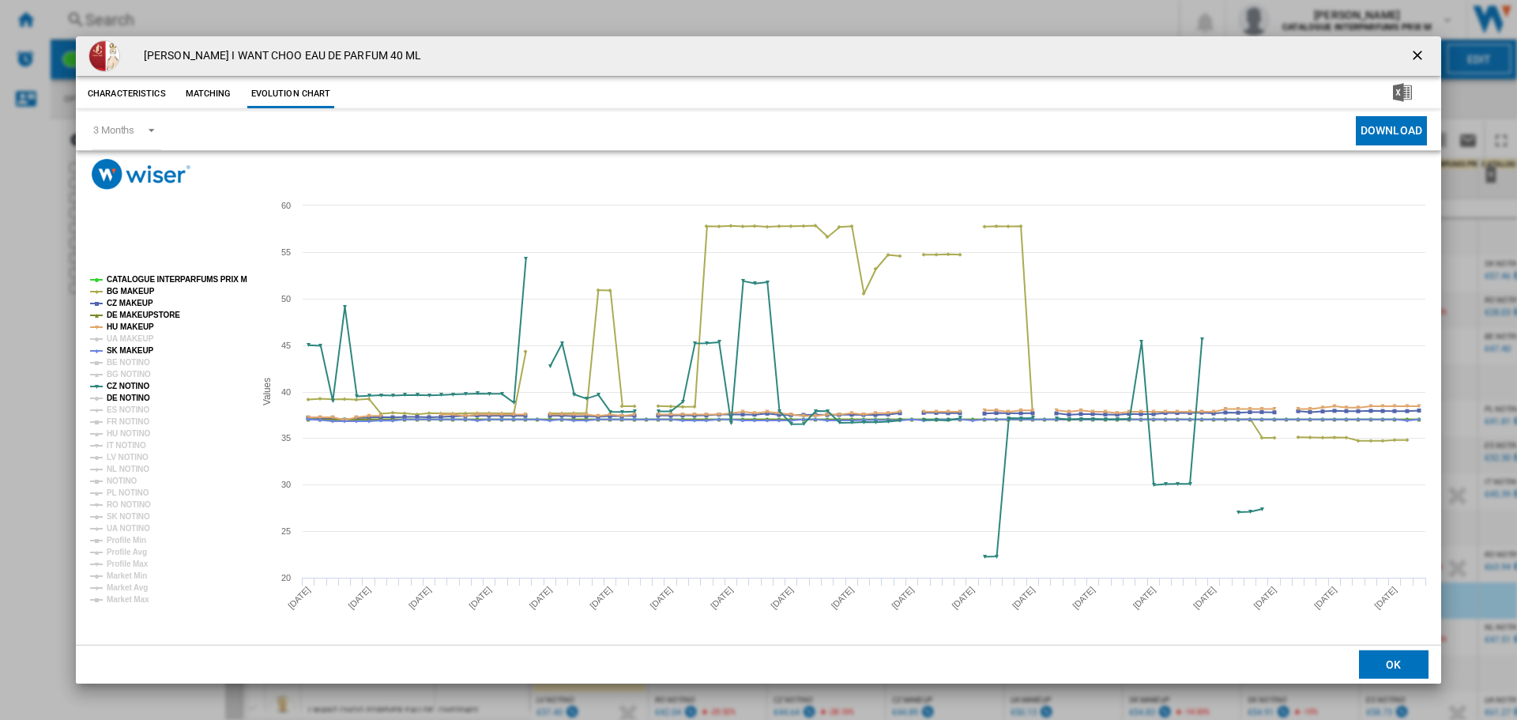
click at [133, 400] on tspan "DE NOTINO" at bounding box center [128, 397] width 43 height 9
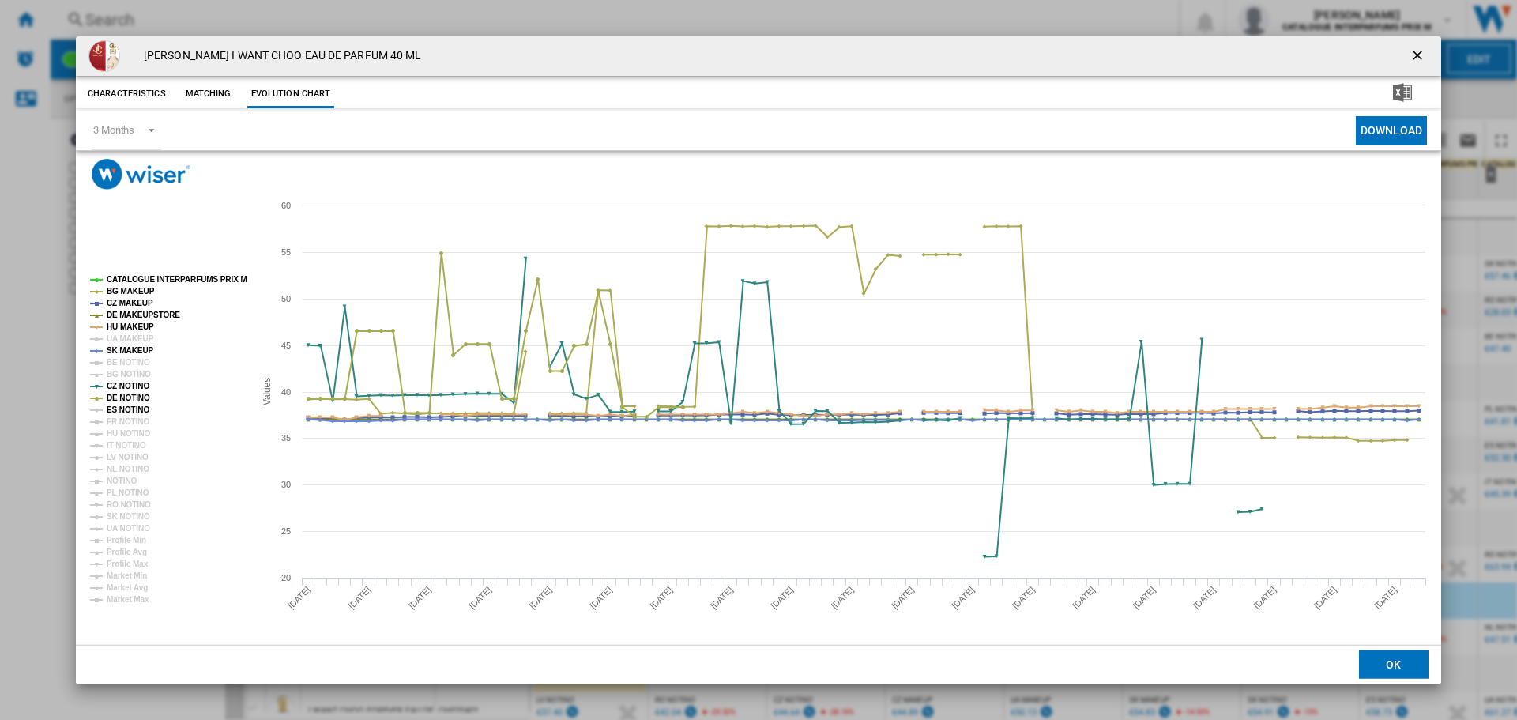
click at [132, 413] on tspan "ES NOTINO" at bounding box center [128, 409] width 43 height 9
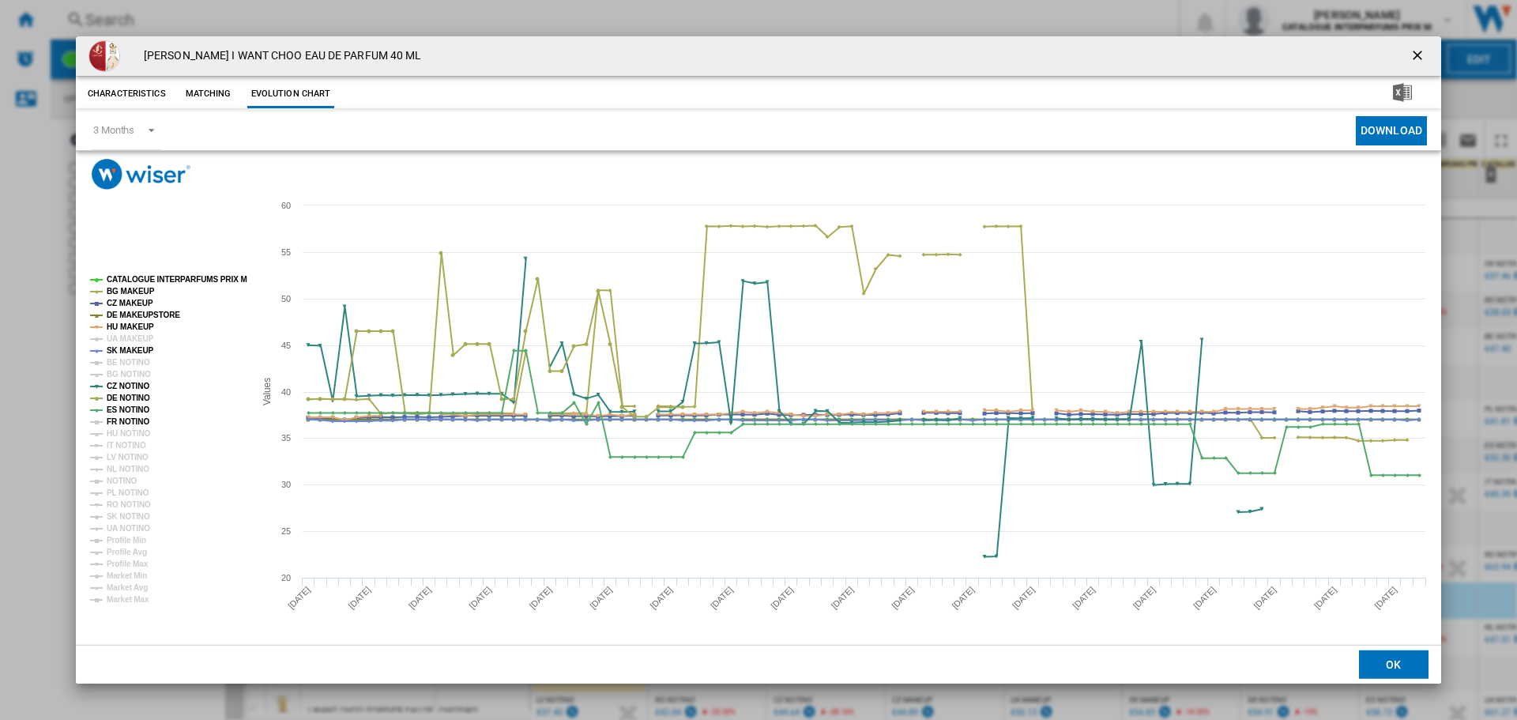
click at [132, 421] on tspan "FR NOTINO" at bounding box center [128, 421] width 43 height 9
click at [135, 418] on tspan "FR NOTINO" at bounding box center [128, 421] width 43 height 9
click at [133, 436] on tspan "HU NOTINO" at bounding box center [129, 433] width 44 height 9
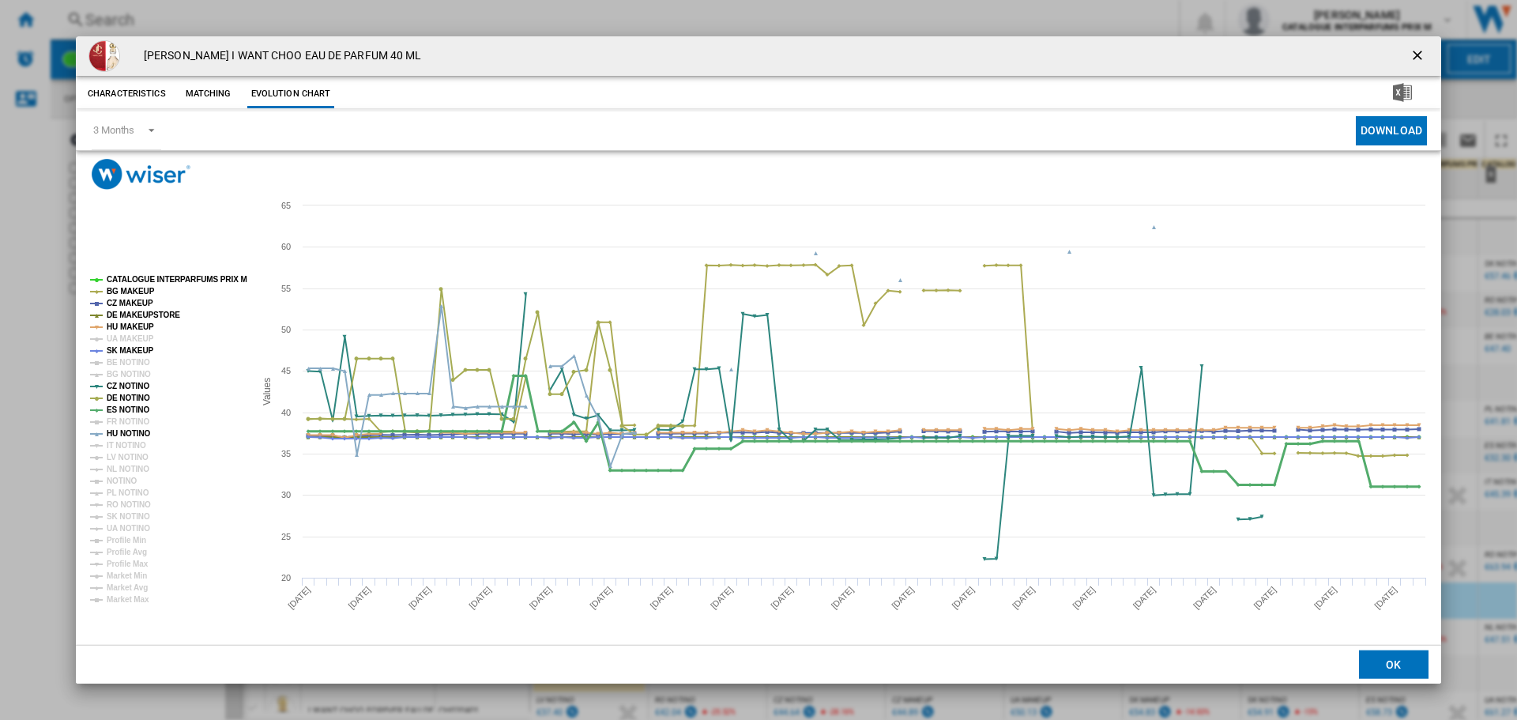
click at [132, 409] on tspan "ES NOTINO" at bounding box center [128, 409] width 43 height 9
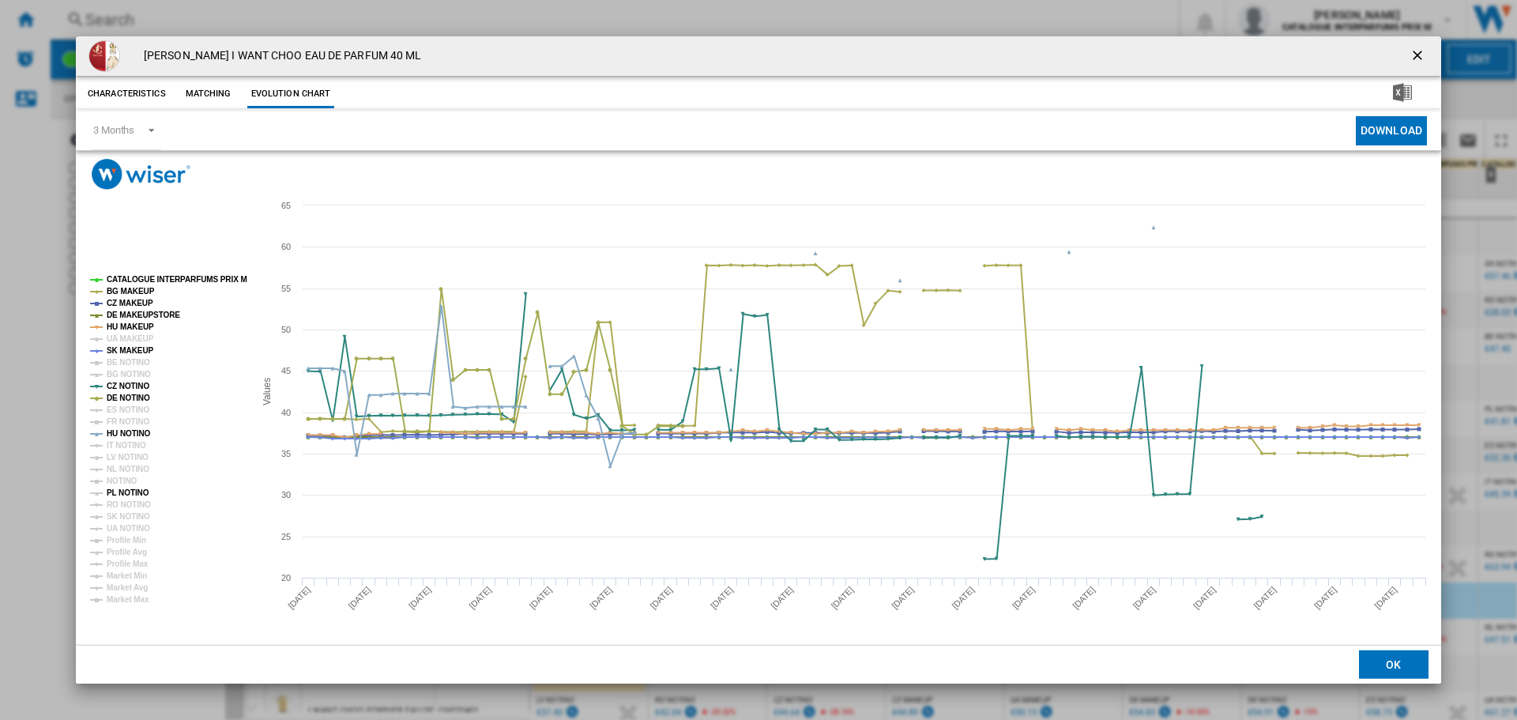
click at [125, 491] on tspan "PL NOTINO" at bounding box center [128, 492] width 43 height 9
click at [130, 519] on tspan "SK NOTINO" at bounding box center [128, 516] width 43 height 9
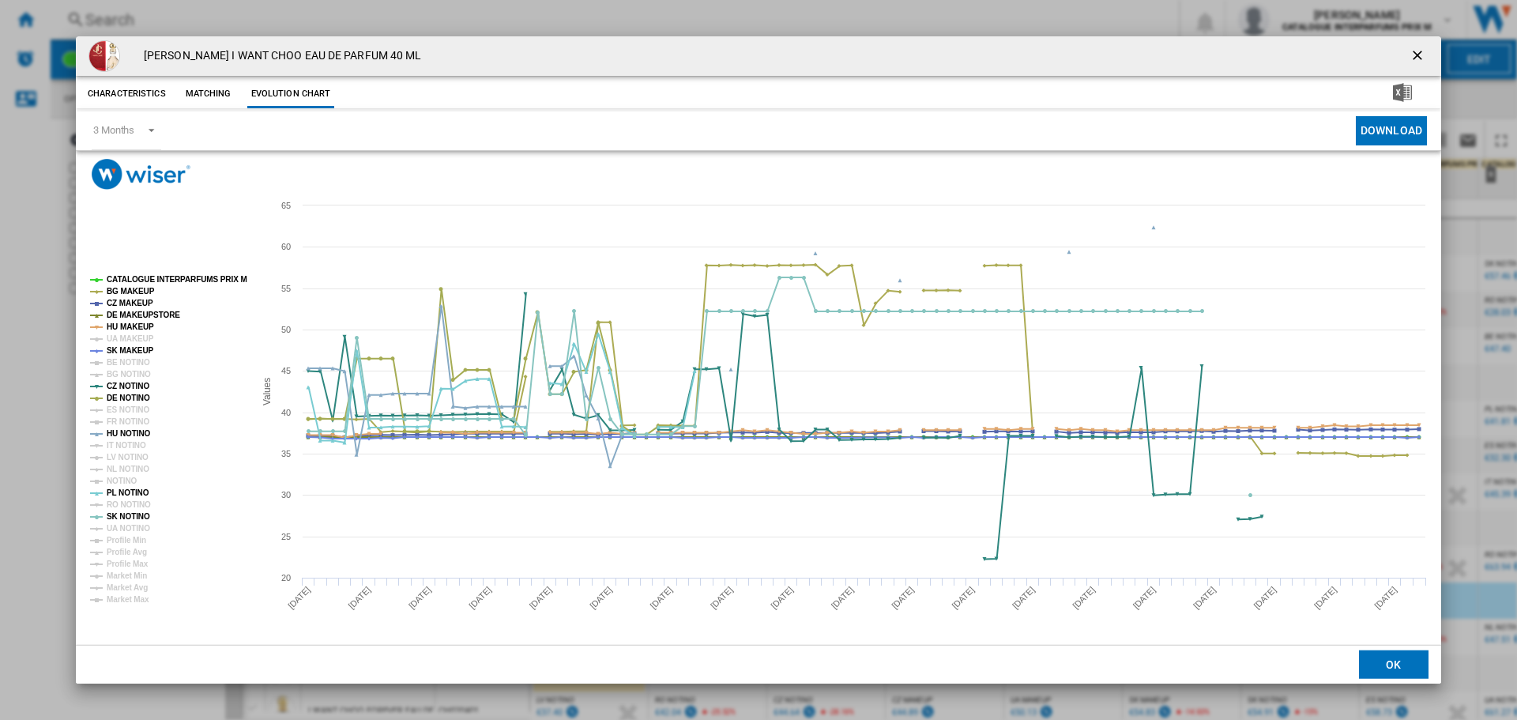
click at [1423, 51] on ng-md-icon "getI18NText('BUTTONS.CLOSE_DIALOG')" at bounding box center [1418, 56] width 19 height 19
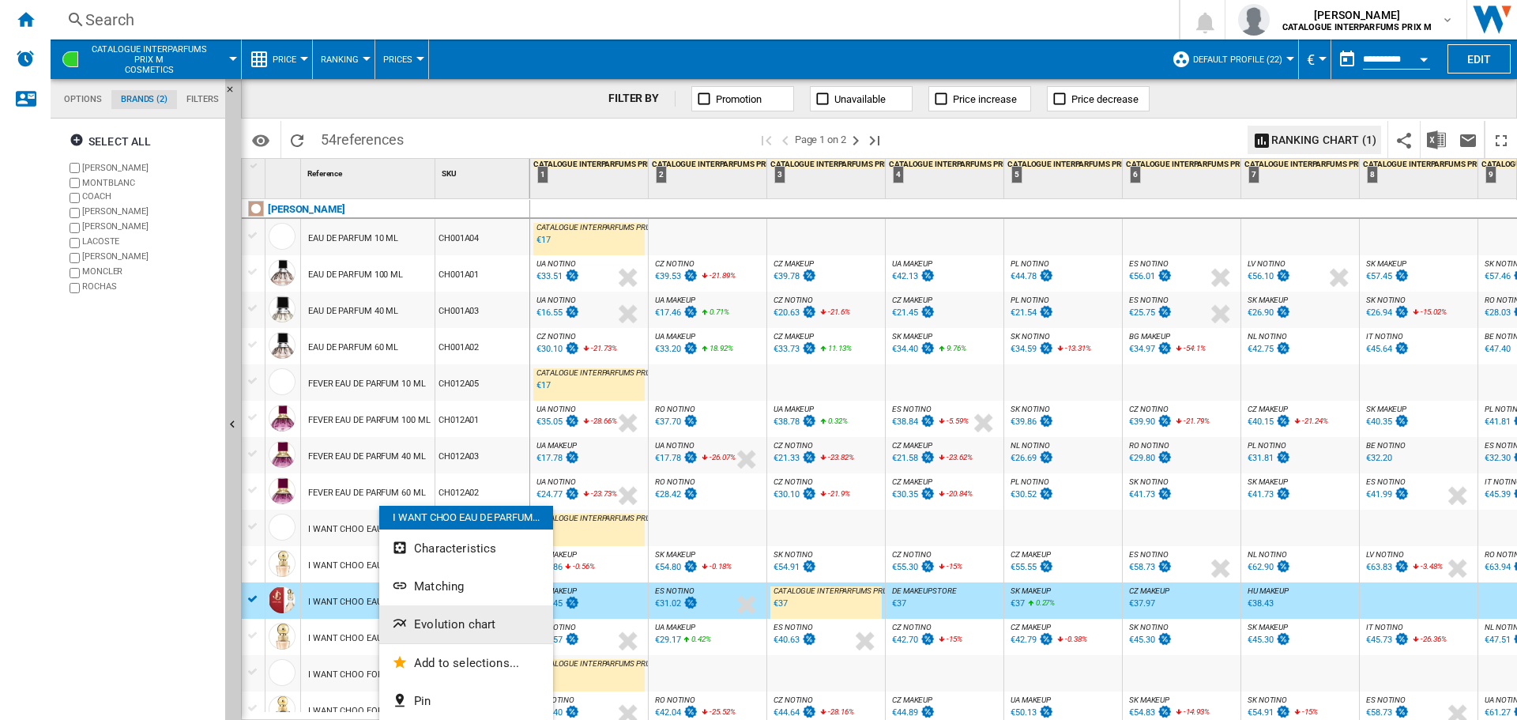
click at [436, 626] on span "Evolution chart" at bounding box center [454, 624] width 81 height 14
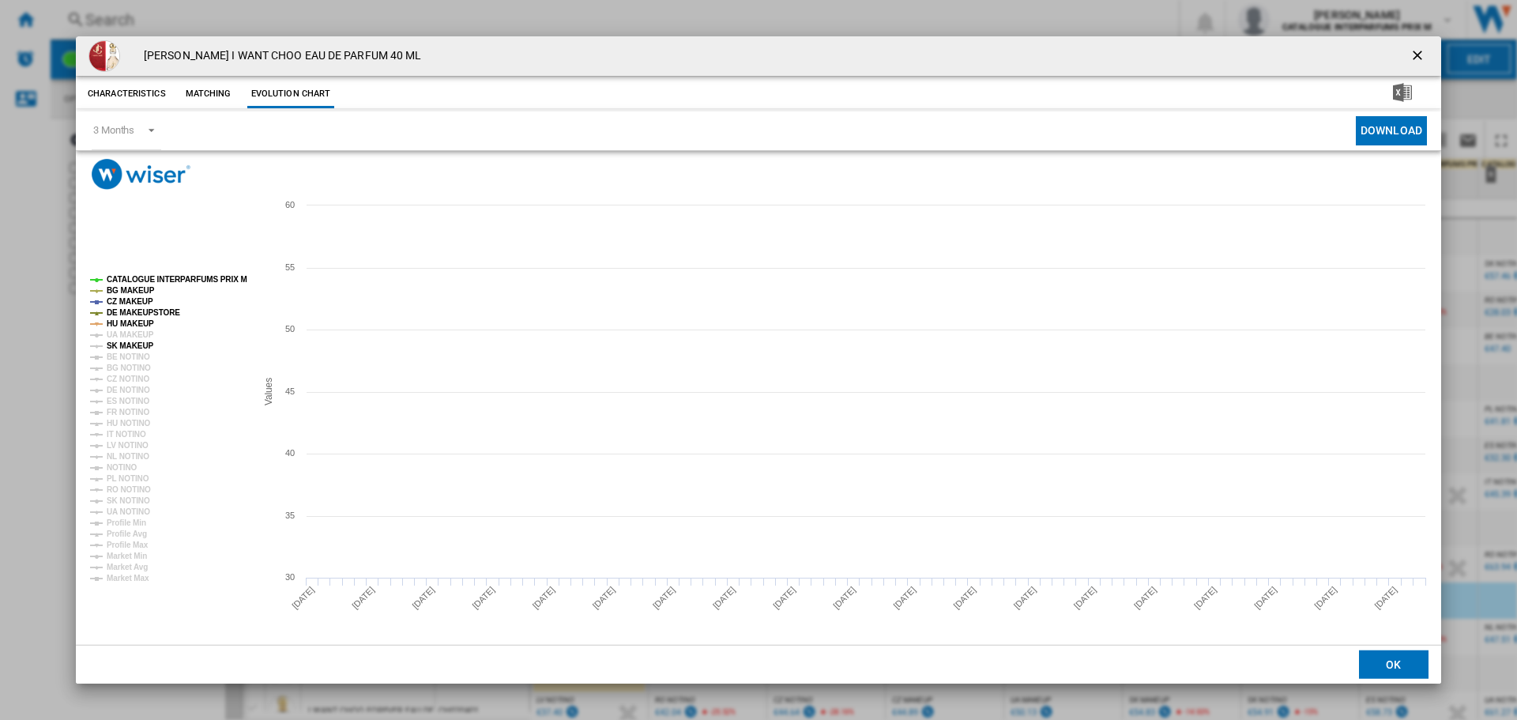
click at [139, 341] on tspan "SK MAKEUP" at bounding box center [130, 345] width 47 height 9
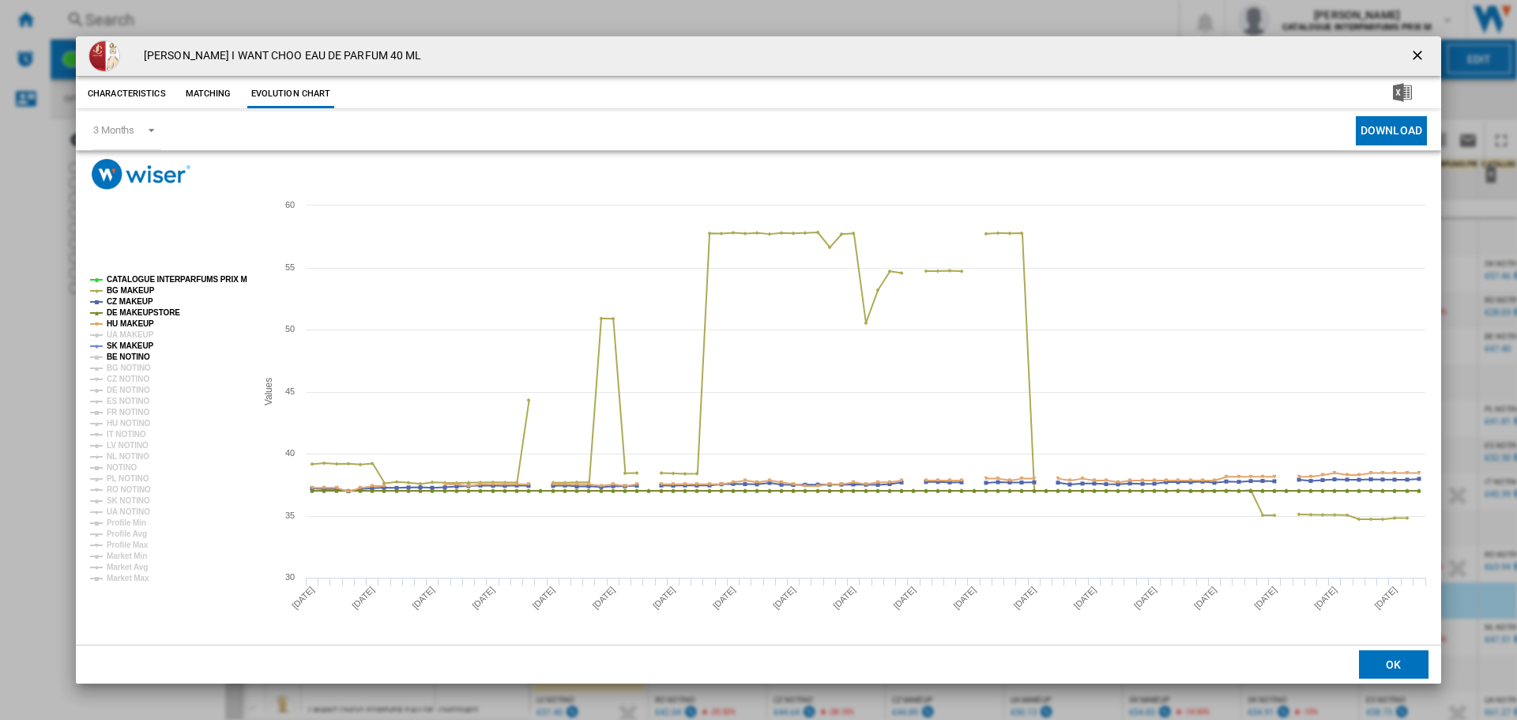
click at [137, 357] on tspan "BE NOTINO" at bounding box center [128, 356] width 43 height 9
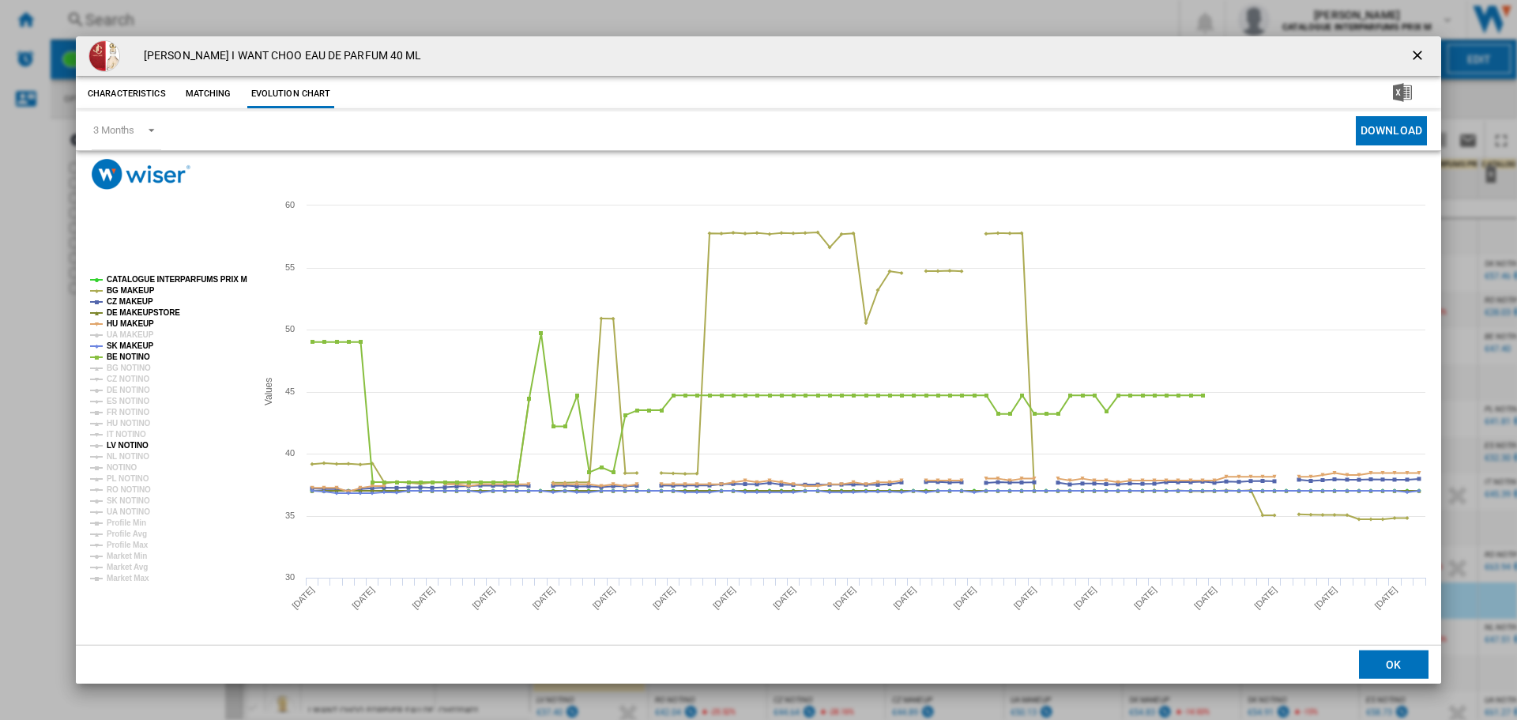
click at [133, 441] on tspan "LV NOTINO" at bounding box center [128, 445] width 42 height 9
click at [133, 524] on tspan "Profile Min" at bounding box center [126, 522] width 39 height 9
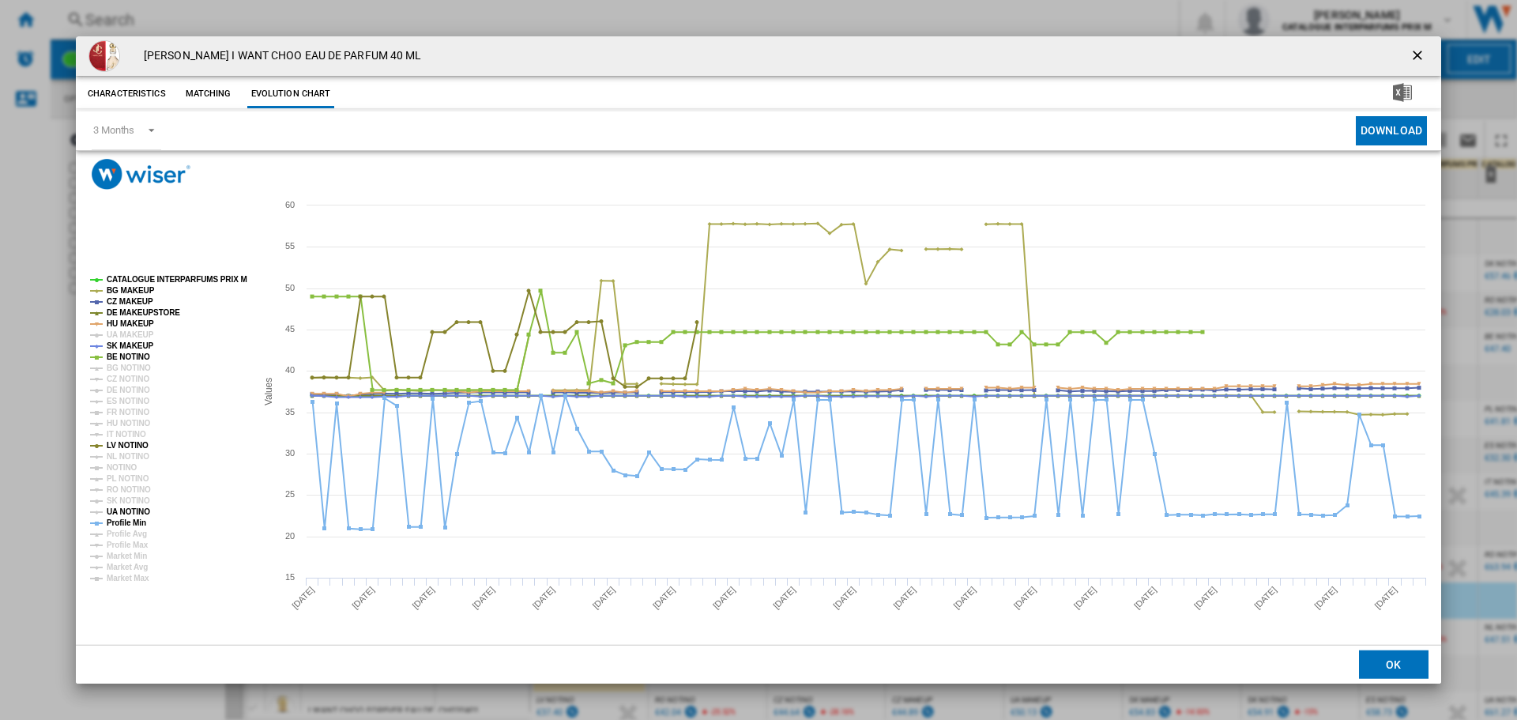
click at [121, 507] on tspan "UA NOTINO" at bounding box center [128, 511] width 43 height 9
click at [121, 501] on tspan "SK NOTINO" at bounding box center [128, 500] width 43 height 9
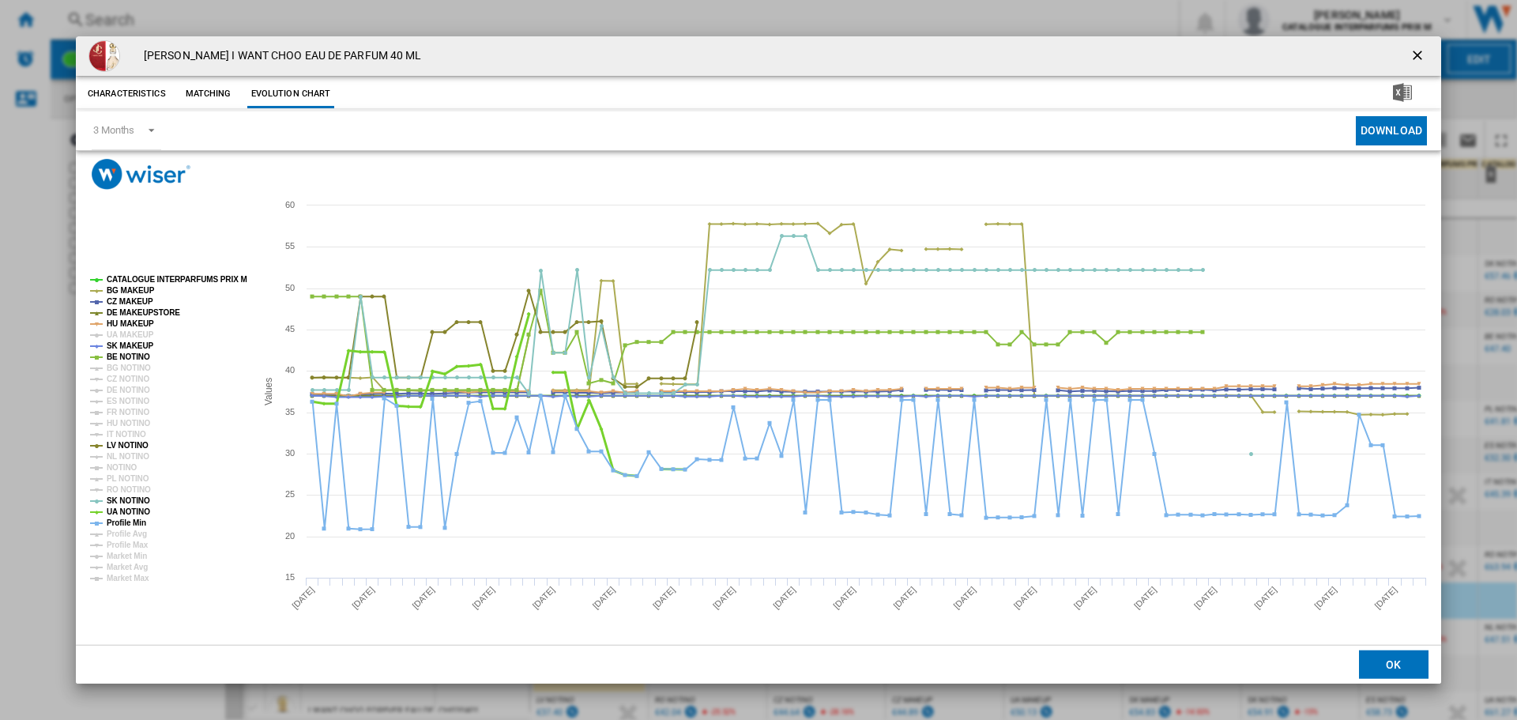
click at [120, 507] on tspan "UA NOTINO" at bounding box center [128, 511] width 43 height 9
click at [123, 485] on tspan "RO NOTINO" at bounding box center [129, 489] width 44 height 9
click at [123, 480] on tspan "PL NOTINO" at bounding box center [128, 478] width 43 height 9
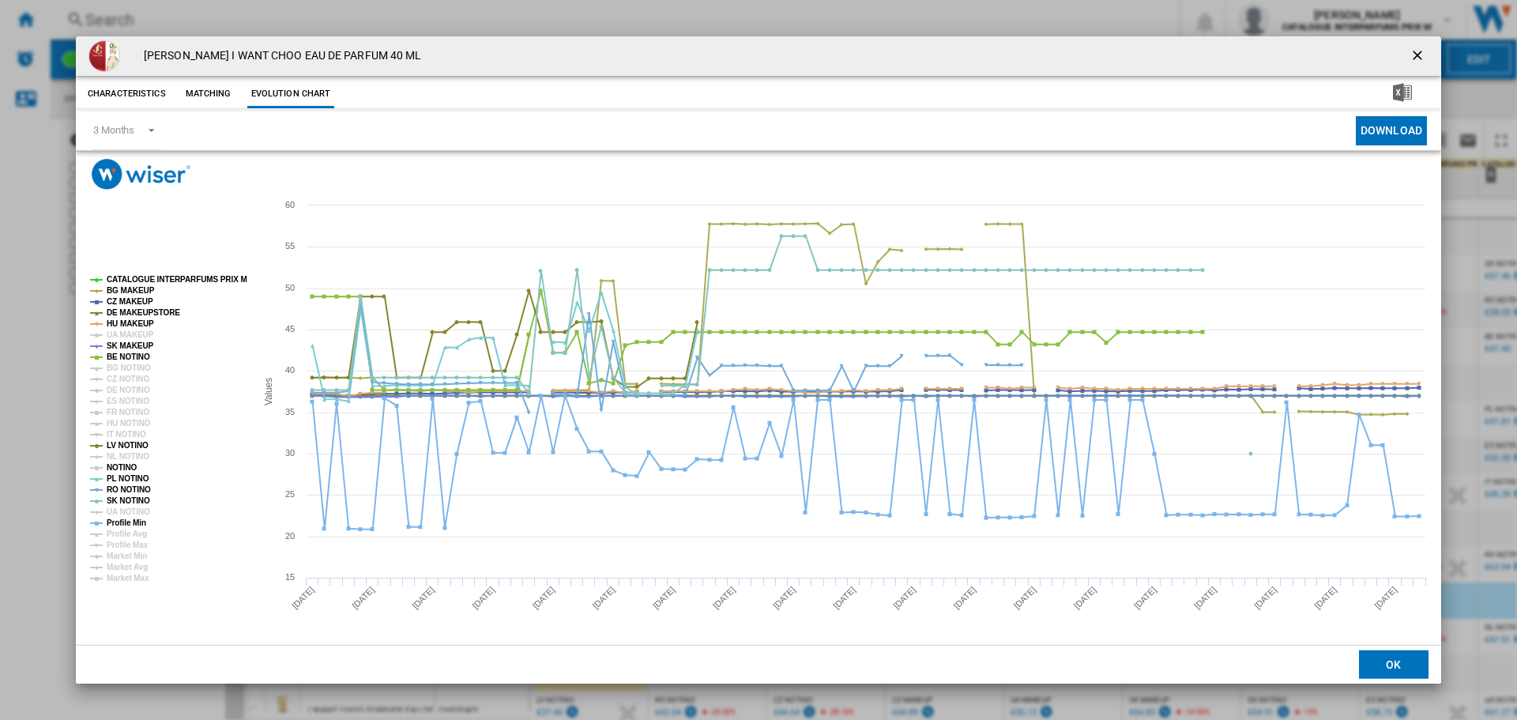
click at [124, 468] on tspan "NOTINO" at bounding box center [122, 467] width 31 height 9
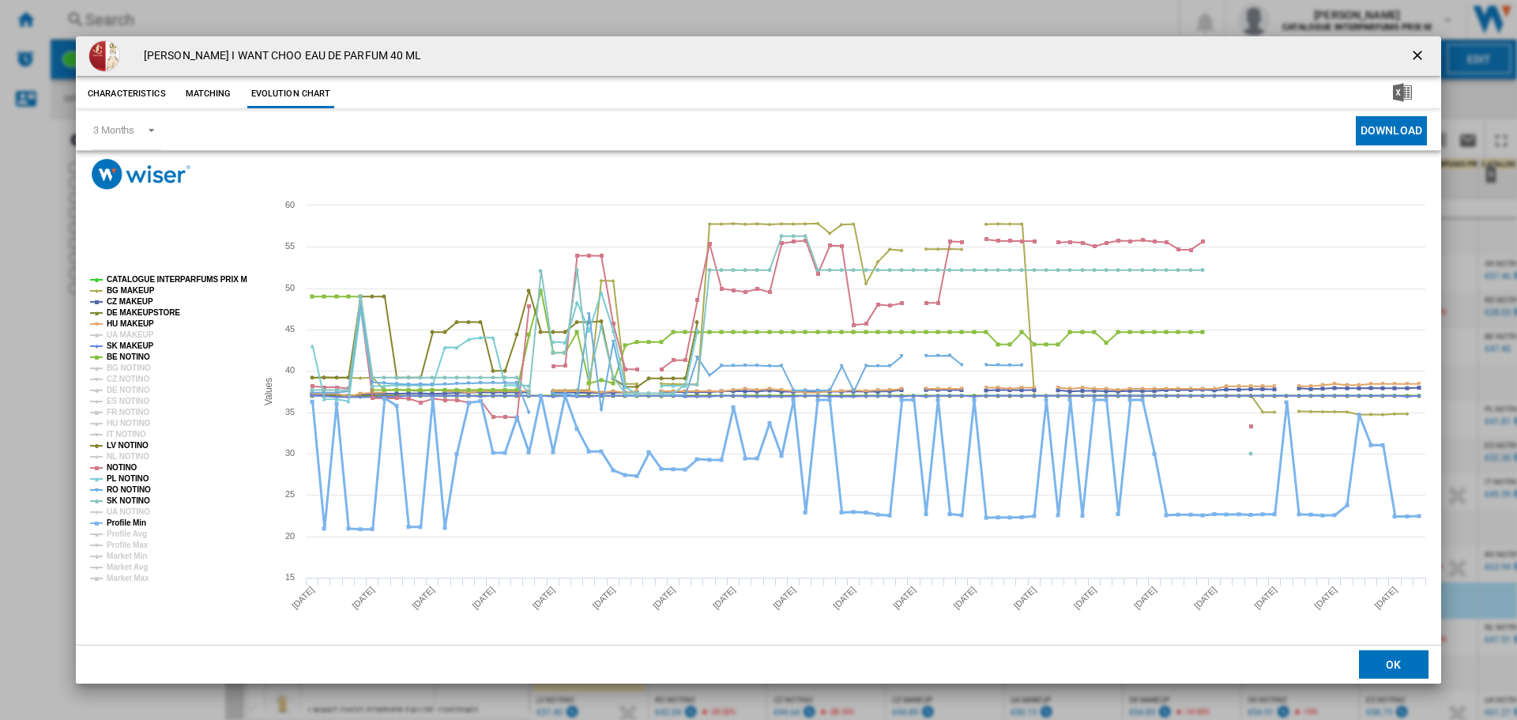
click at [126, 523] on tspan "Profile Min" at bounding box center [126, 522] width 39 height 9
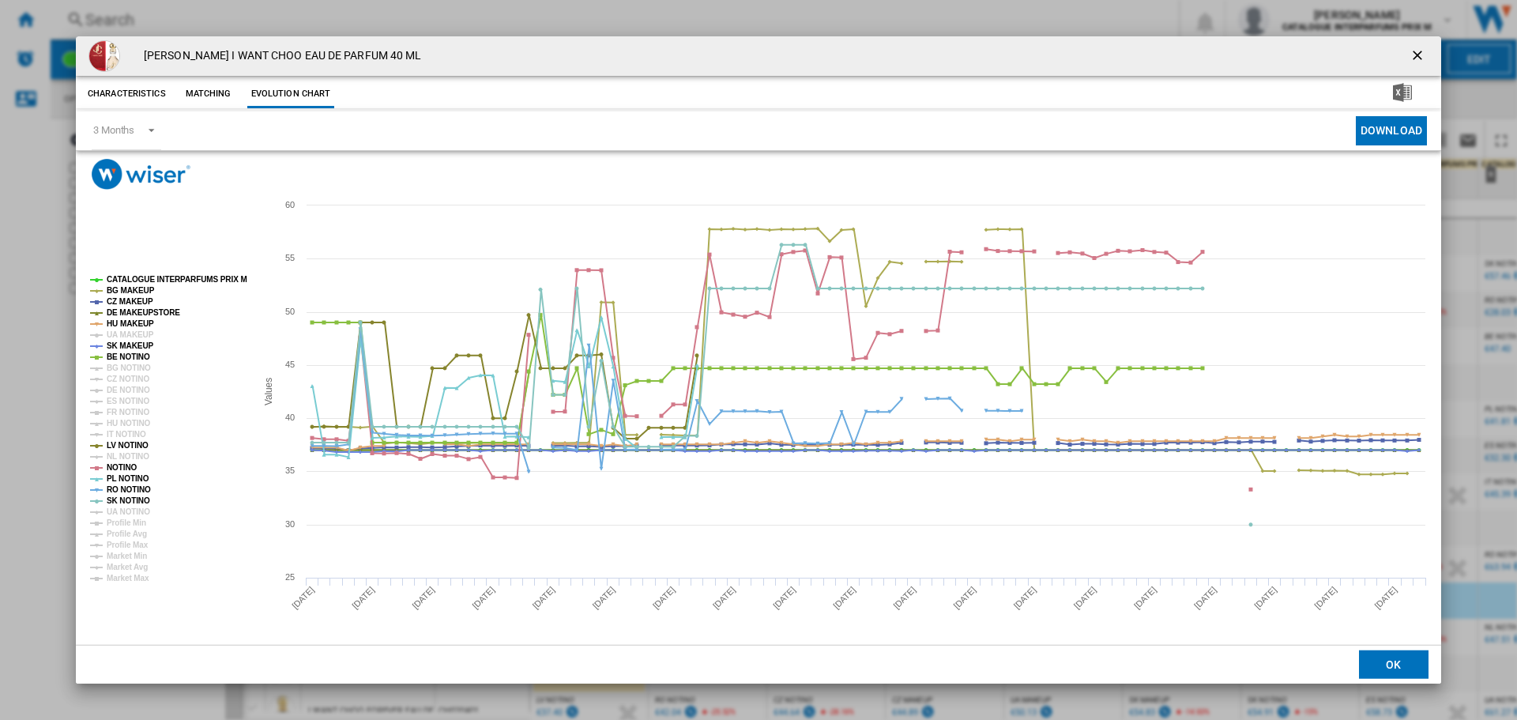
click at [1426, 52] on ng-md-icon "getI18NText('BUTTONS.CLOSE_DIALOG')" at bounding box center [1418, 56] width 19 height 19
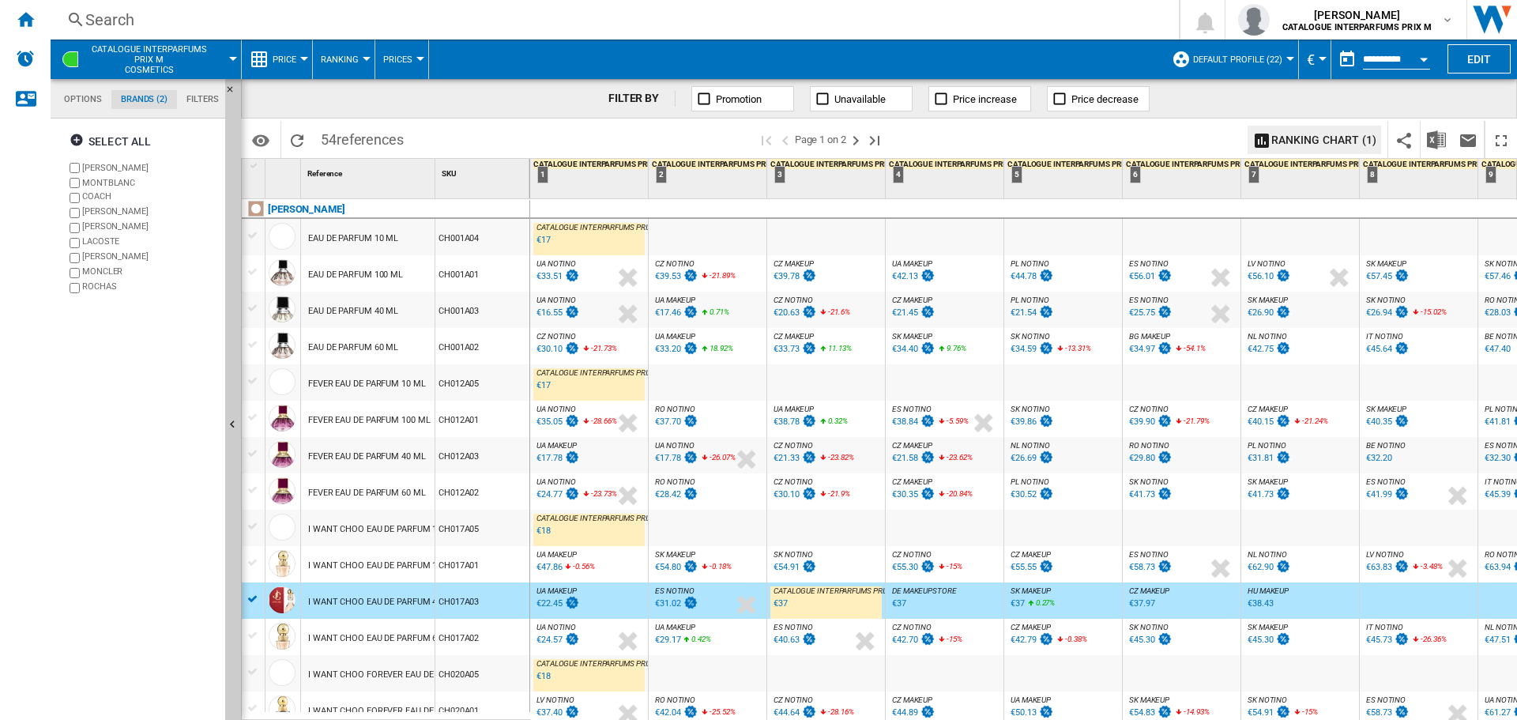
click at [372, 638] on div "I WANT CHOO EAU DE PARFUM 60 ML" at bounding box center [382, 638] width 149 height 36
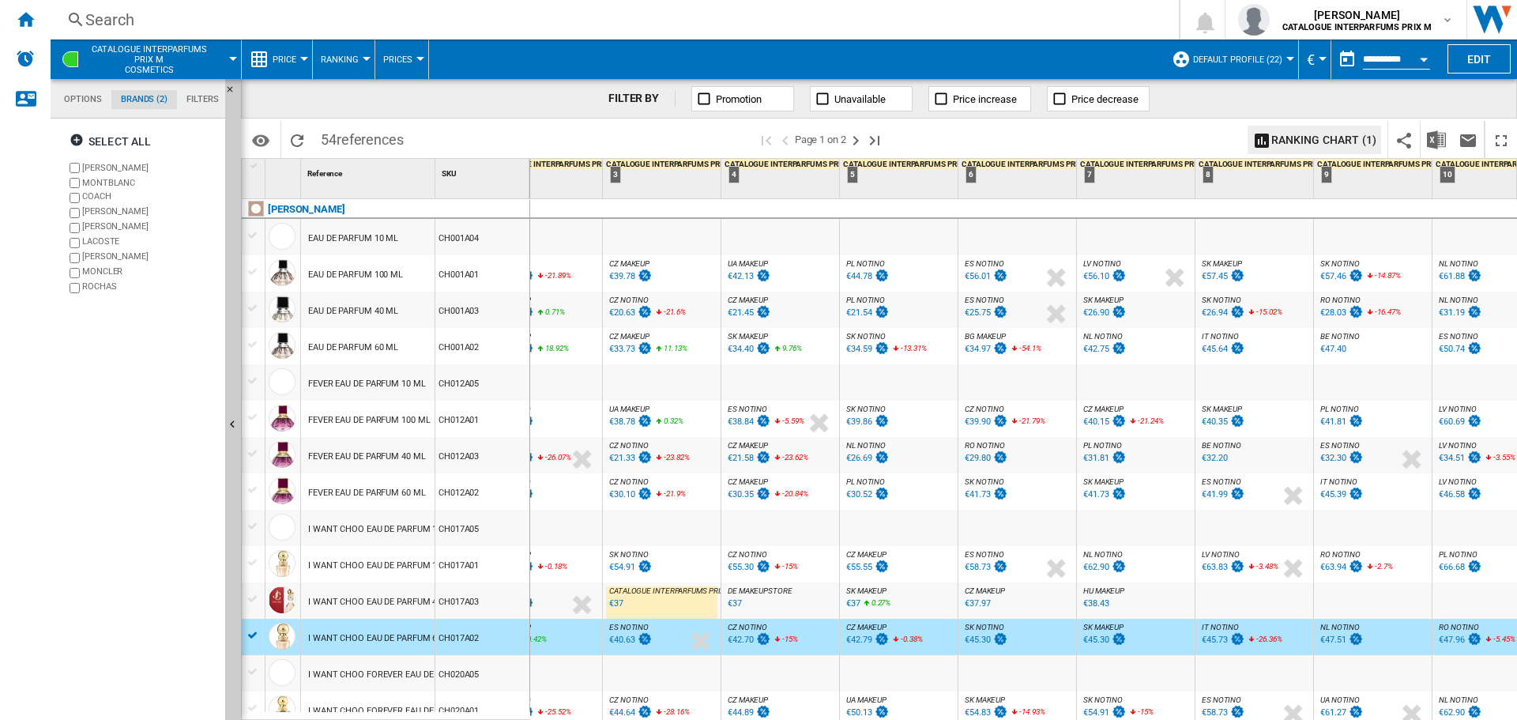
scroll to position [0, 0]
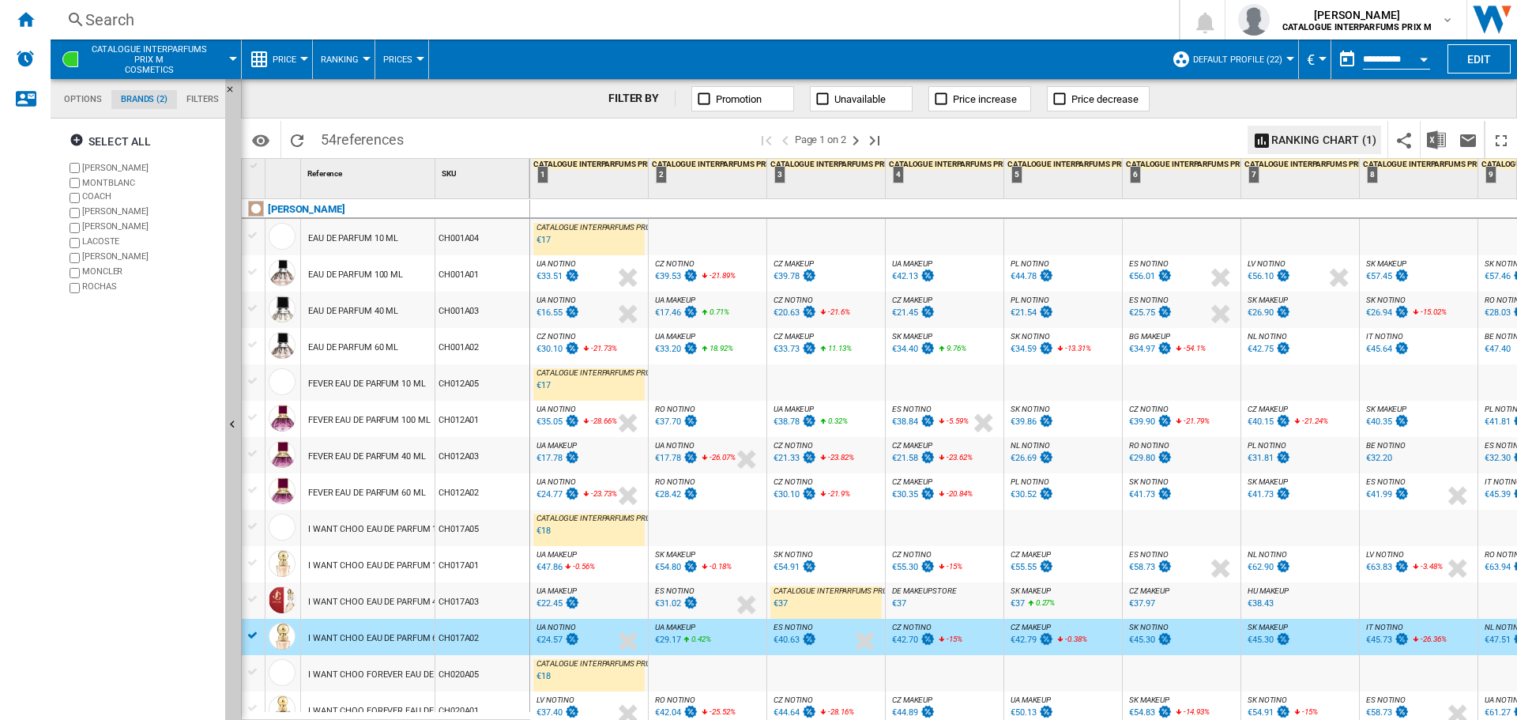
click at [919, 640] on div "€42.70" at bounding box center [912, 640] width 46 height 16
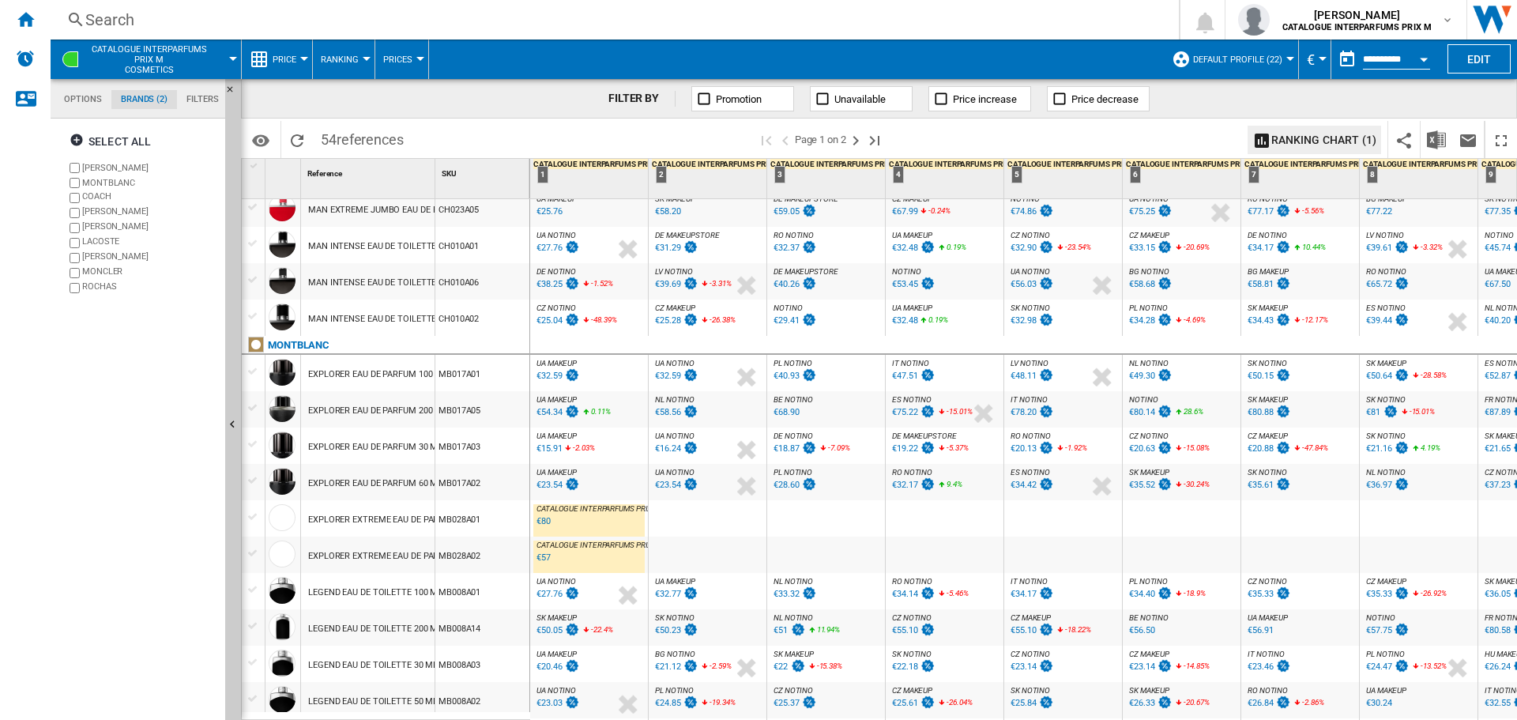
click at [780, 371] on div "€40.93" at bounding box center [785, 375] width 25 height 10
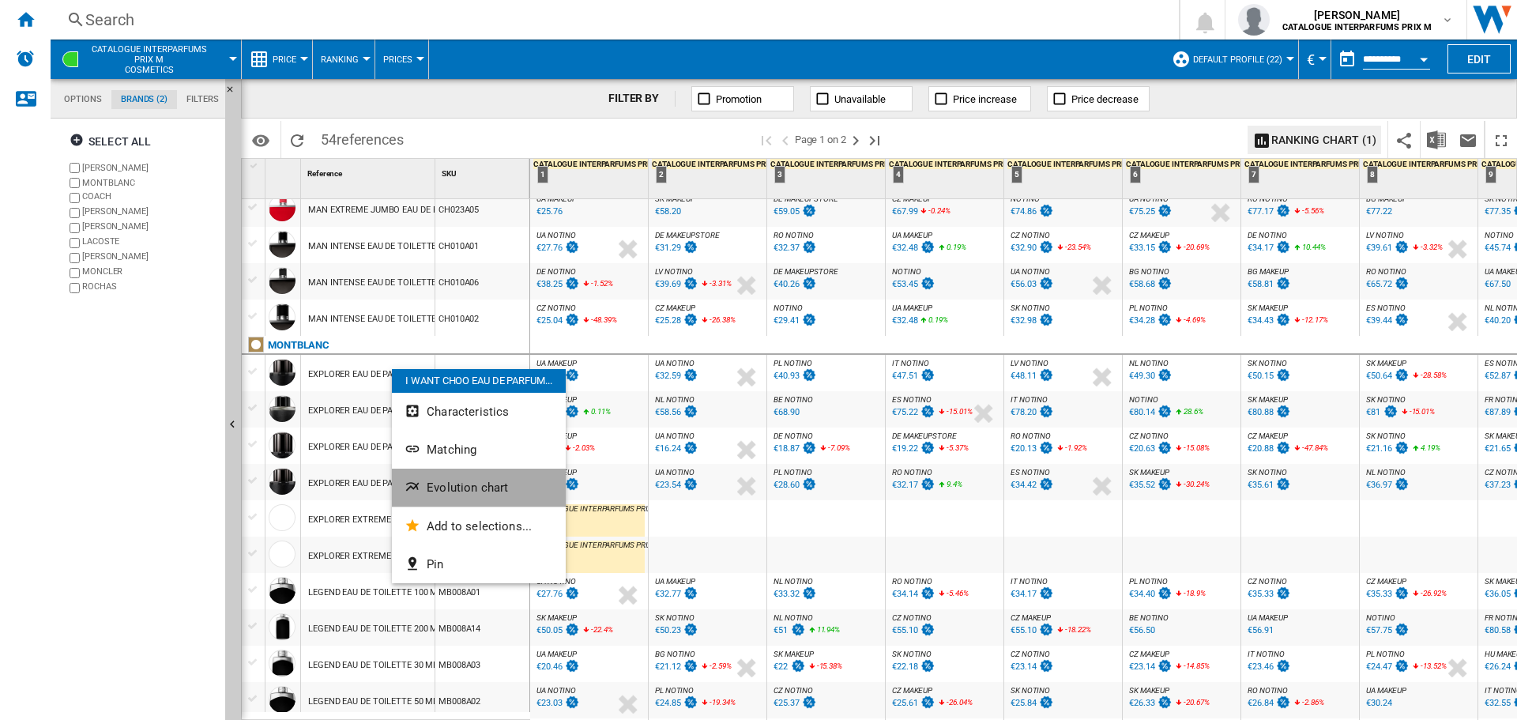
click at [453, 485] on span "Evolution chart" at bounding box center [467, 487] width 81 height 14
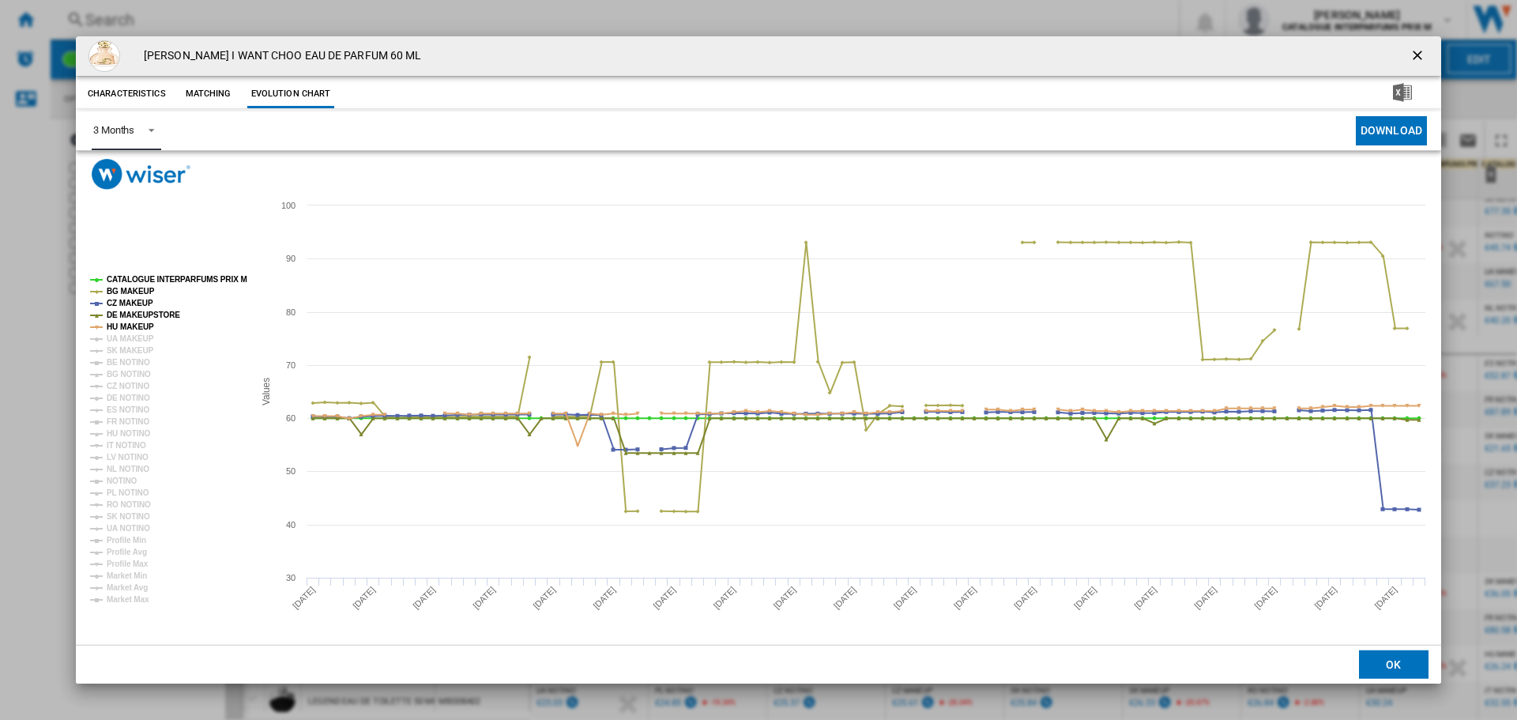
click at [153, 133] on span "Product popup" at bounding box center [146, 129] width 19 height 14
click at [149, 157] on md-option "6 Months" at bounding box center [134, 169] width 107 height 38
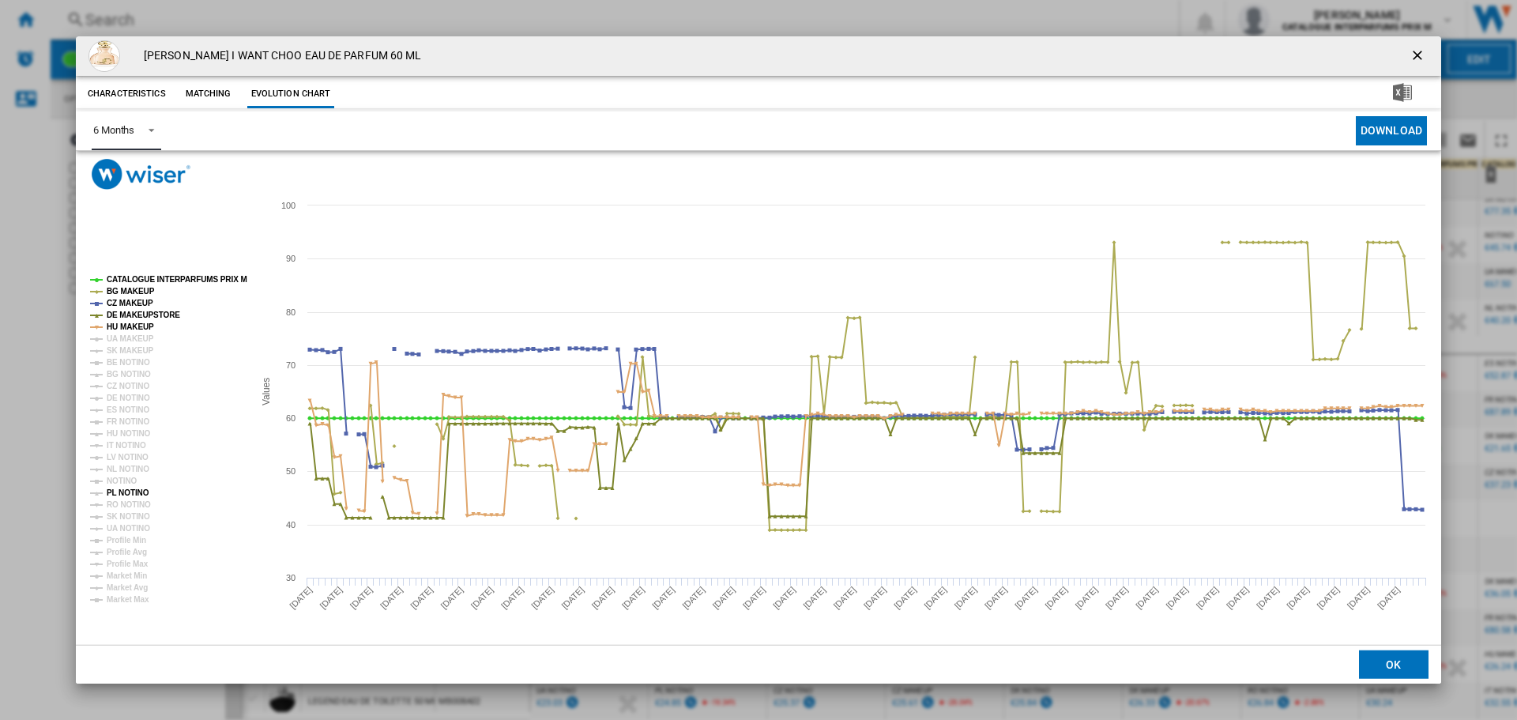
click at [137, 493] on tspan "PL NOTINO" at bounding box center [128, 492] width 43 height 9
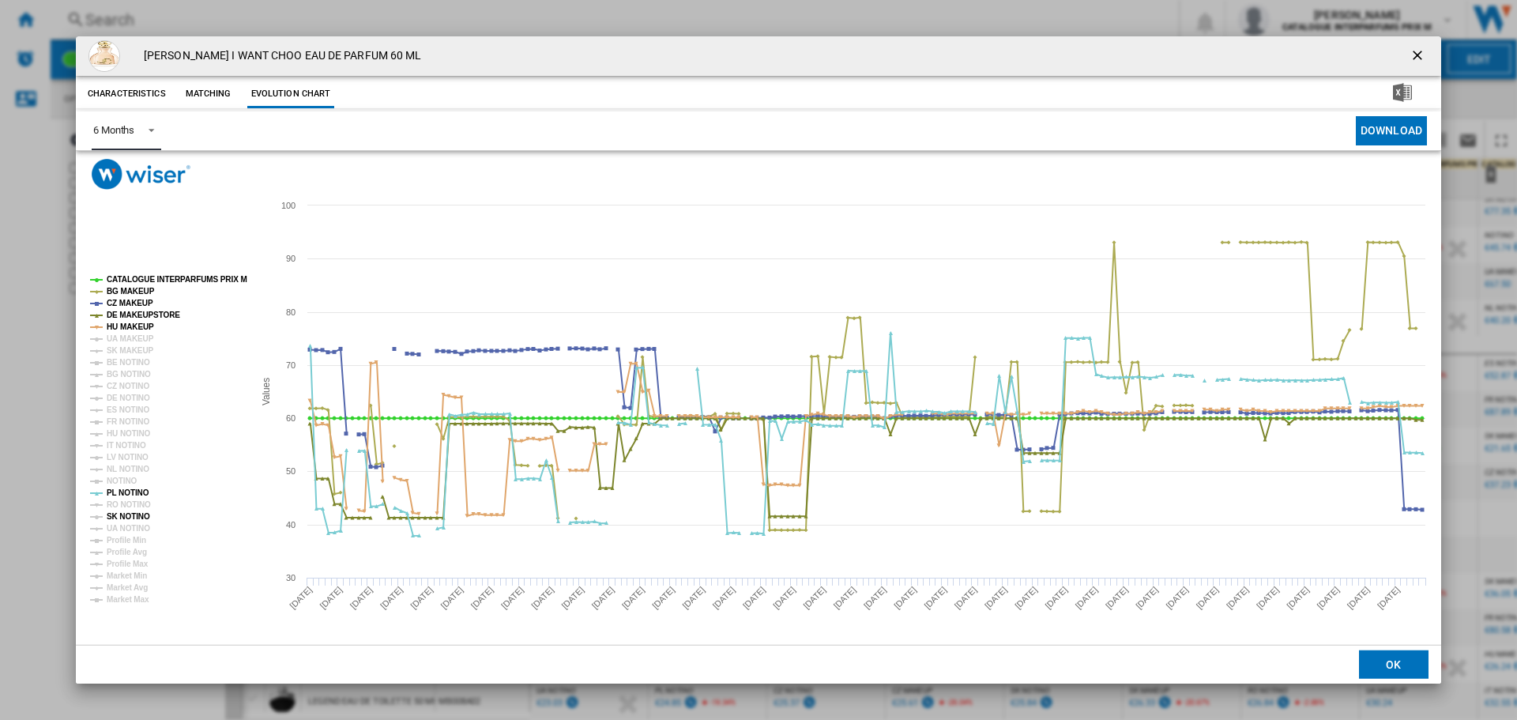
click at [137, 514] on tspan "SK NOTINO" at bounding box center [128, 516] width 43 height 9
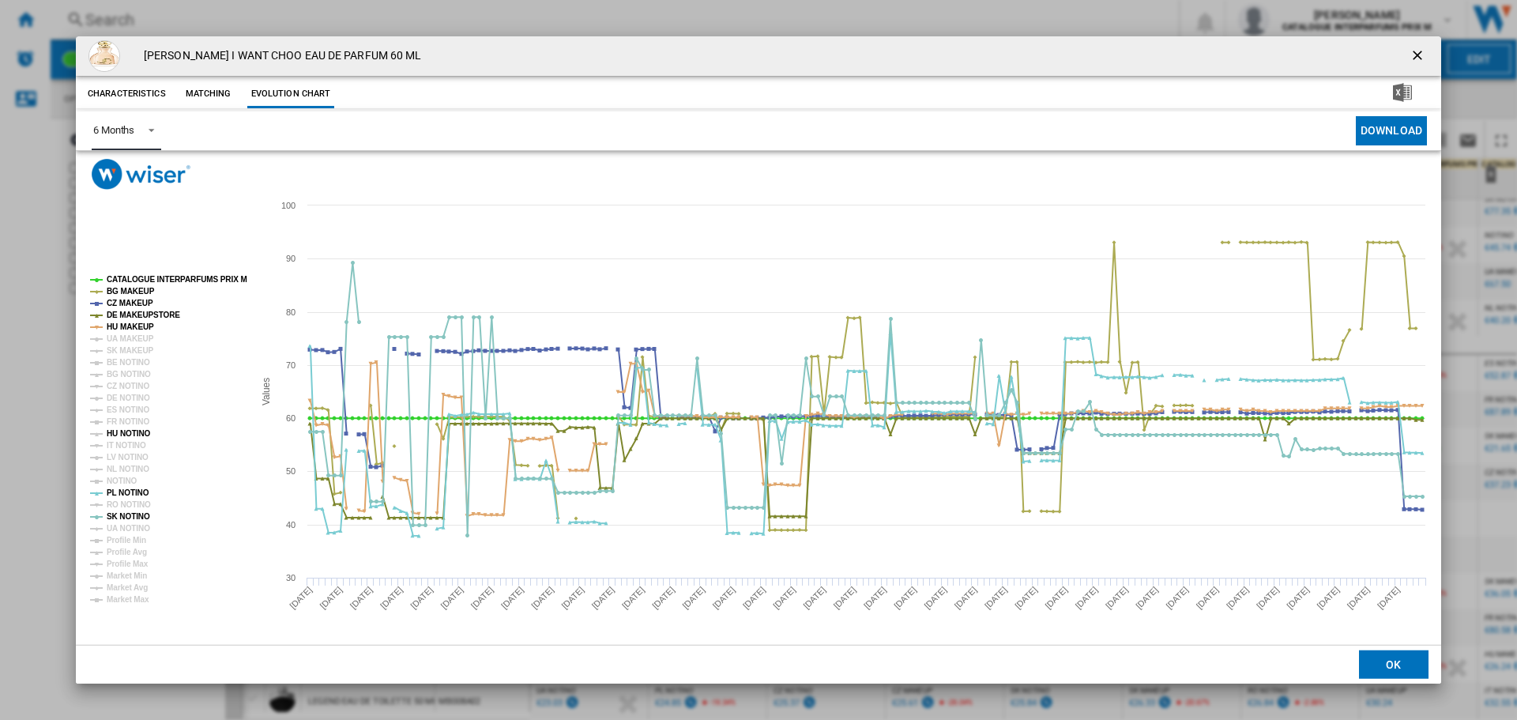
click at [135, 434] on tspan "HU NOTINO" at bounding box center [129, 433] width 44 height 9
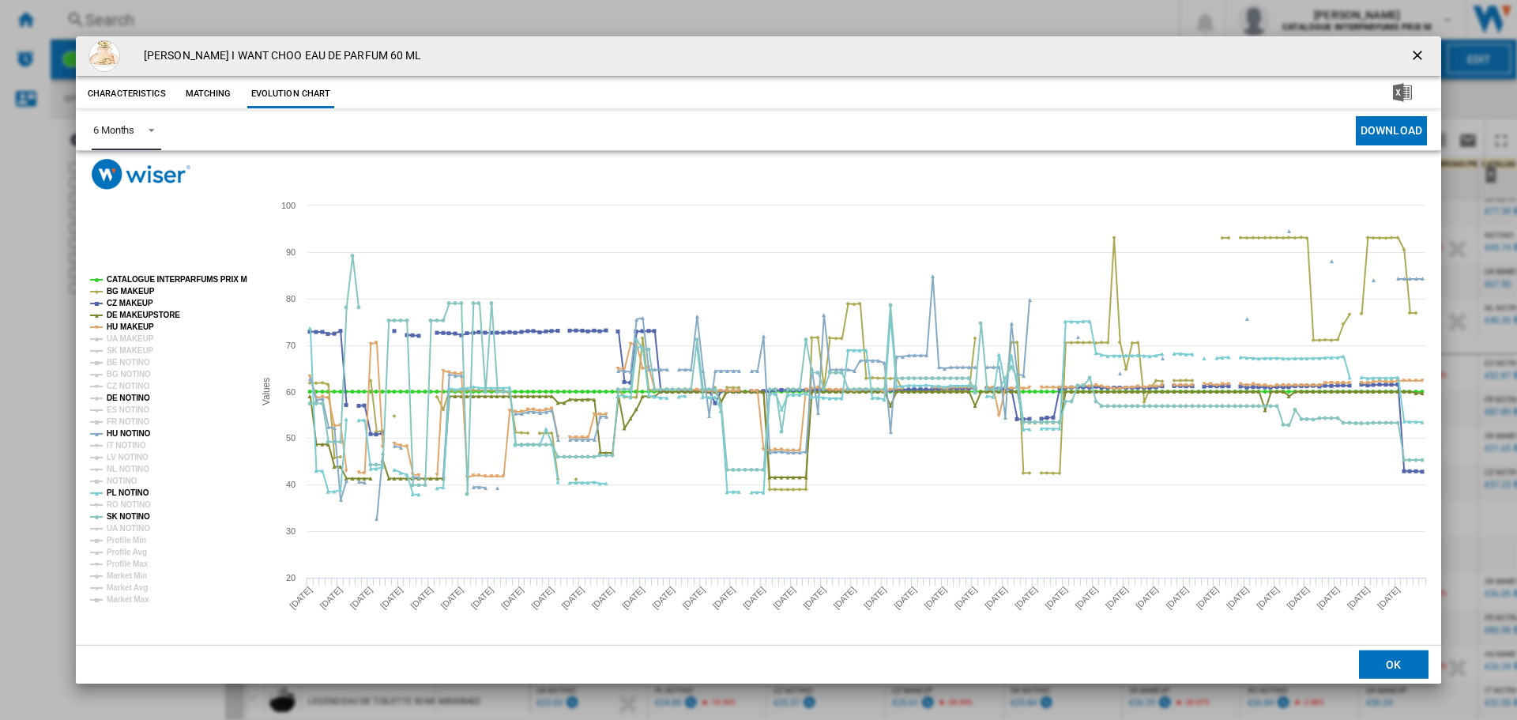
click at [133, 393] on tspan "DE NOTINO" at bounding box center [128, 397] width 43 height 9
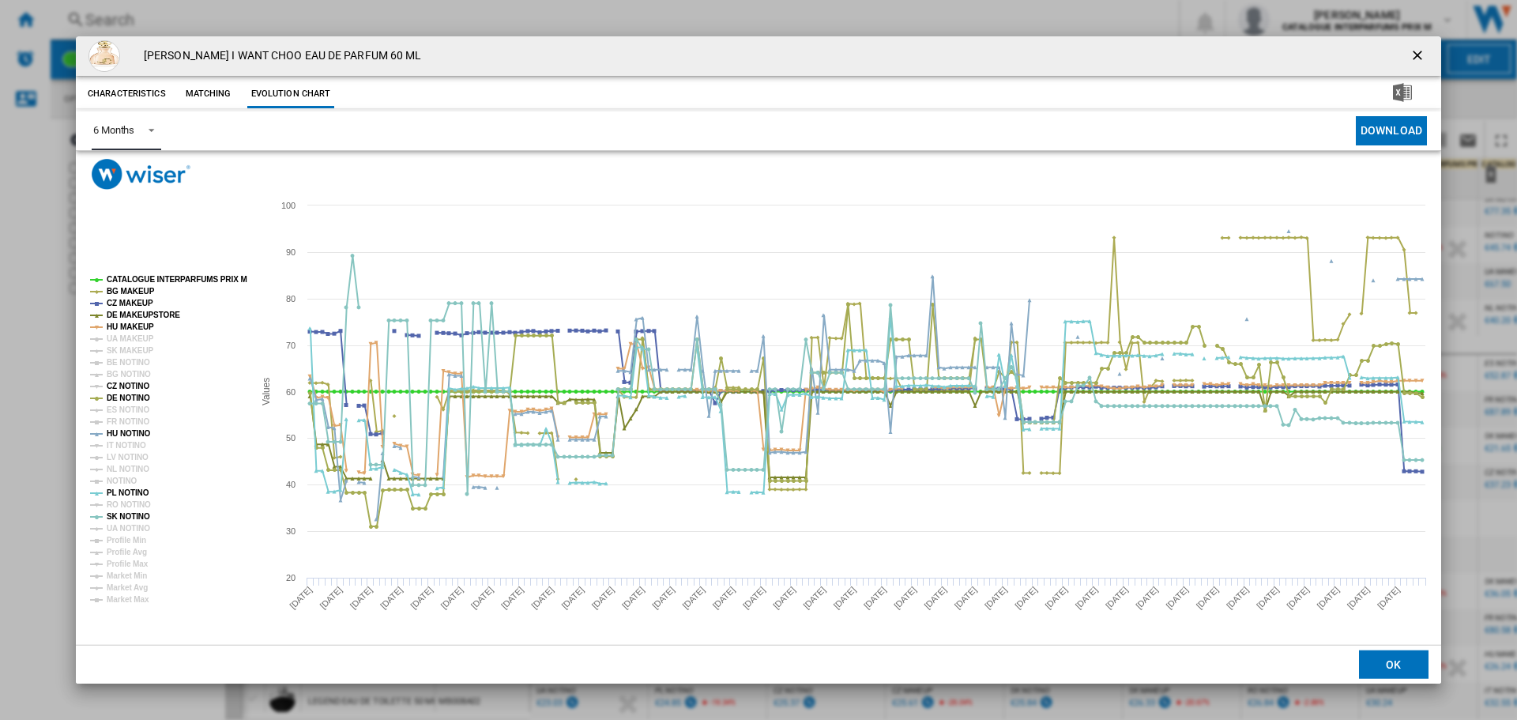
click at [133, 383] on tspan "CZ NOTINO" at bounding box center [128, 386] width 43 height 9
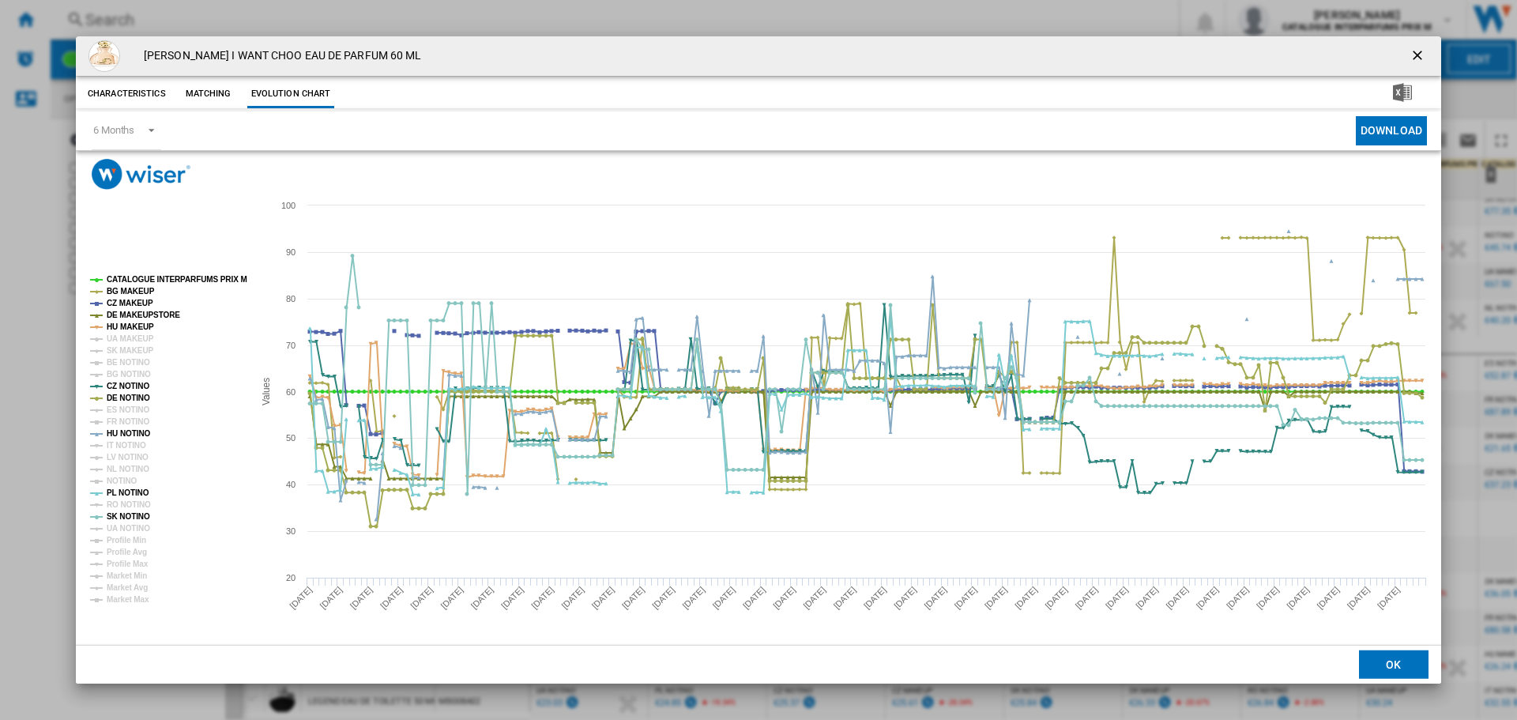
click at [1420, 59] on ng-md-icon "getI18NText('BUTTONS.CLOSE_DIALOG')" at bounding box center [1418, 56] width 19 height 19
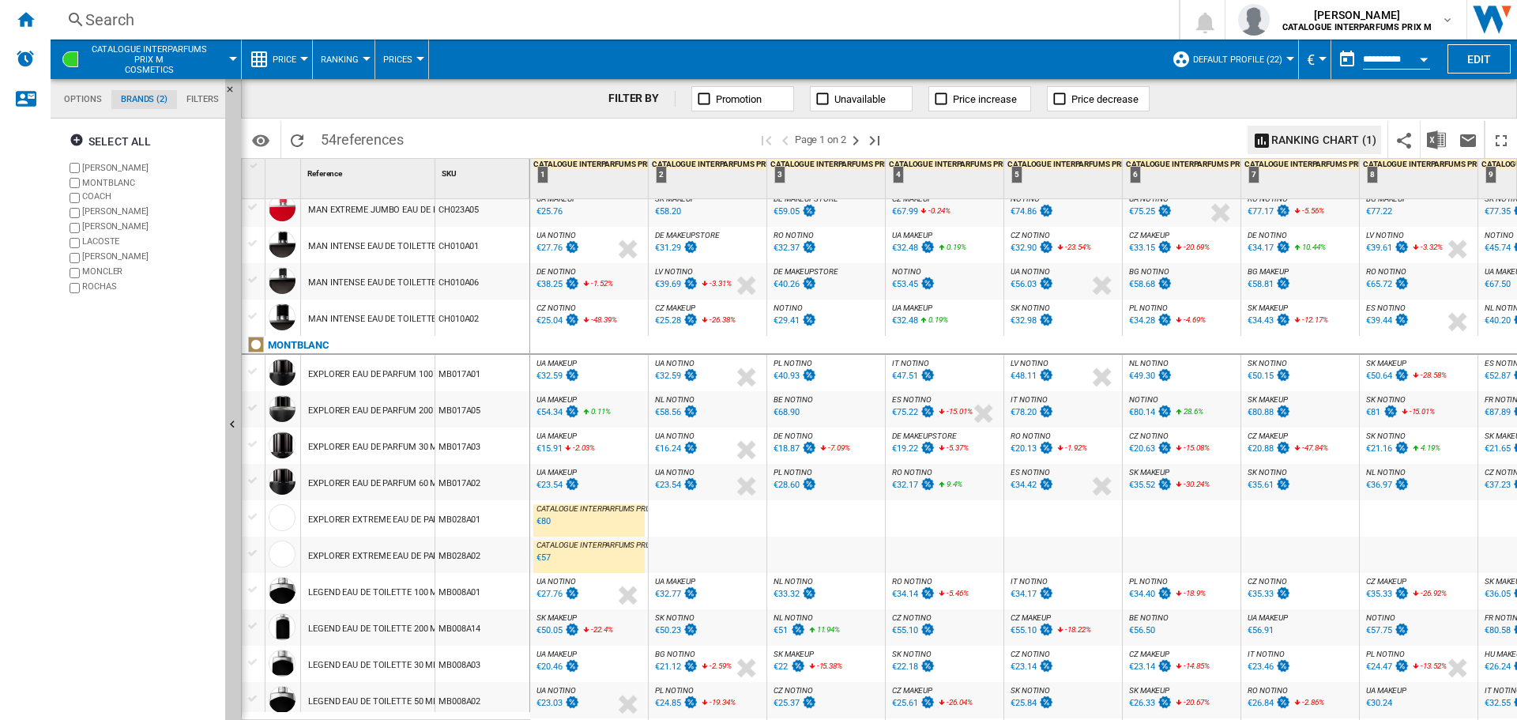
click at [1425, 63] on button "Open calendar" at bounding box center [1423, 57] width 28 height 28
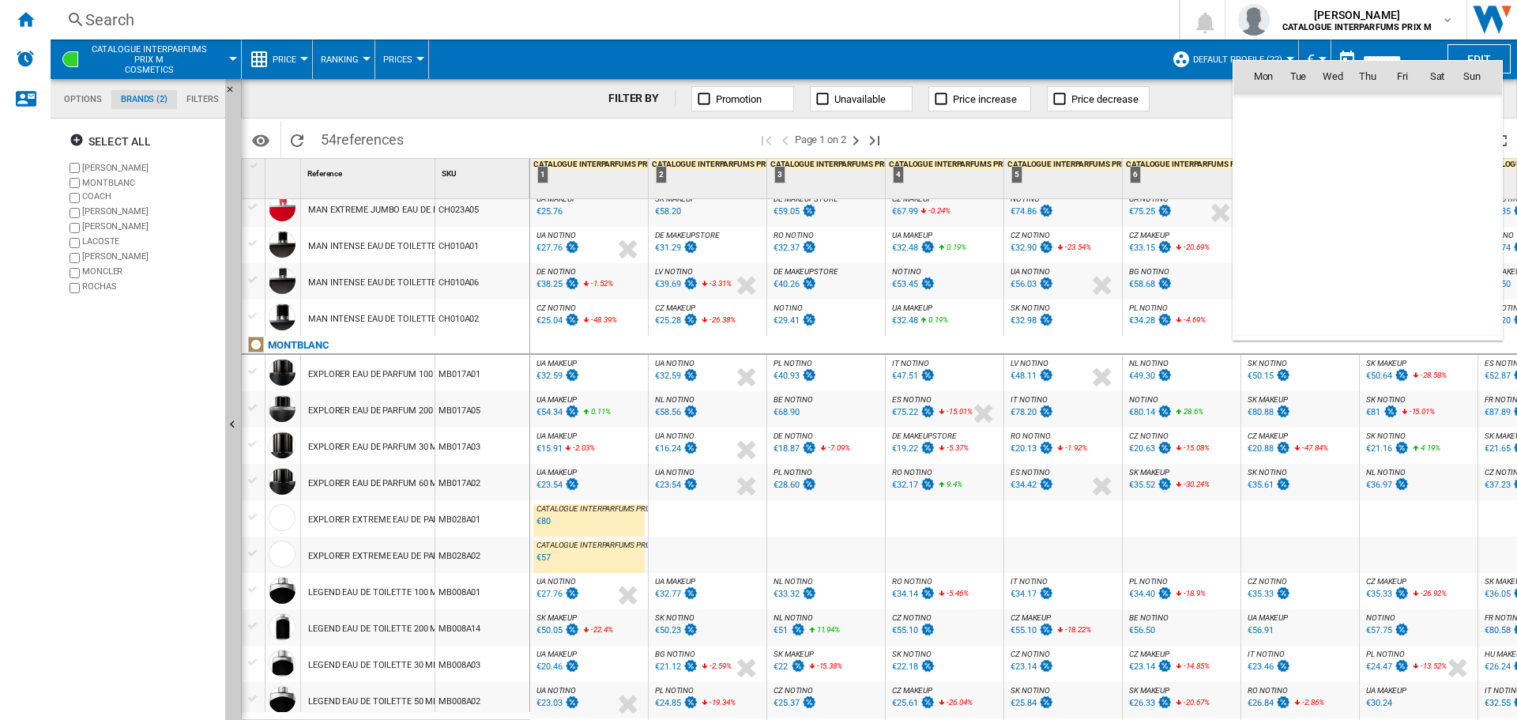
scroll to position [7536, 0]
click at [1274, 111] on span "Sep 25" at bounding box center [1268, 109] width 32 height 13
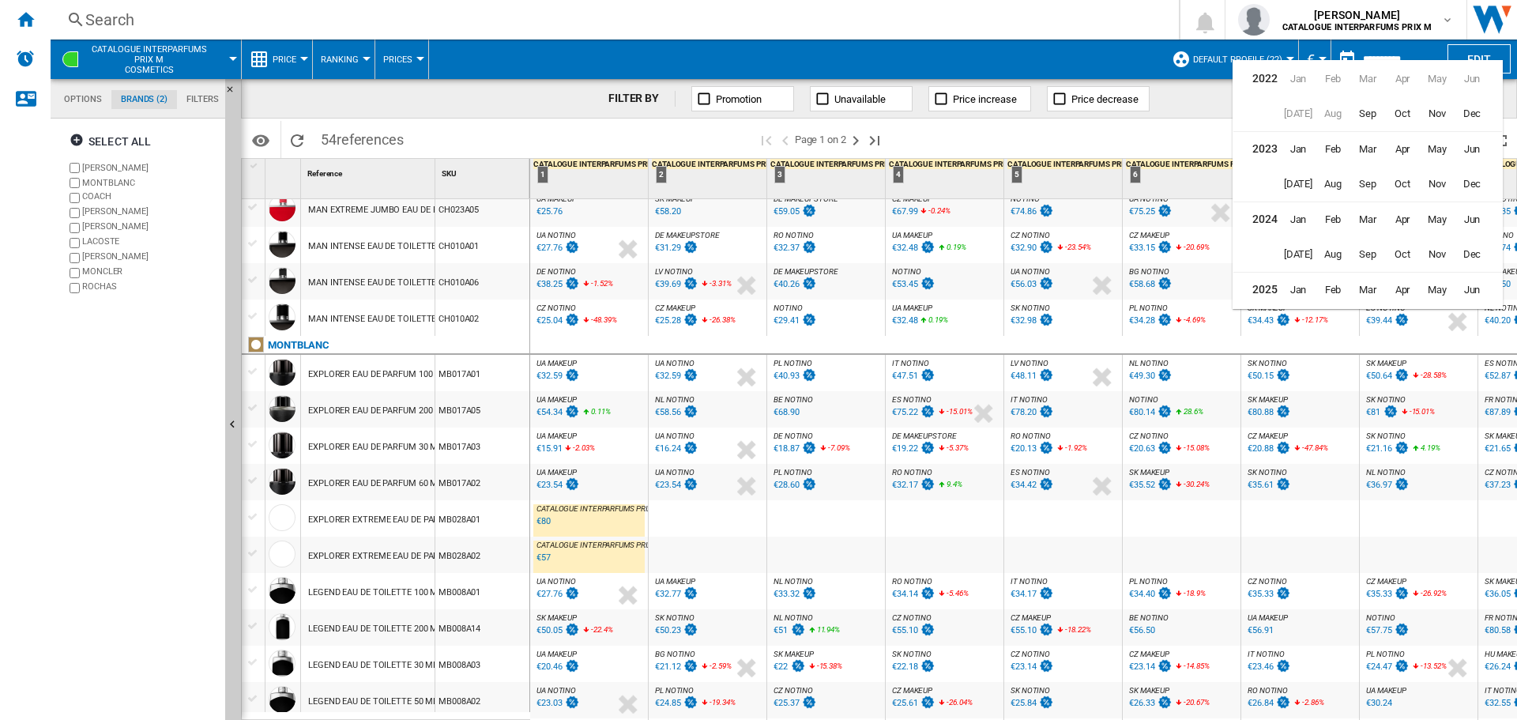
scroll to position [39, 0]
click at [1371, 223] on span "Sep" at bounding box center [1368, 216] width 32 height 32
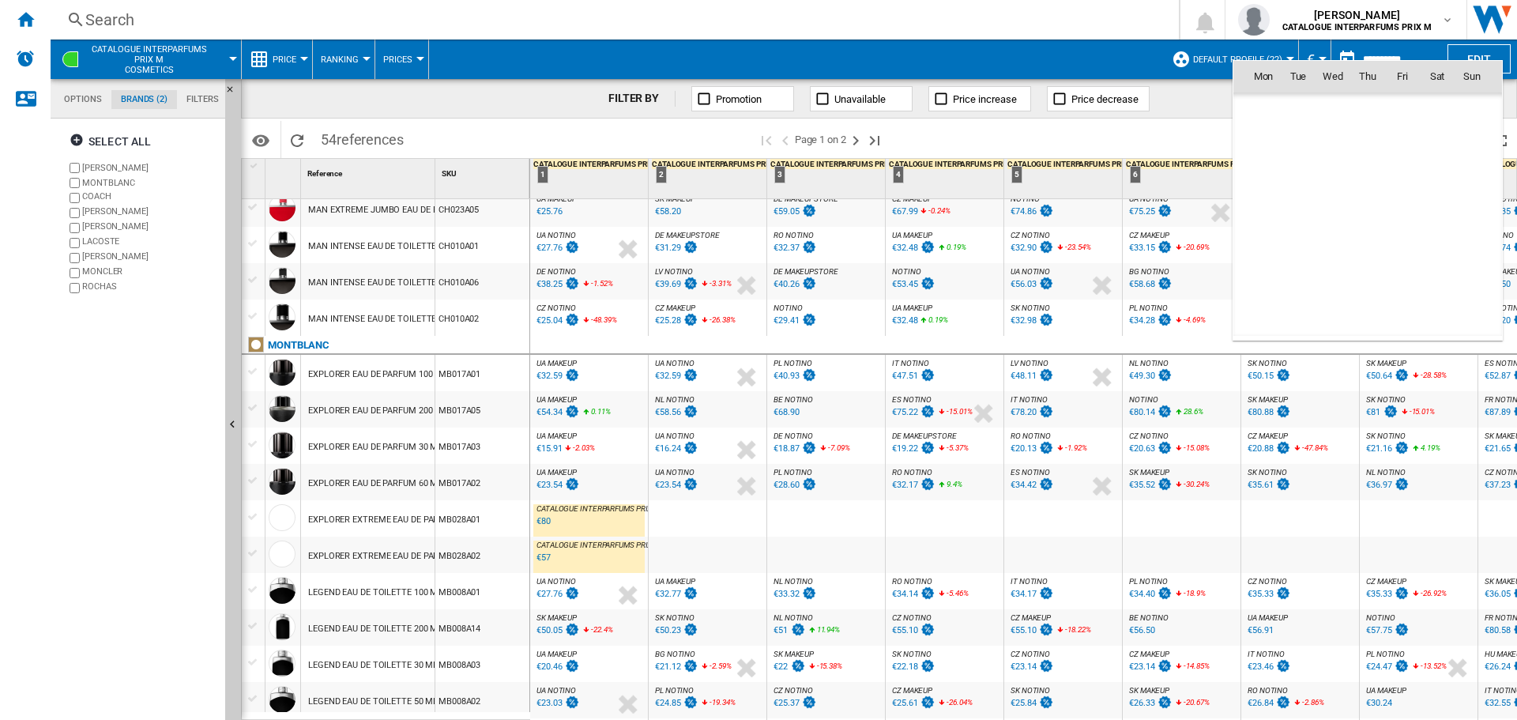
scroll to position [5024, 0]
click at [1096, 48] on div at bounding box center [758, 360] width 1517 height 720
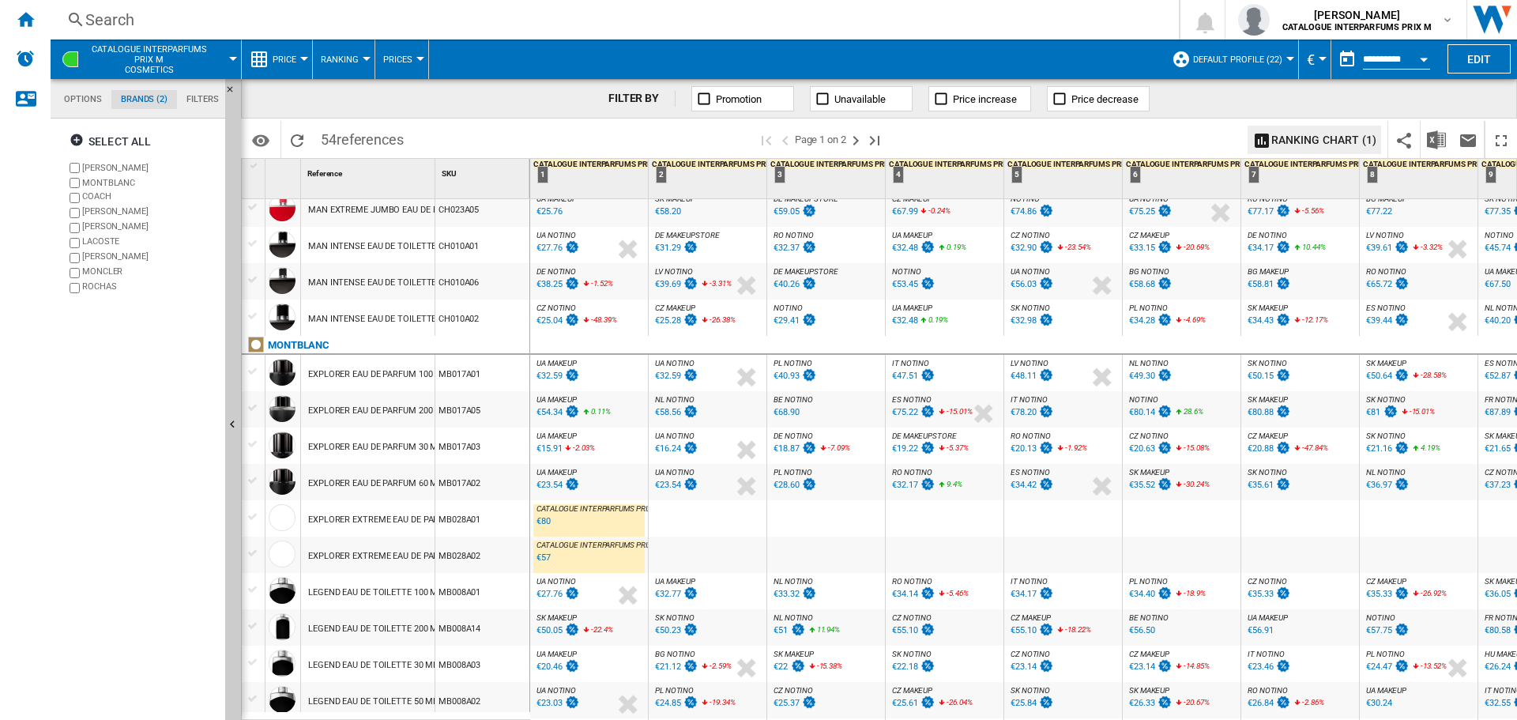
click at [1423, 55] on button "Open calendar" at bounding box center [1423, 57] width 28 height 28
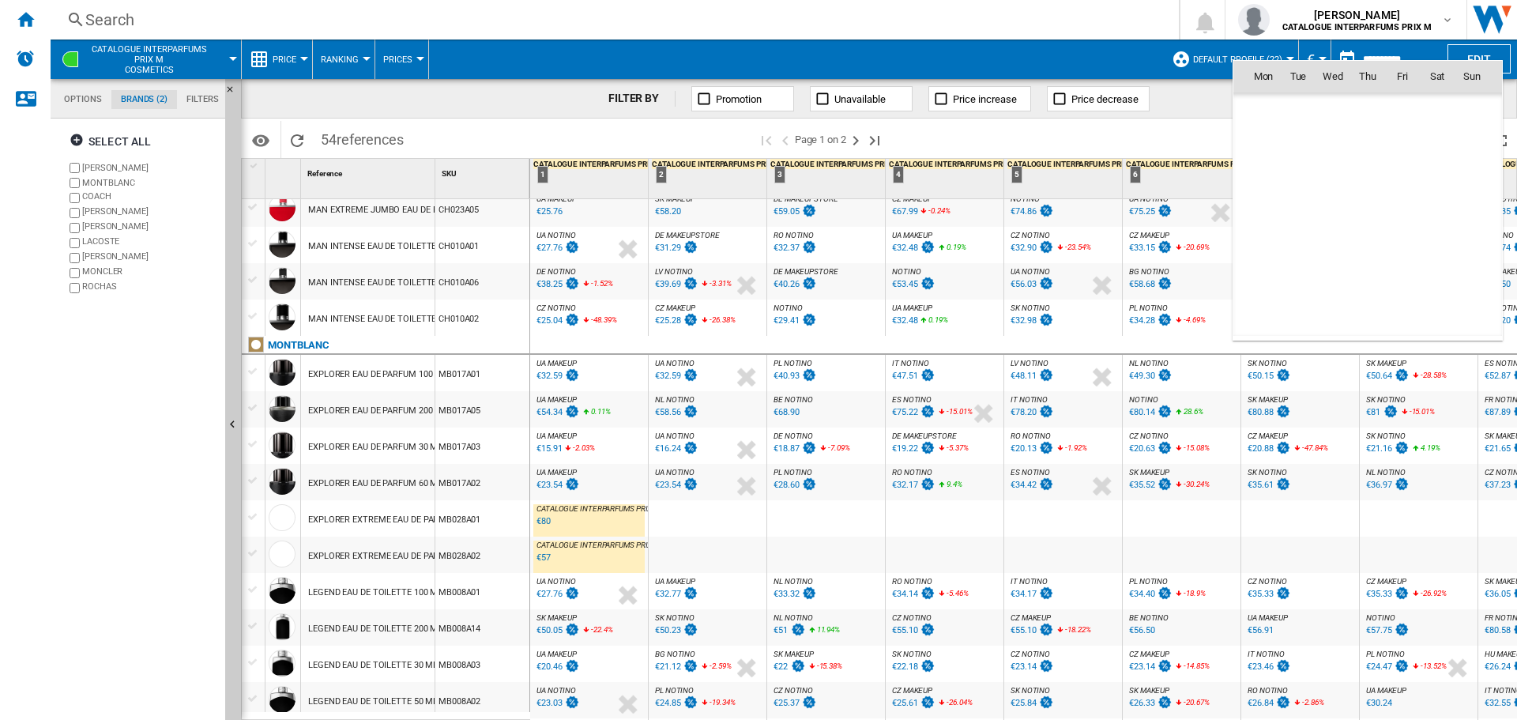
scroll to position [7536, 0]
click at [1266, 103] on span "Sep 25" at bounding box center [1268, 109] width 32 height 13
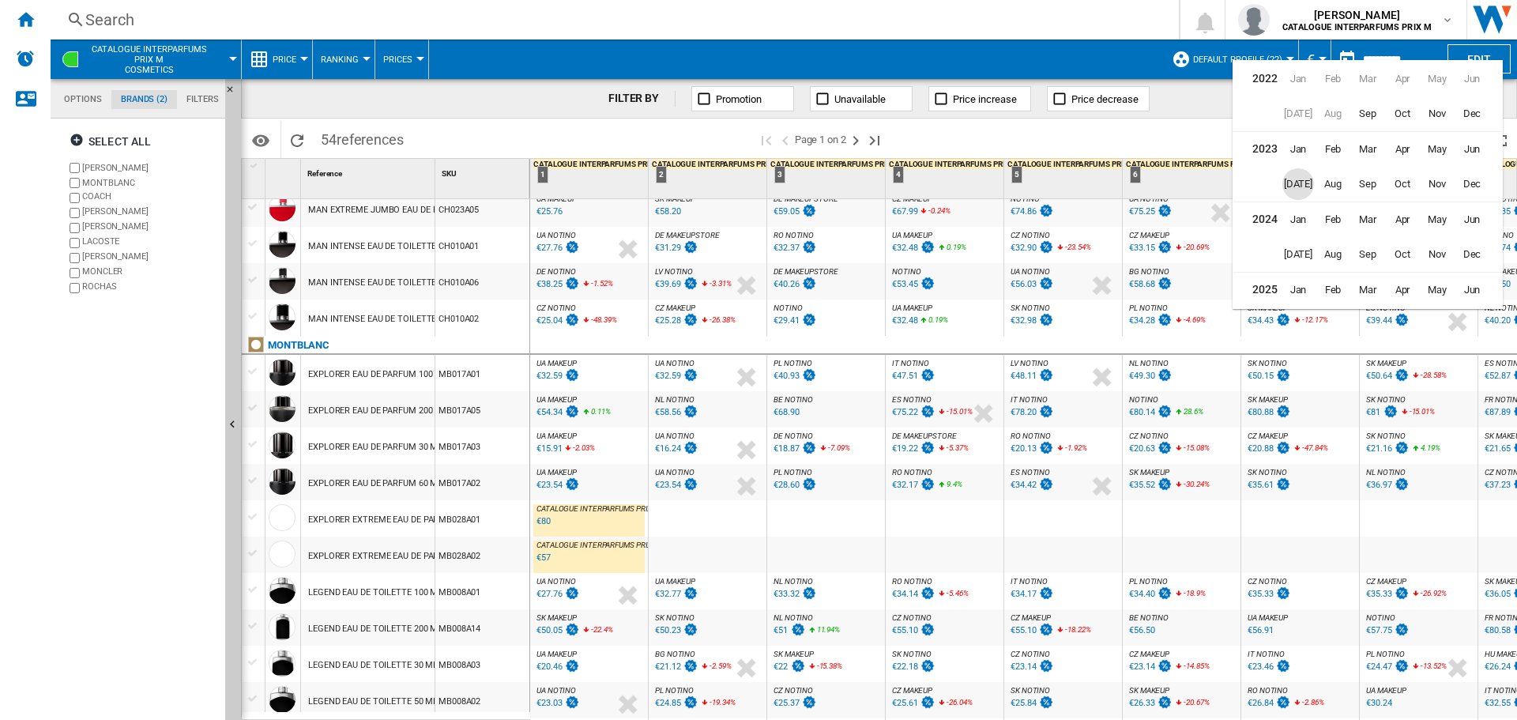
scroll to position [39, 0]
click at [1374, 216] on span "Sep" at bounding box center [1368, 216] width 32 height 32
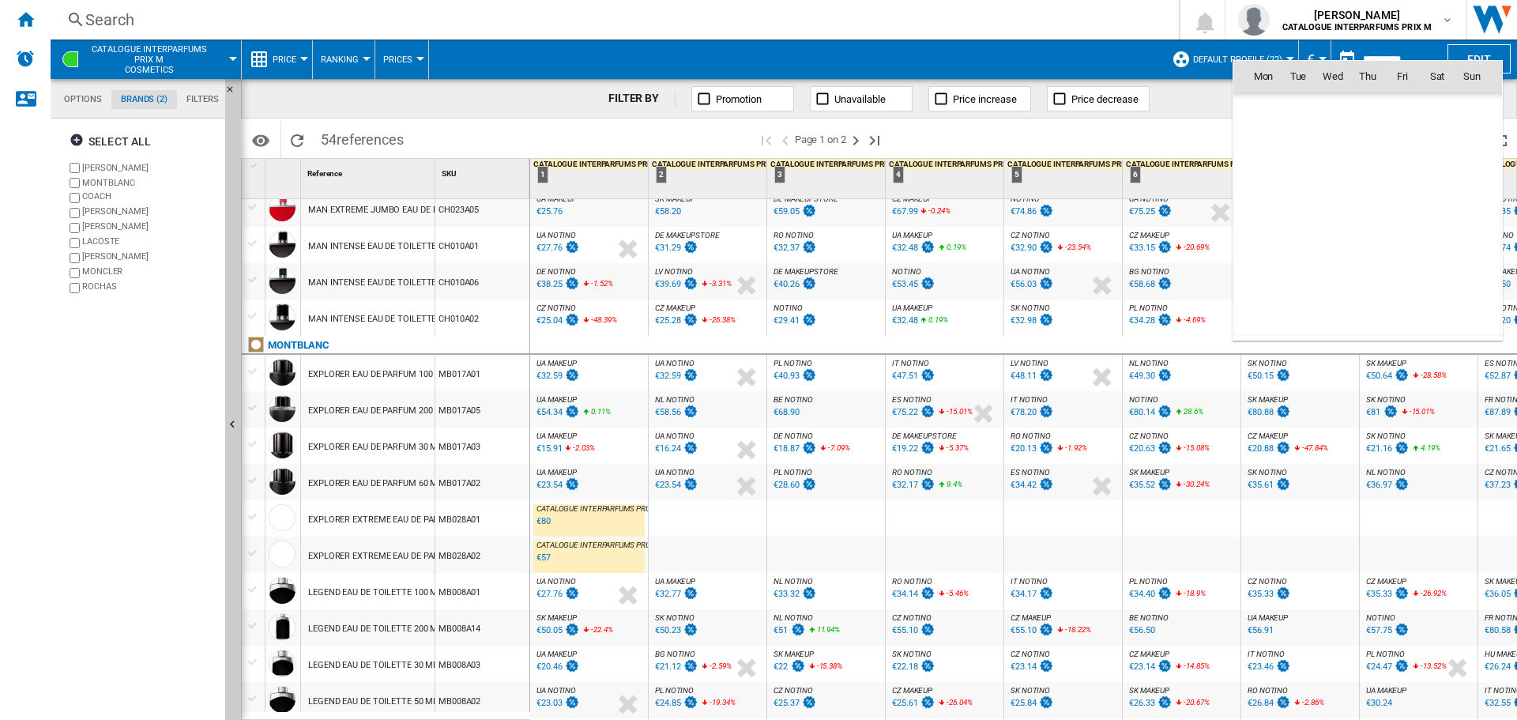
scroll to position [5024, 0]
click at [1374, 216] on span "19" at bounding box center [1368, 215] width 32 height 32
type input "**********"
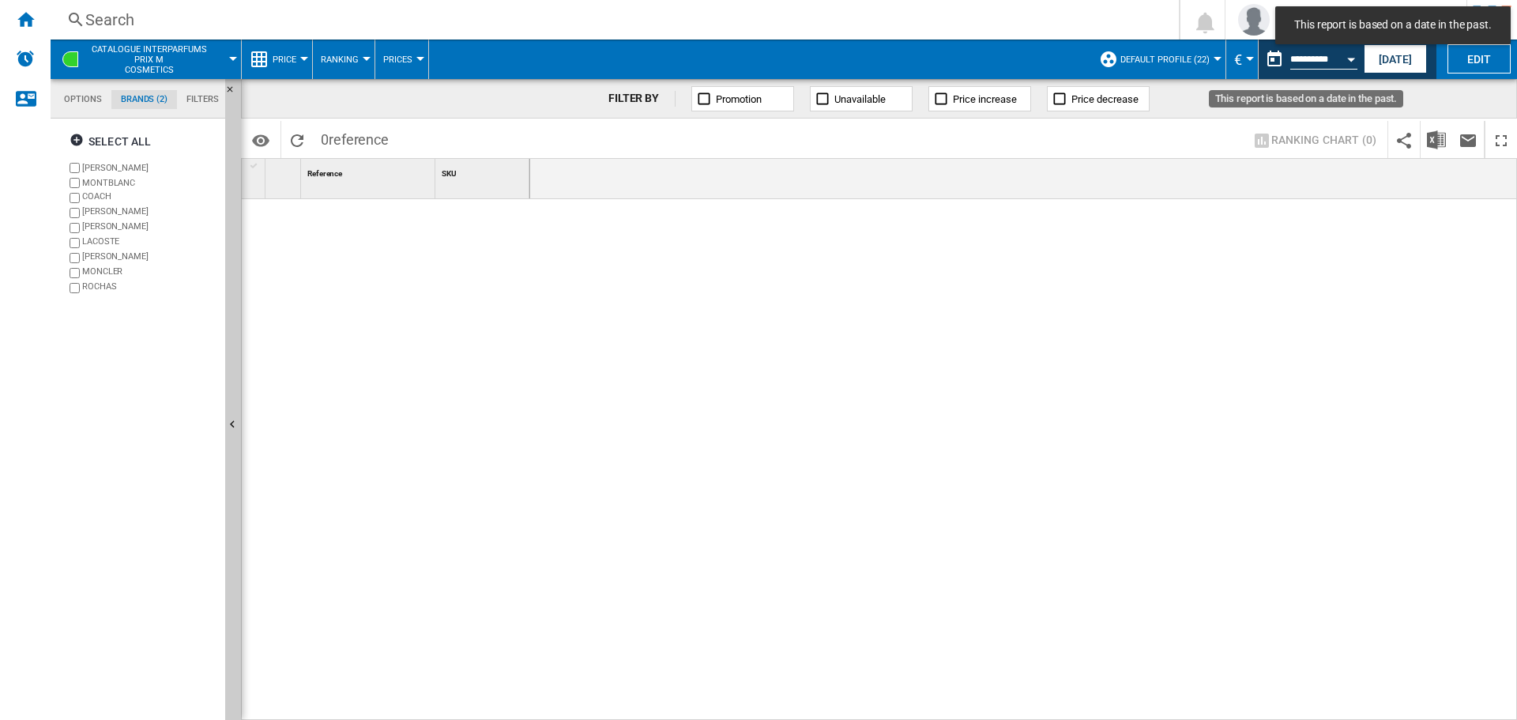
click at [1357, 52] on button "Open calendar" at bounding box center [1351, 57] width 28 height 28
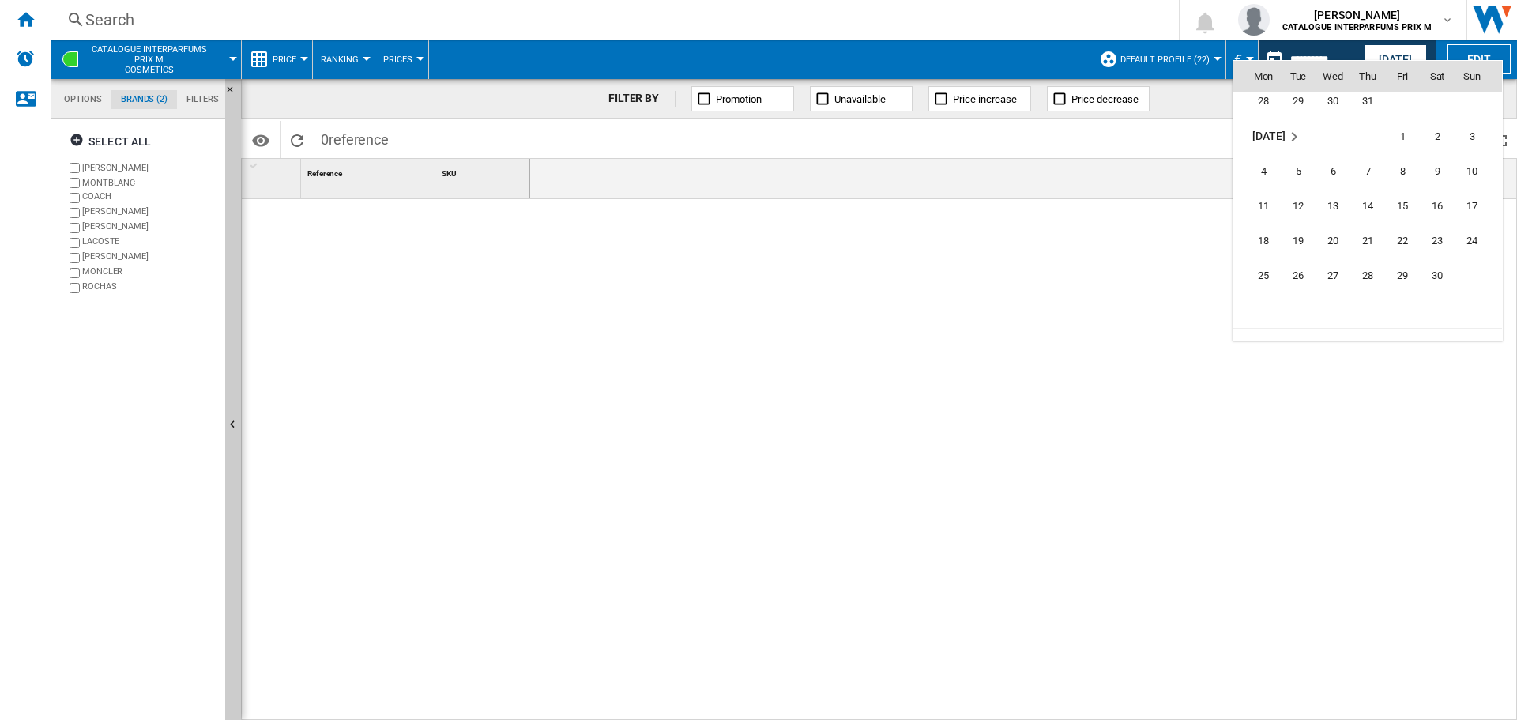
scroll to position [5419, 0]
click at [1370, 188] on span "14" at bounding box center [1368, 204] width 32 height 32
type input "**********"
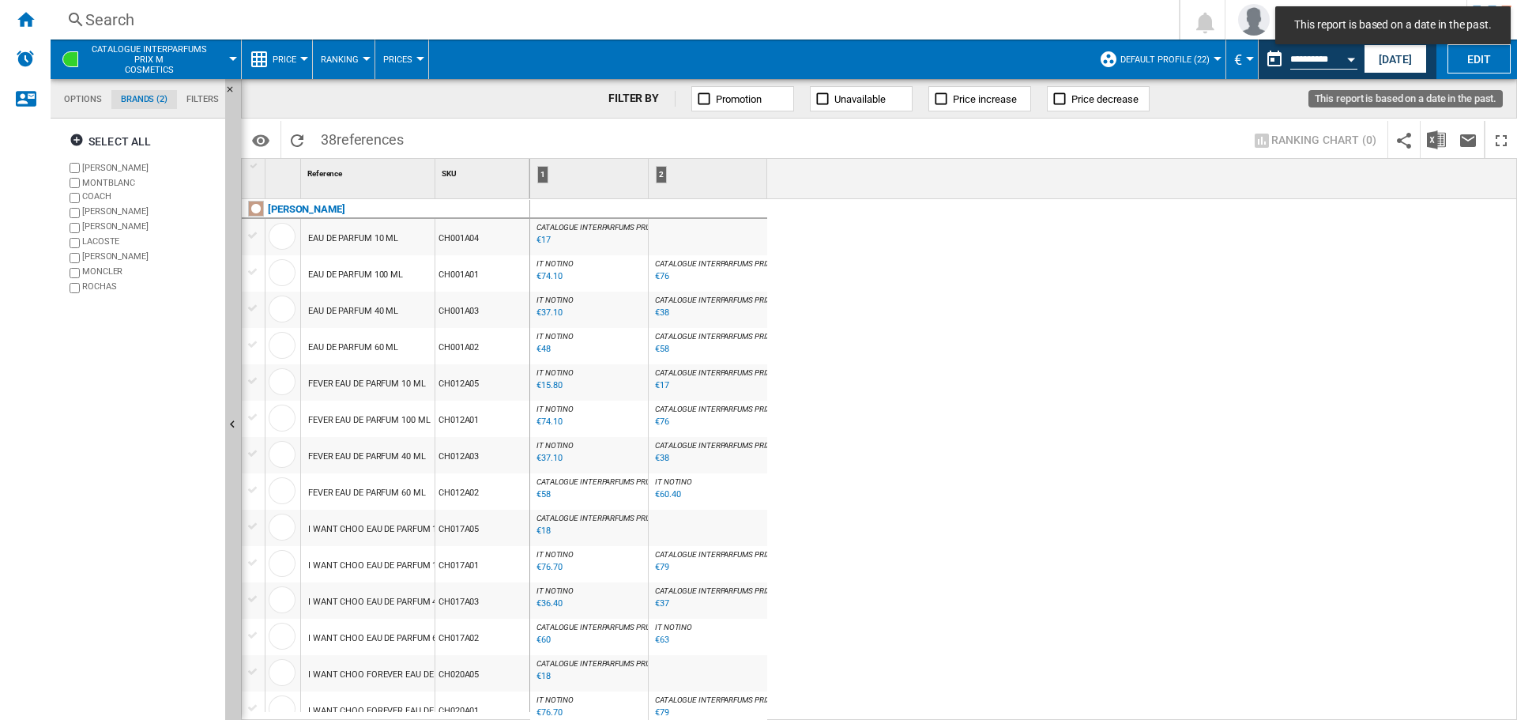
click at [1329, 64] on input "**********" at bounding box center [1323, 62] width 67 height 14
click at [1358, 60] on button "Open calendar" at bounding box center [1351, 57] width 28 height 28
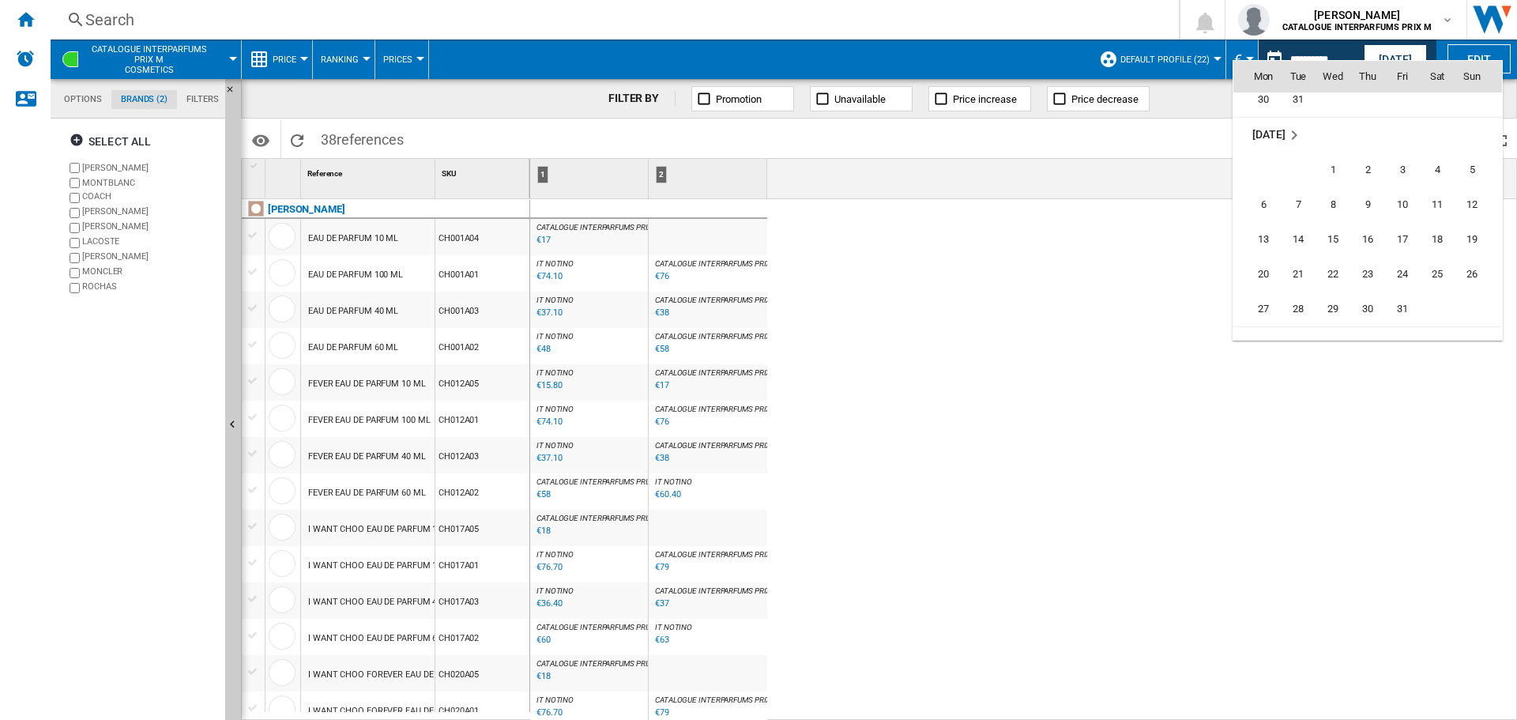
scroll to position [5838, 0]
click at [1363, 196] on span "9" at bounding box center [1368, 204] width 32 height 32
type input "**********"
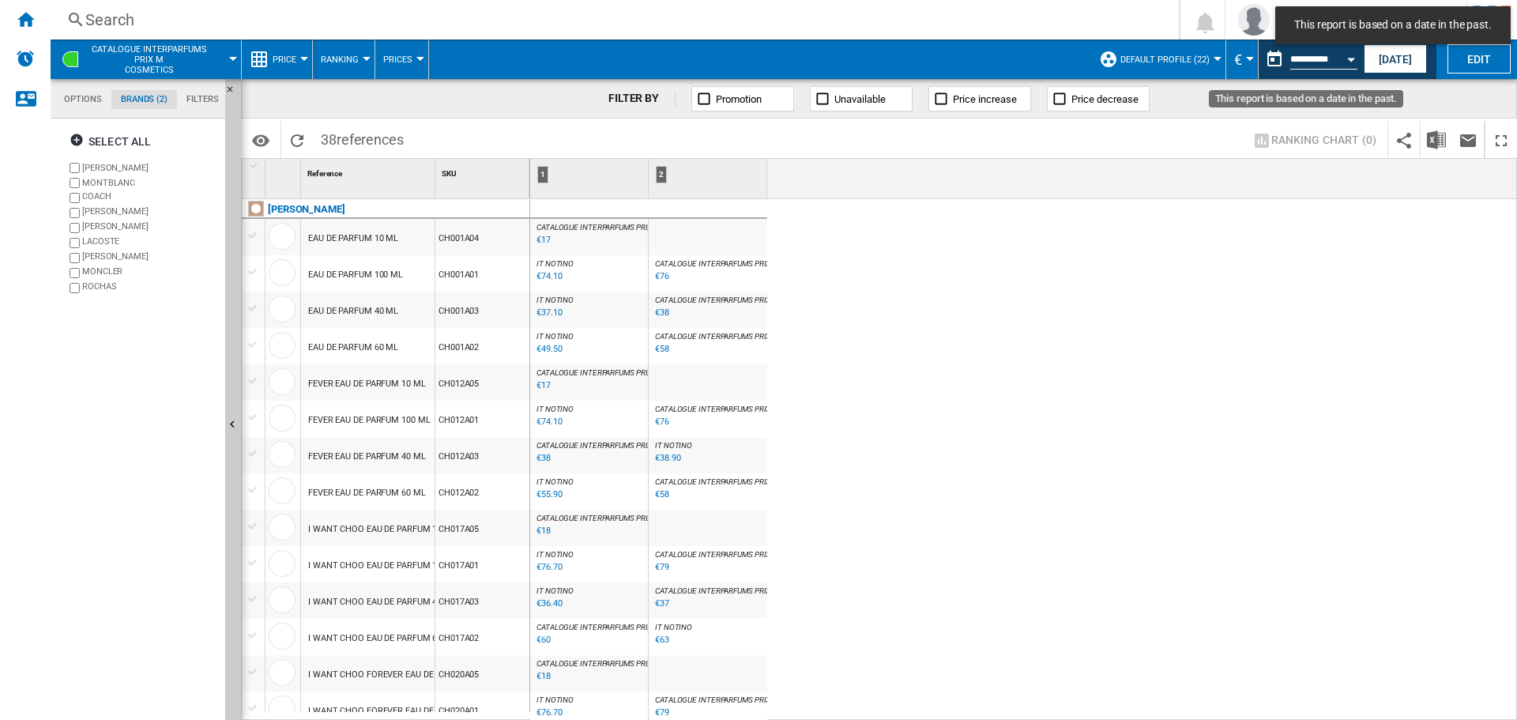
click at [1333, 66] on input "**********" at bounding box center [1323, 62] width 67 height 14
click at [1348, 56] on button "Open calendar" at bounding box center [1351, 57] width 28 height 28
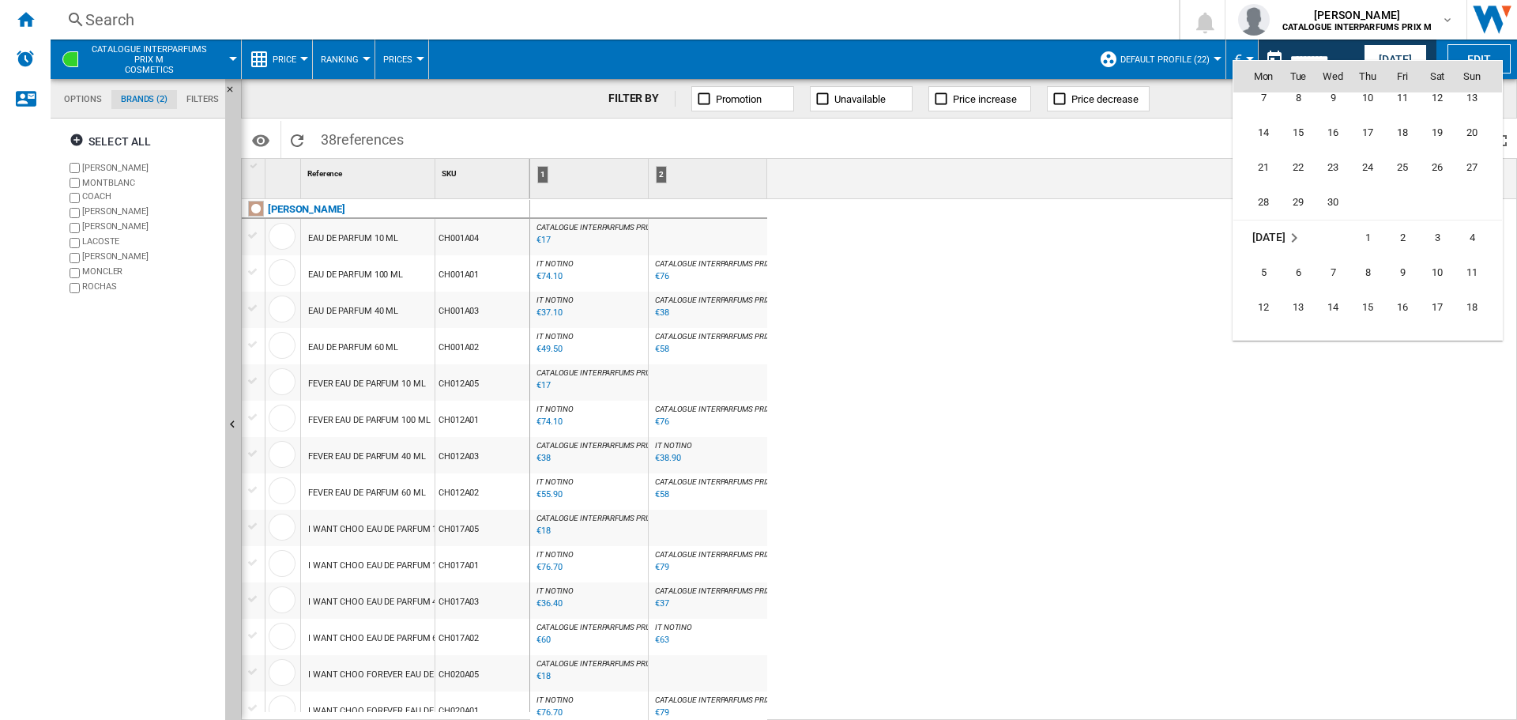
scroll to position [6572, 0]
click at [1371, 167] on span "24" at bounding box center [1368, 167] width 32 height 32
type input "**********"
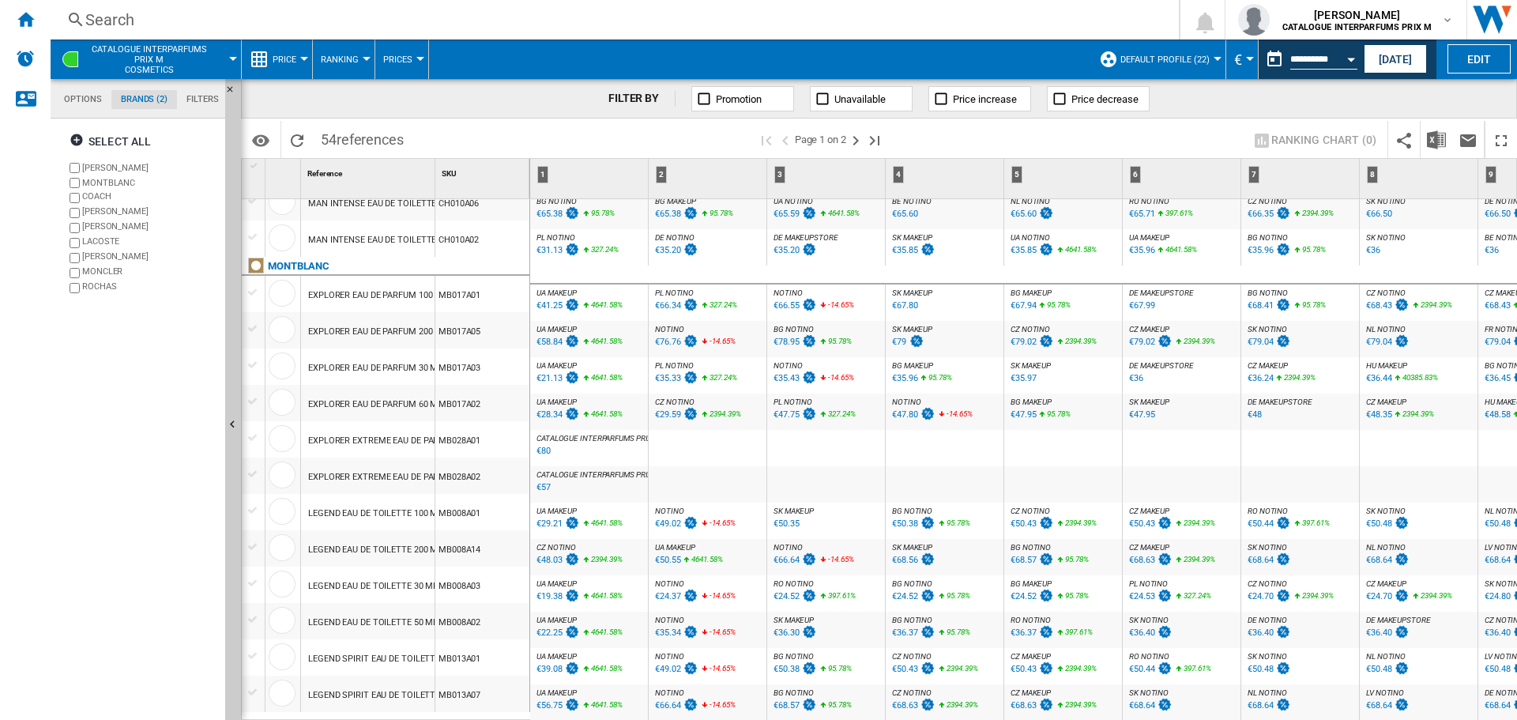
scroll to position [948, 0]
